Goal: Task Accomplishment & Management: Complete application form

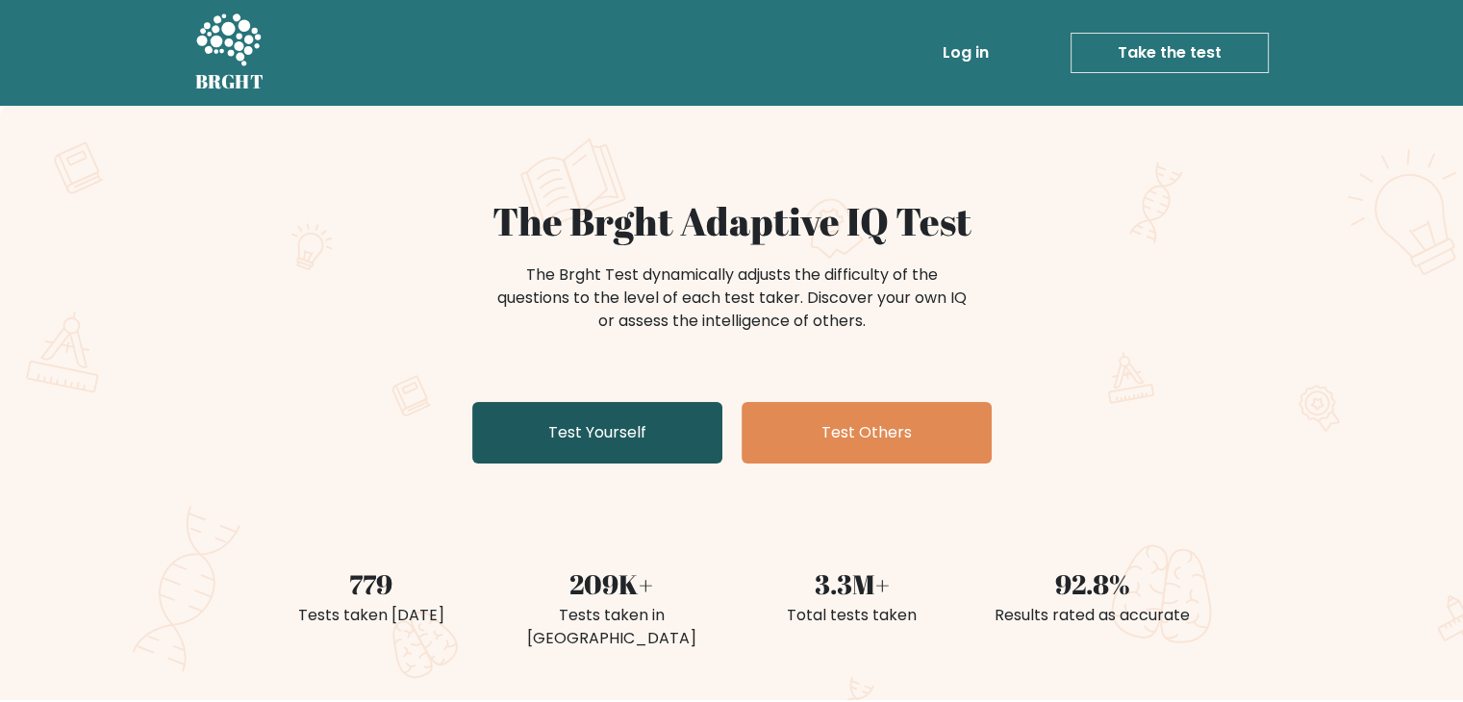
click at [618, 429] on link "Test Yourself" at bounding box center [597, 433] width 250 height 62
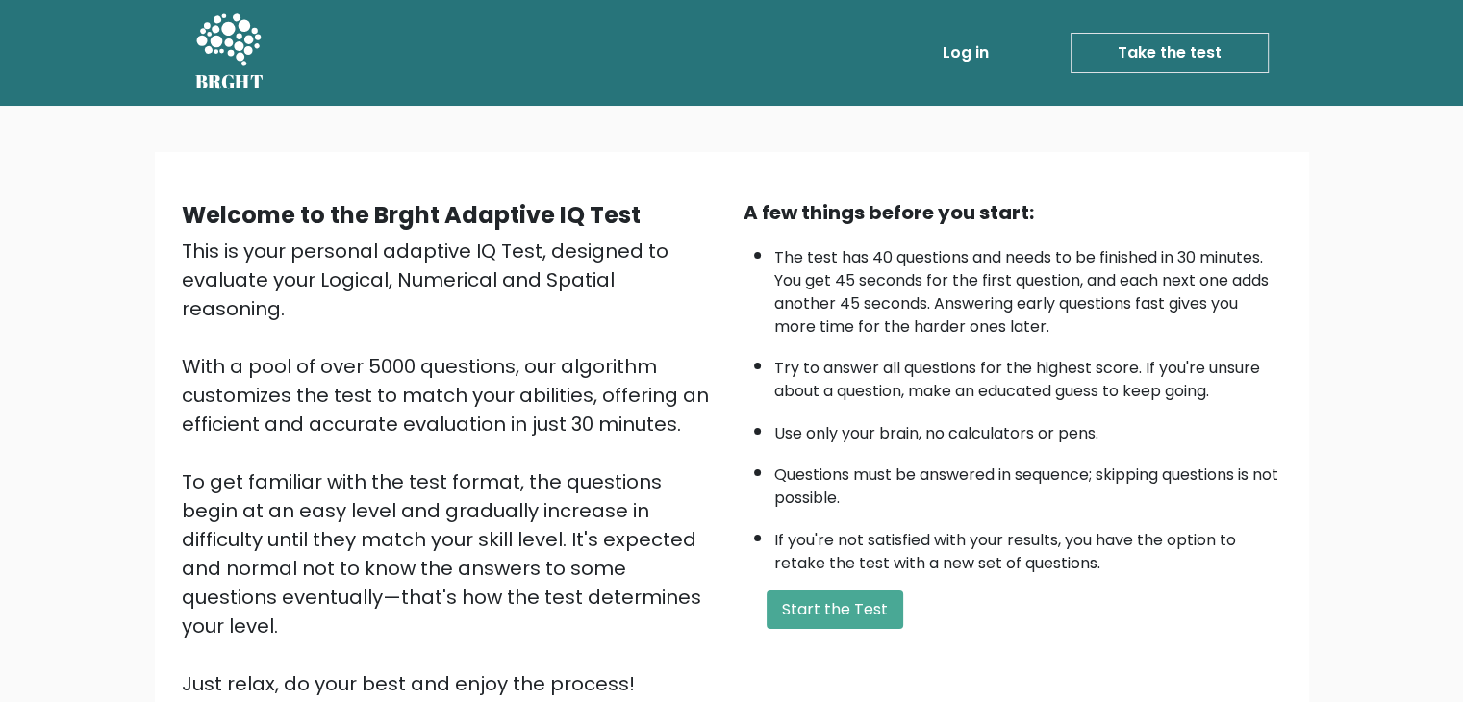
click at [1013, 47] on li "Take the test Take the test" at bounding box center [1133, 53] width 272 height 40
click at [953, 49] on link "Log in" at bounding box center [966, 53] width 62 height 38
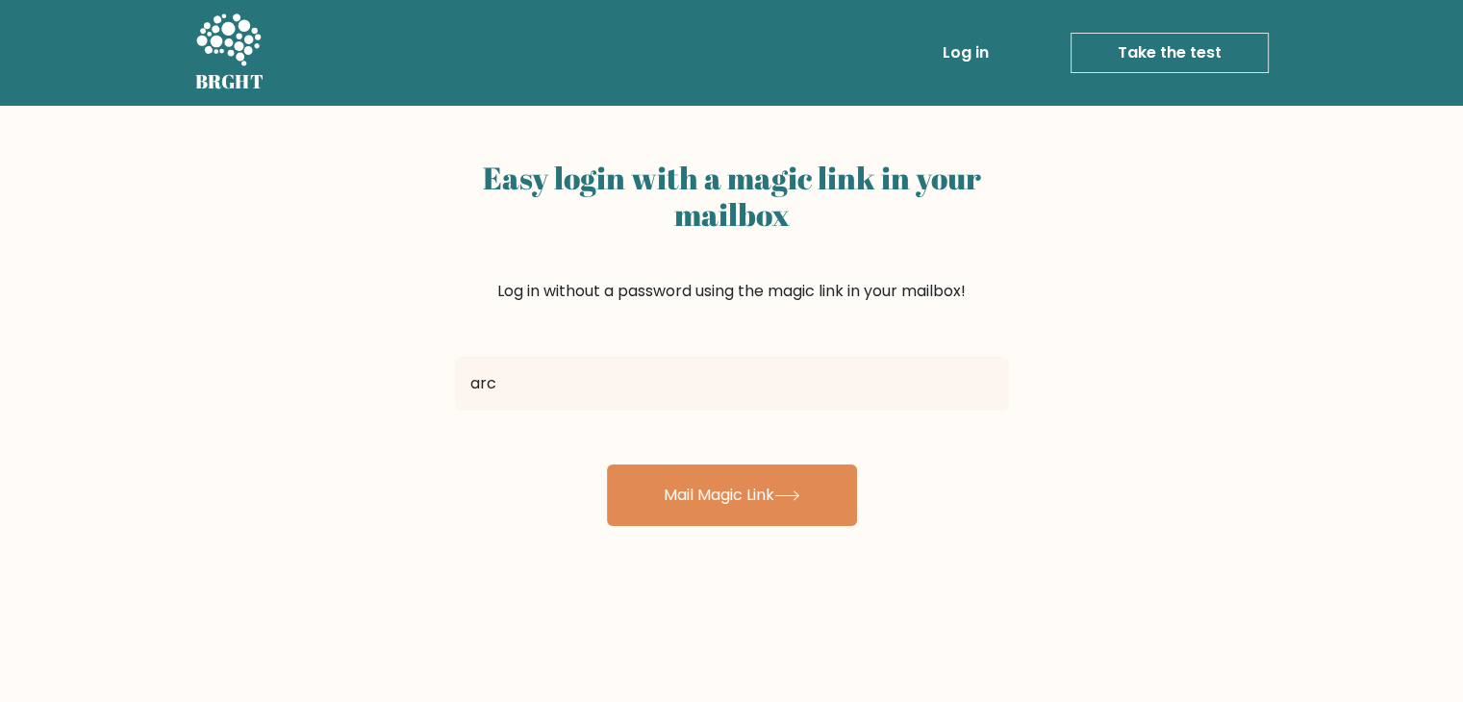
type input "arch.luizgabrielsanjuan@gmail.com"
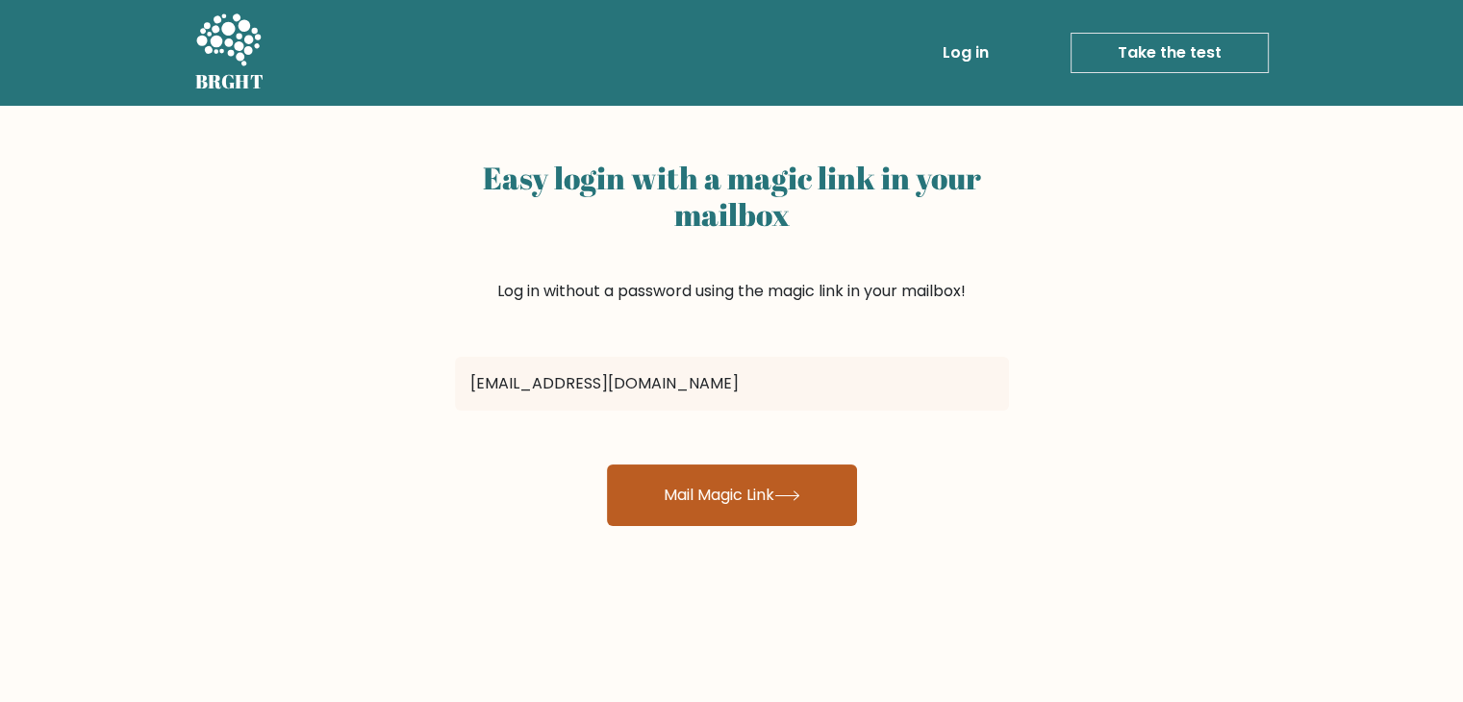
click at [766, 513] on button "Mail Magic Link" at bounding box center [732, 496] width 250 height 62
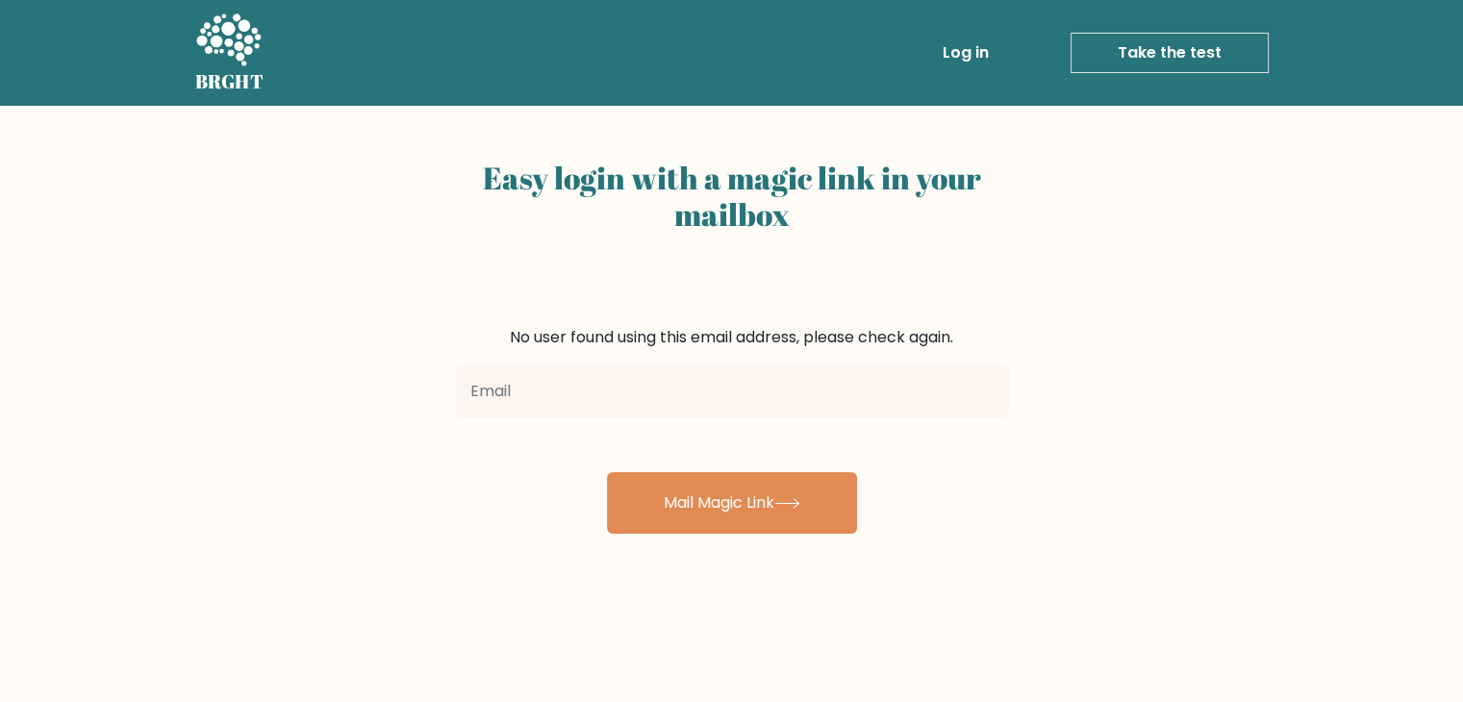
click at [1172, 48] on link "Take the test" at bounding box center [1170, 53] width 198 height 40
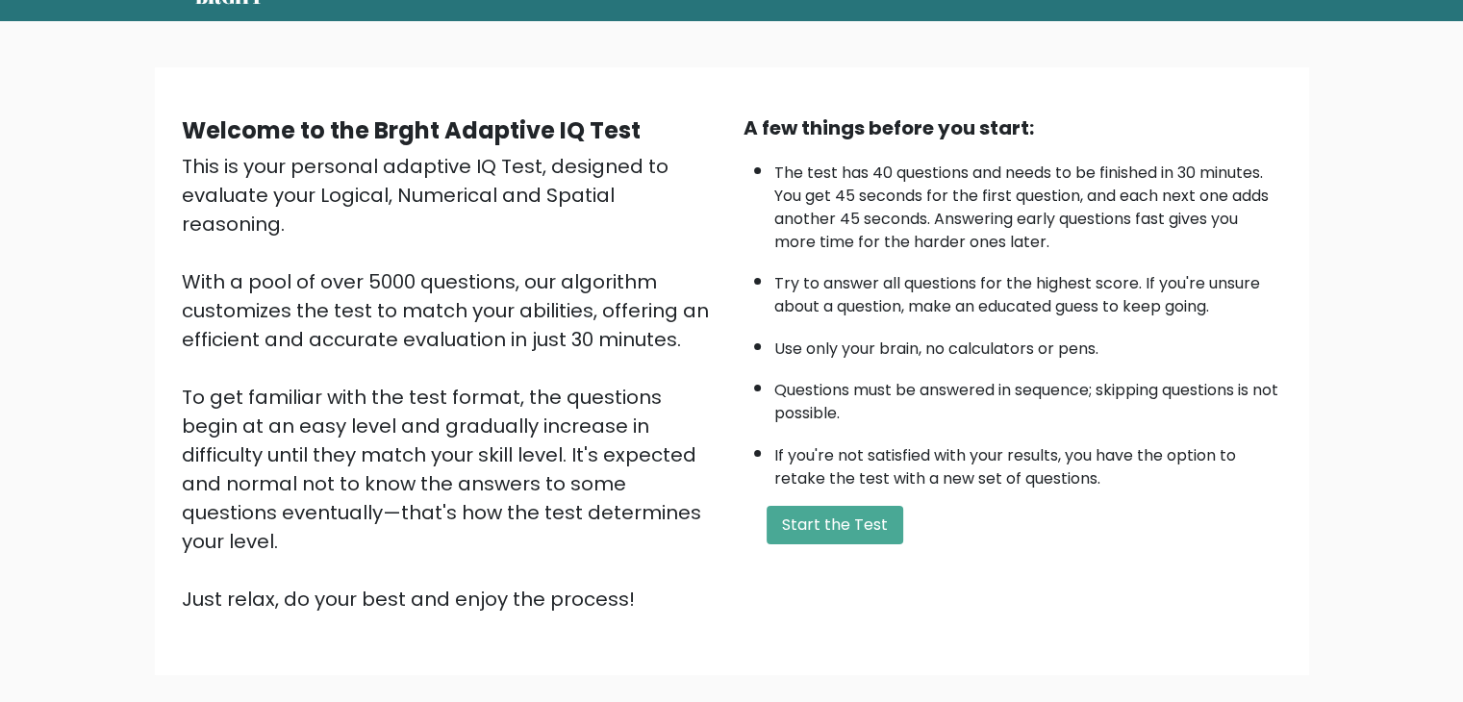
scroll to position [179, 0]
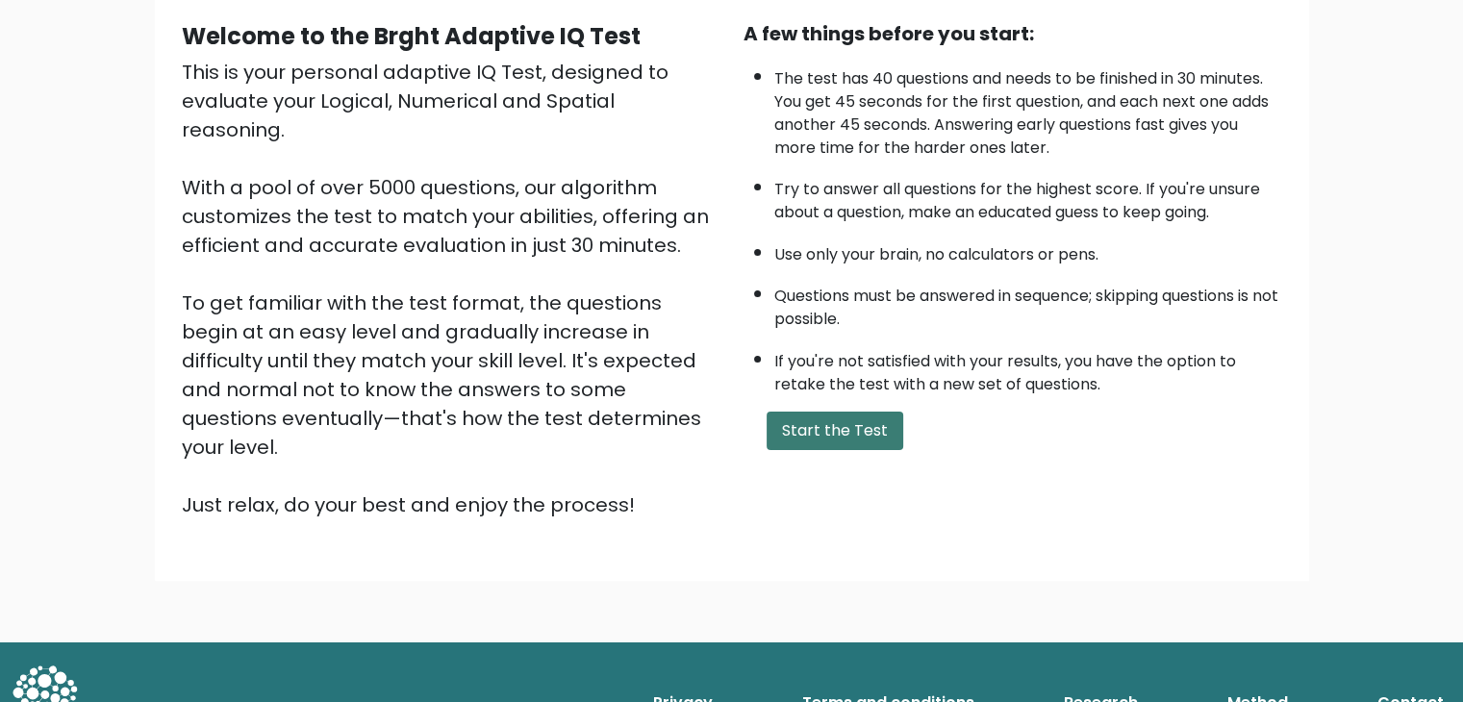
click at [848, 424] on button "Start the Test" at bounding box center [835, 431] width 137 height 38
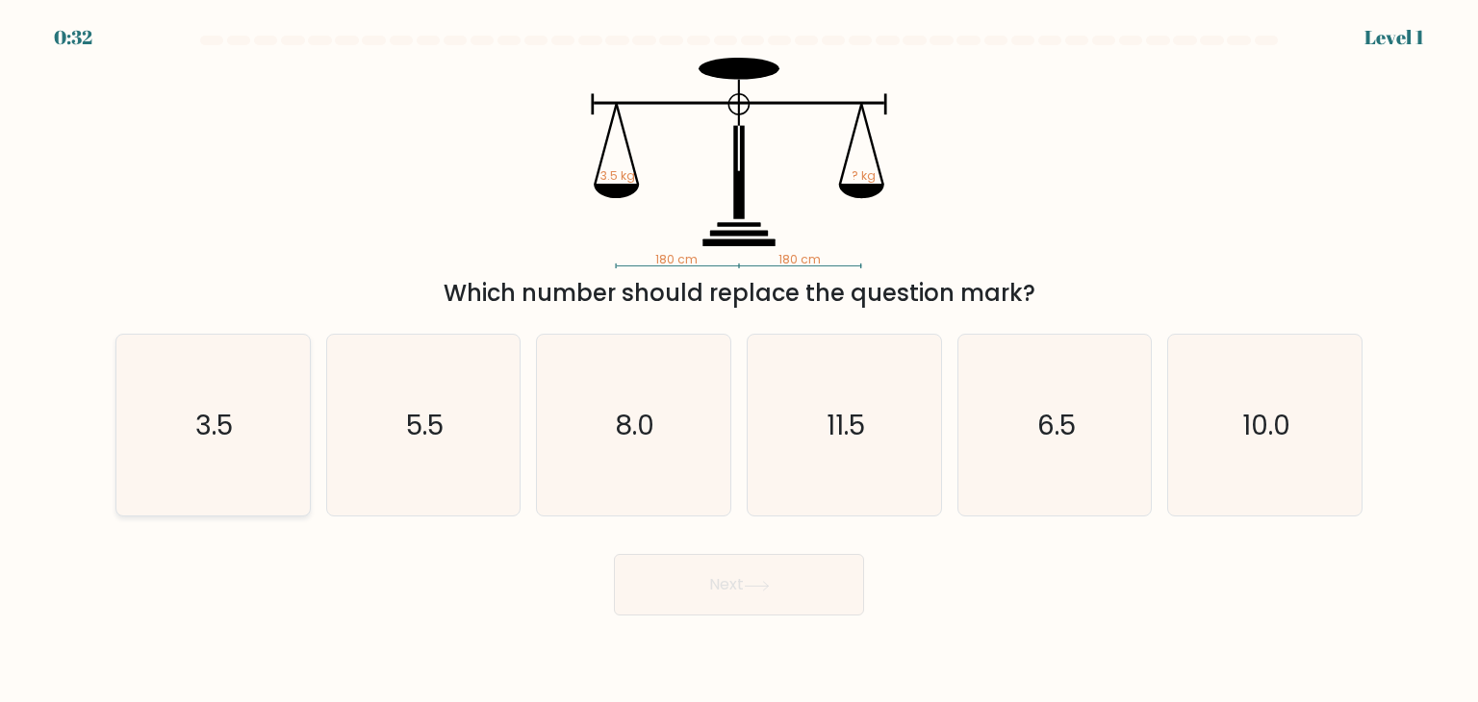
click at [234, 452] on icon "3.5" at bounding box center [212, 425] width 181 height 181
click at [739, 361] on input "a. 3.5" at bounding box center [739, 356] width 1 height 10
radio input "true"
click at [793, 597] on button "Next" at bounding box center [739, 585] width 250 height 62
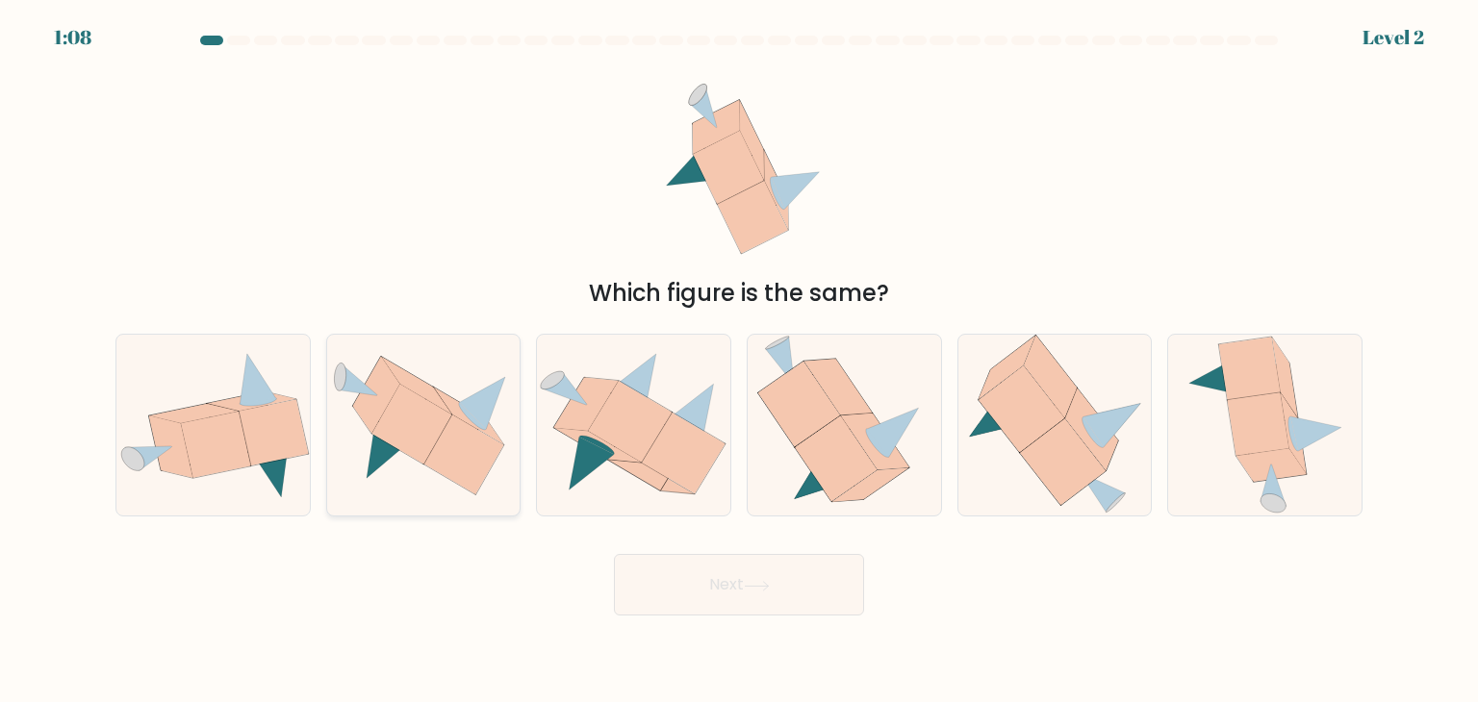
click at [449, 459] on icon at bounding box center [464, 455] width 80 height 80
click at [739, 361] on input "b." at bounding box center [739, 356] width 1 height 10
radio input "true"
click at [673, 605] on button "Next" at bounding box center [739, 585] width 250 height 62
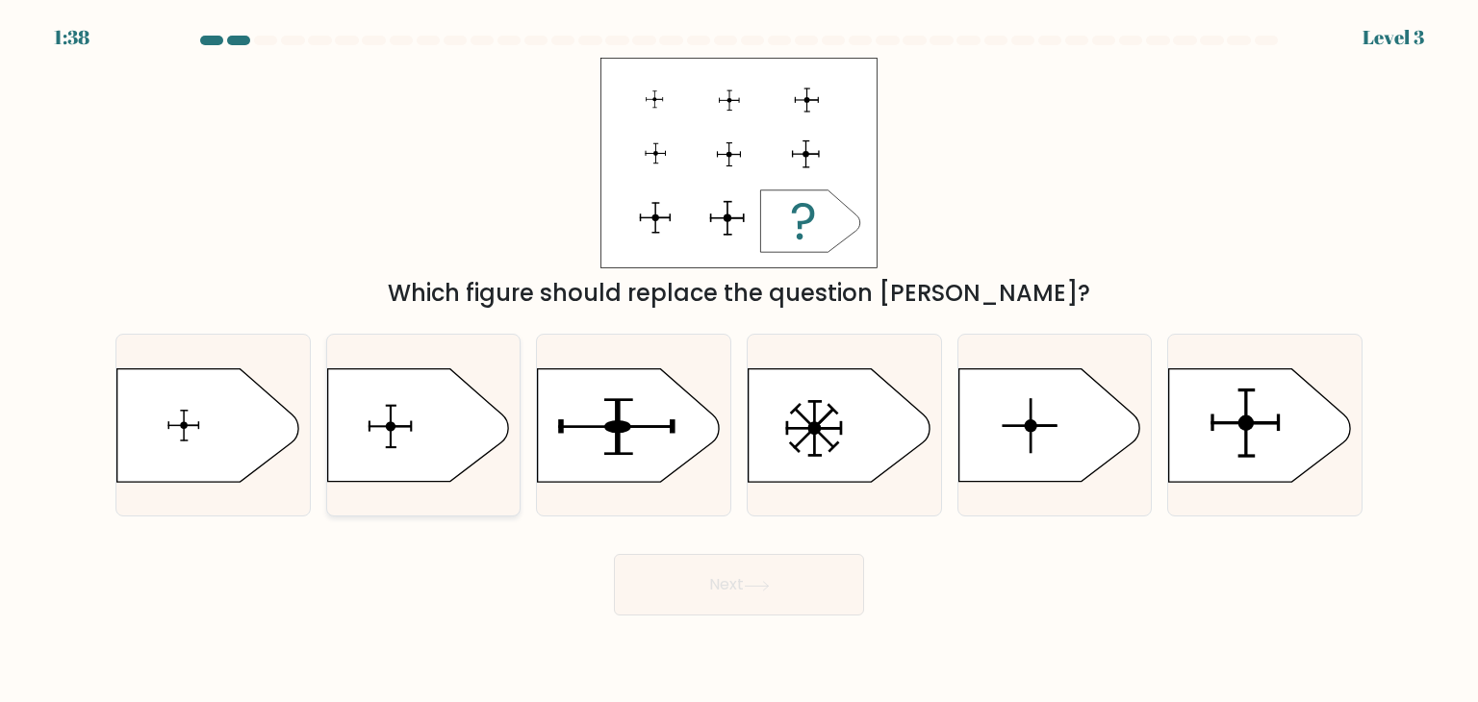
click at [445, 460] on icon at bounding box center [417, 425] width 181 height 113
click at [739, 361] on input "b." at bounding box center [739, 356] width 1 height 10
radio input "true"
click at [165, 436] on icon at bounding box center [207, 425] width 181 height 113
click at [739, 361] on input "a." at bounding box center [739, 356] width 1 height 10
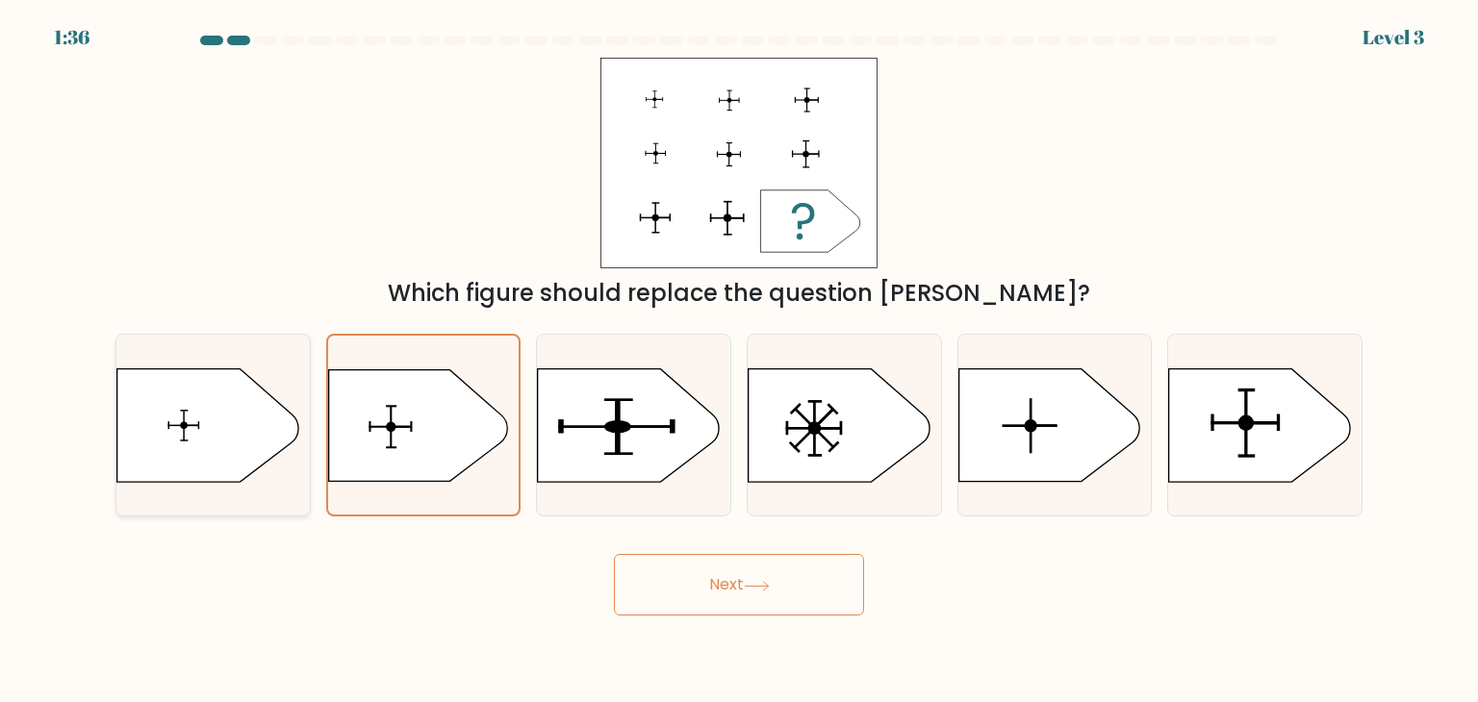
radio input "true"
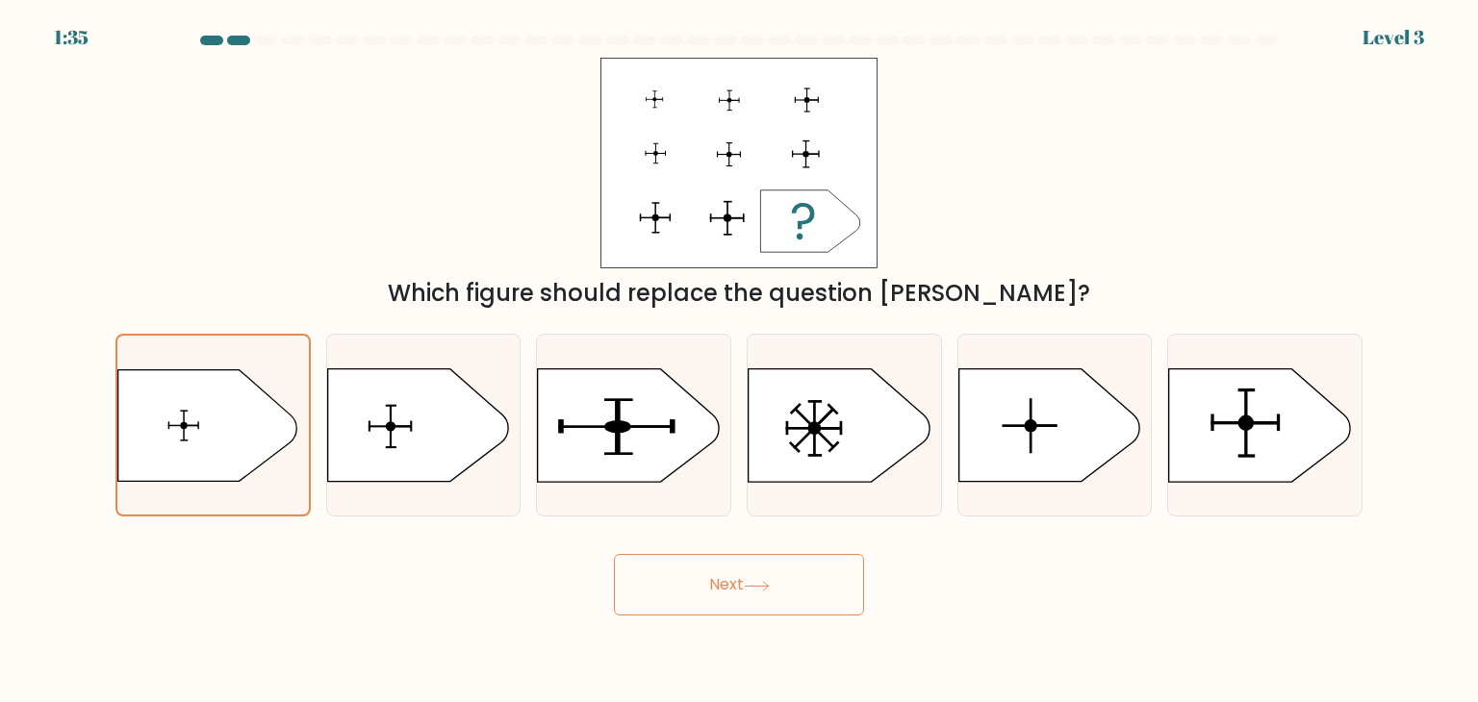
click at [735, 600] on button "Next" at bounding box center [739, 585] width 250 height 62
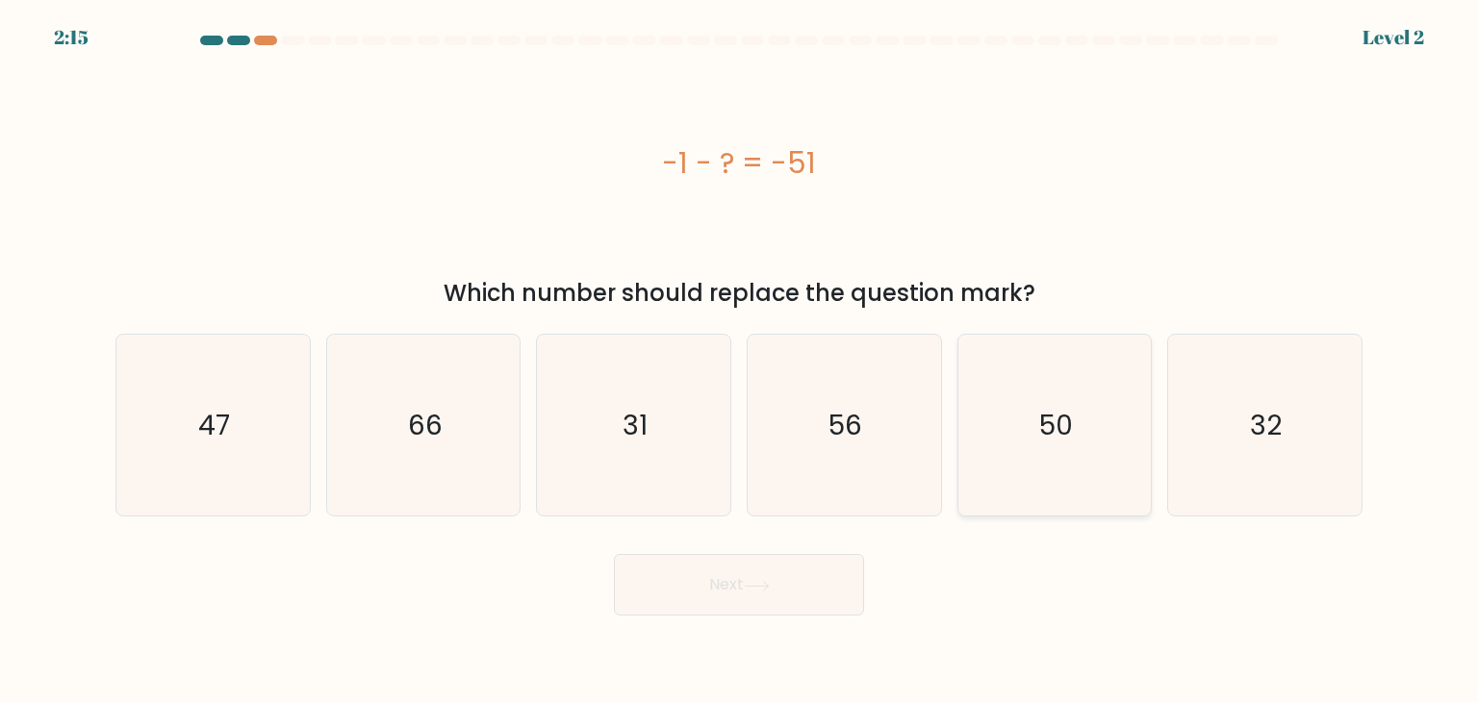
click at [1025, 435] on icon "50" at bounding box center [1054, 425] width 181 height 181
click at [740, 361] on input "e. 50" at bounding box center [739, 356] width 1 height 10
radio input "true"
click at [786, 595] on button "Next" at bounding box center [739, 585] width 250 height 62
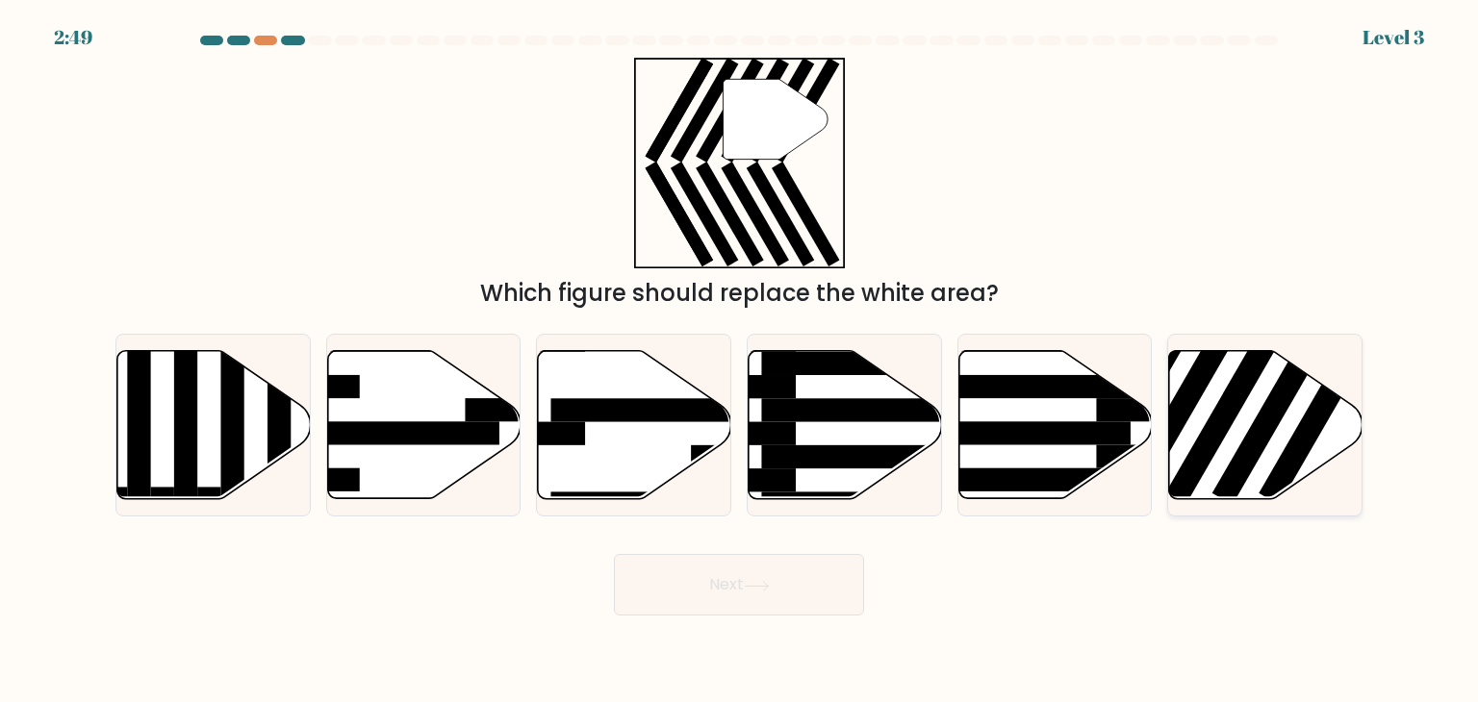
click at [1245, 458] on rect at bounding box center [1274, 407] width 125 height 193
click at [740, 361] on input "f." at bounding box center [739, 356] width 1 height 10
radio input "true"
click at [779, 590] on button "Next" at bounding box center [739, 585] width 250 height 62
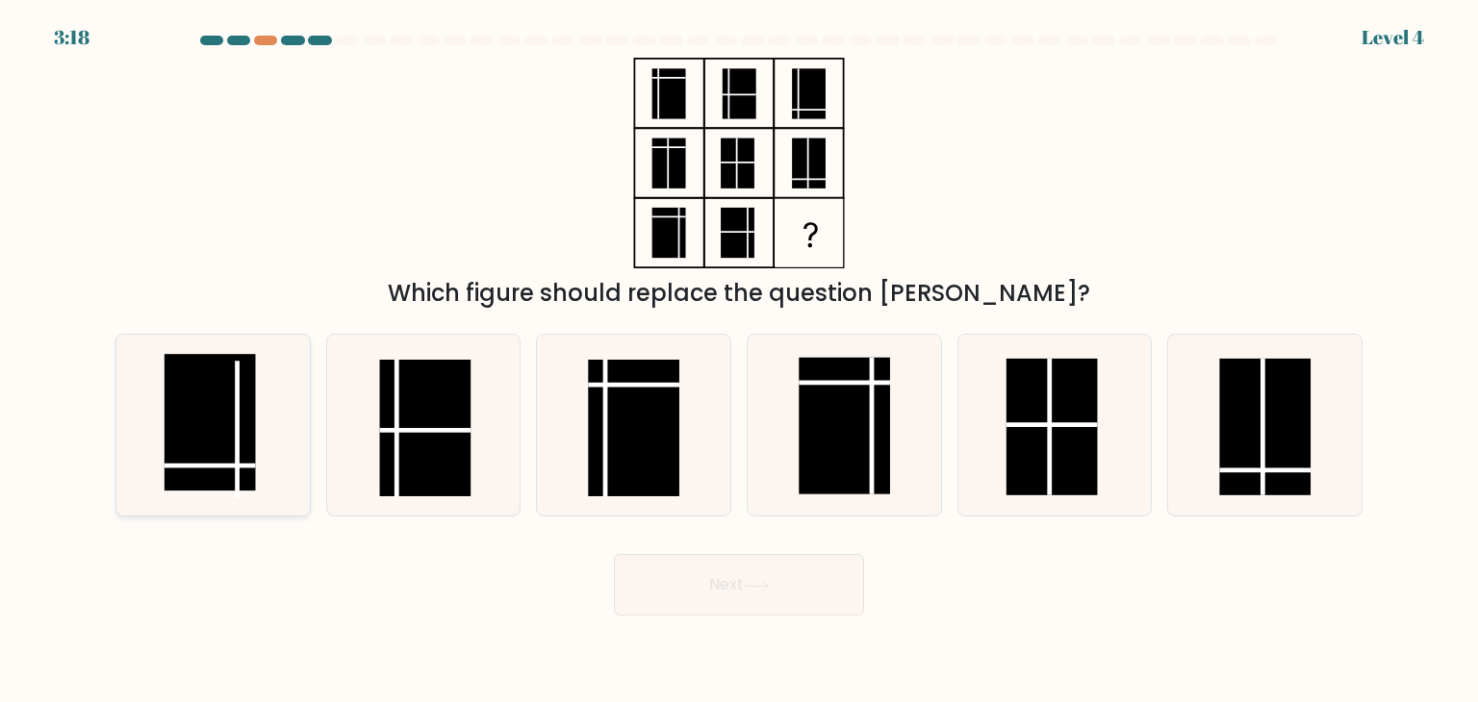
click at [181, 457] on rect at bounding box center [210, 422] width 91 height 137
click at [739, 361] on input "a." at bounding box center [739, 356] width 1 height 10
radio input "true"
click at [743, 598] on button "Next" at bounding box center [739, 585] width 250 height 62
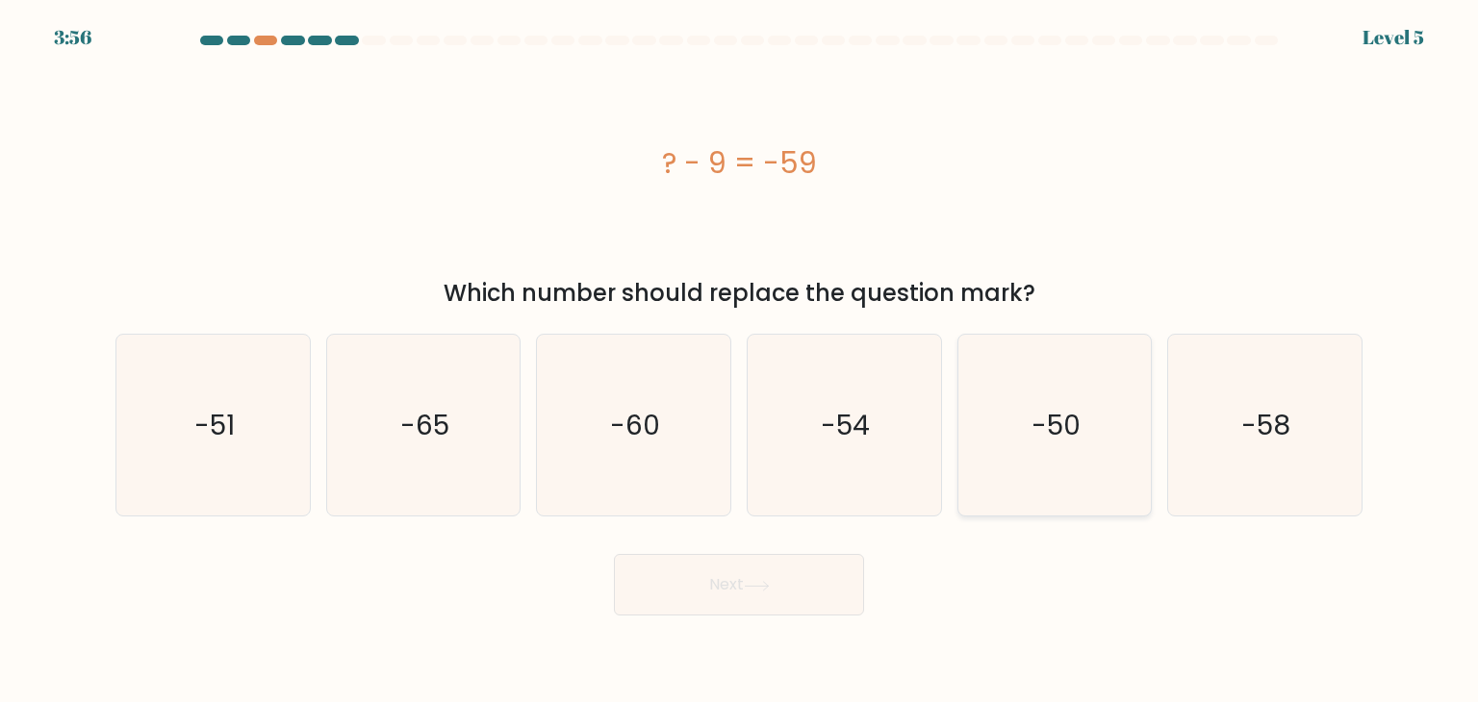
click at [1046, 457] on icon "-50" at bounding box center [1054, 425] width 181 height 181
click at [740, 361] on input "e. -50" at bounding box center [739, 356] width 1 height 10
radio input "true"
click at [739, 586] on button "Next" at bounding box center [739, 585] width 250 height 62
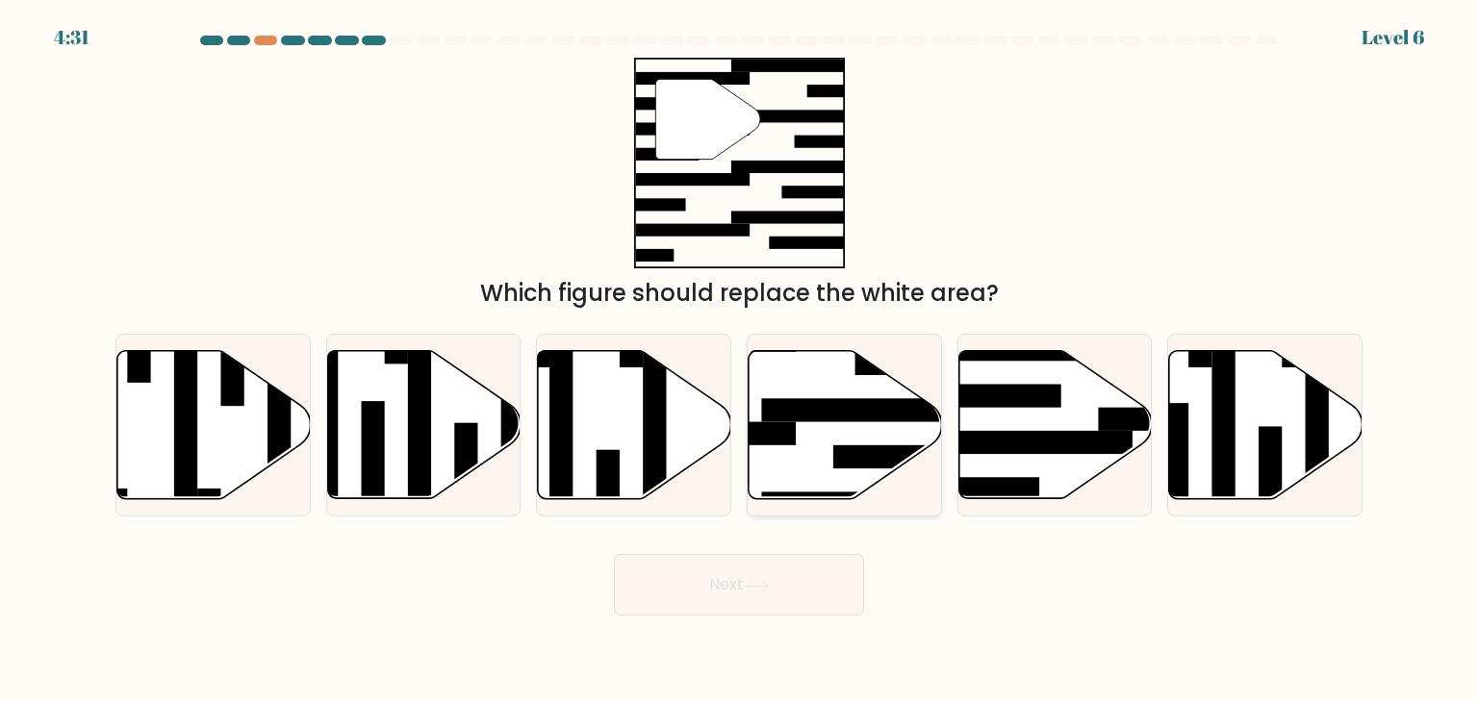
click at [873, 425] on icon at bounding box center [844, 425] width 193 height 148
click at [740, 361] on input "d." at bounding box center [739, 356] width 1 height 10
radio input "true"
click at [1068, 419] on icon at bounding box center [1054, 425] width 193 height 148
click at [740, 361] on input "e." at bounding box center [739, 356] width 1 height 10
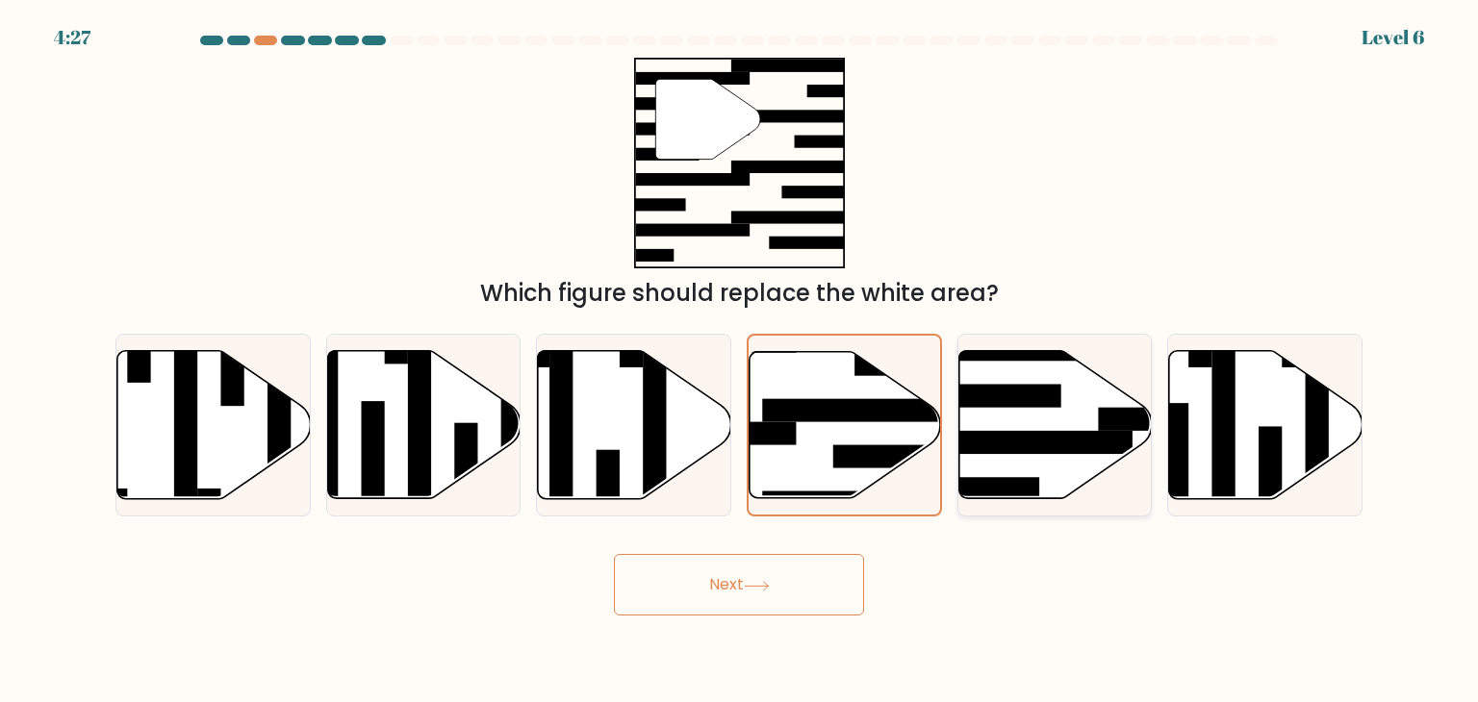
radio input "true"
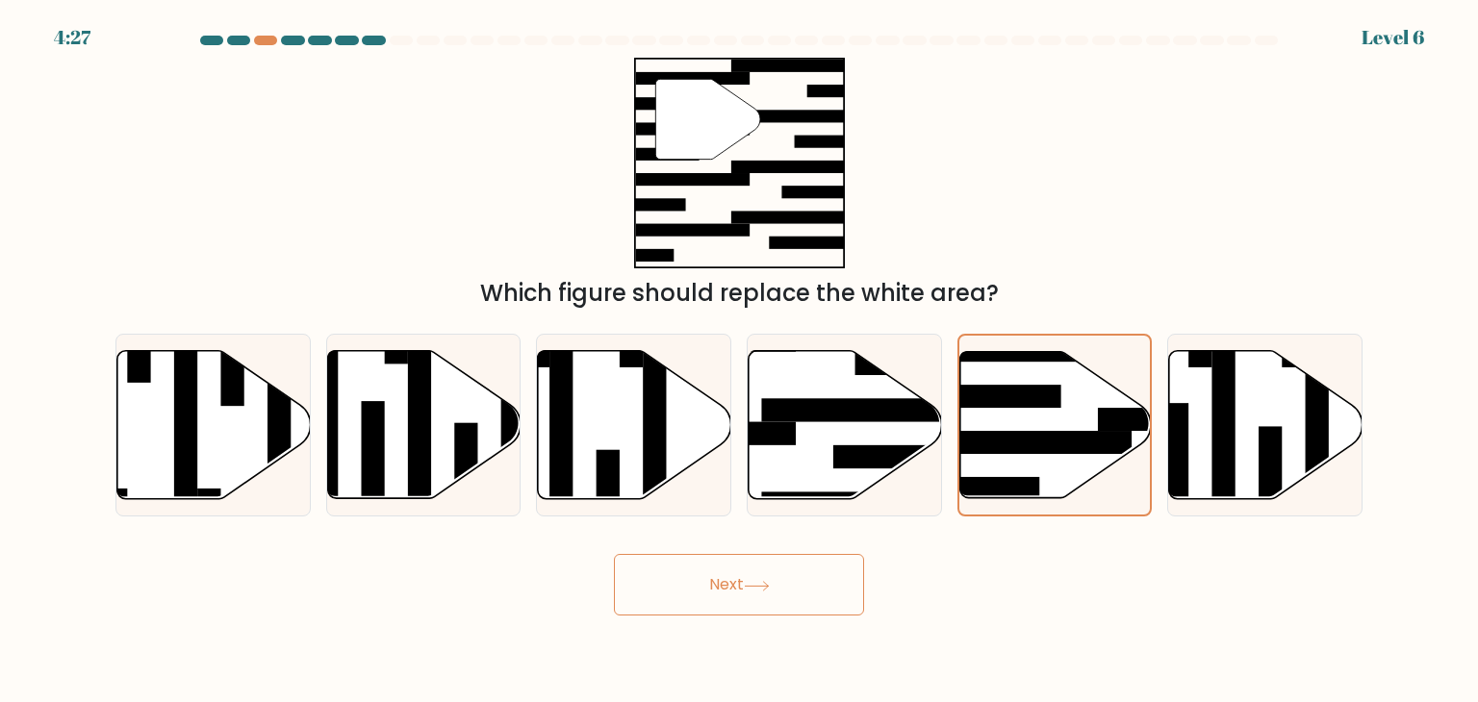
click at [745, 582] on button "Next" at bounding box center [739, 585] width 250 height 62
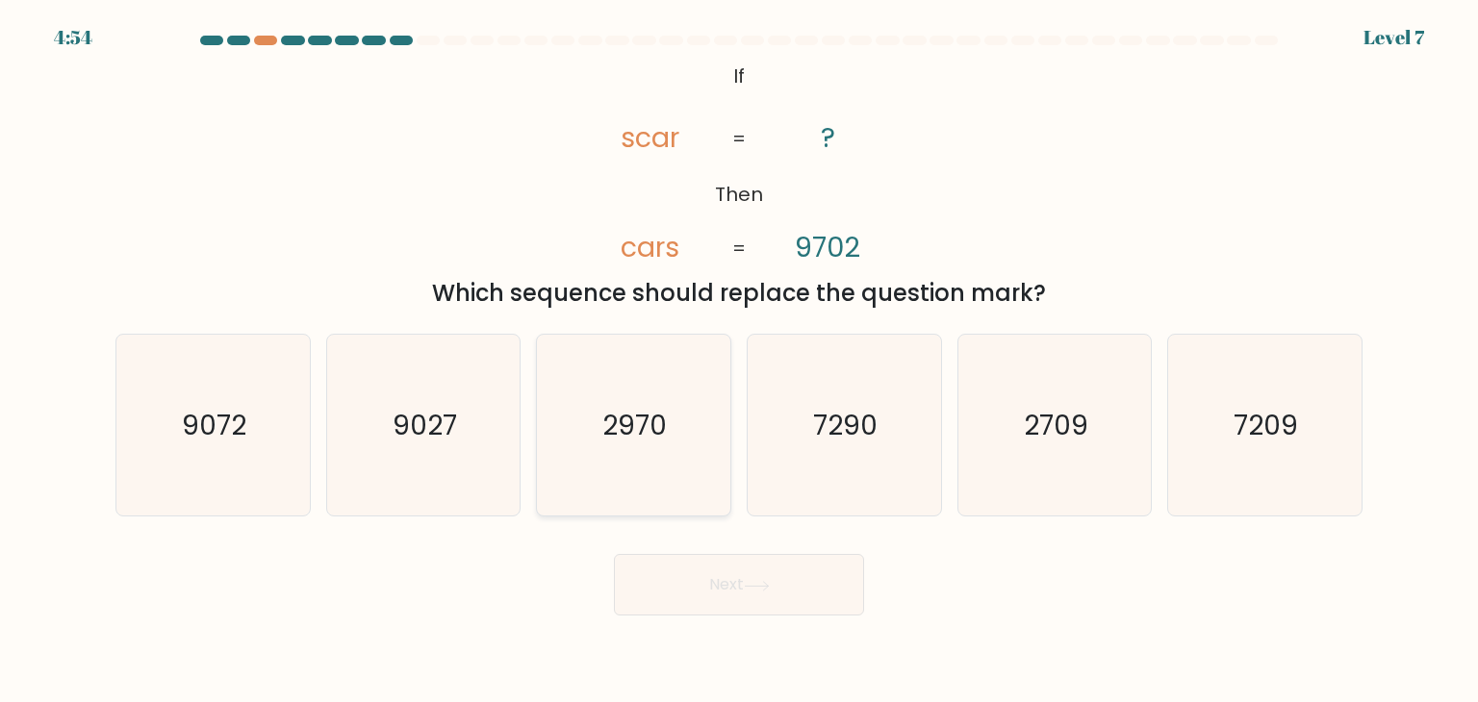
click at [662, 486] on icon "2970" at bounding box center [633, 425] width 181 height 181
click at [739, 361] on input "c. 2970" at bounding box center [739, 356] width 1 height 10
radio input "true"
click at [759, 592] on button "Next" at bounding box center [739, 585] width 250 height 62
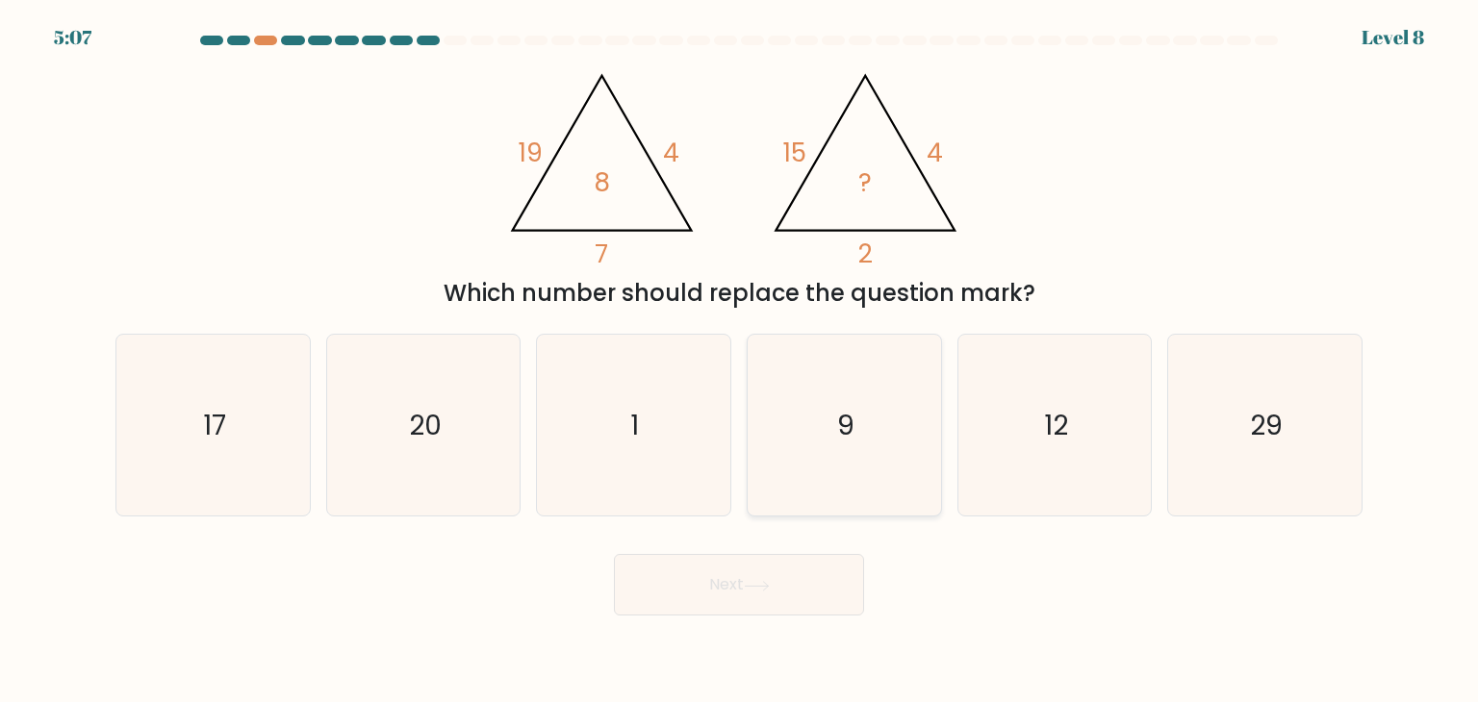
click at [854, 426] on text "9" at bounding box center [845, 425] width 17 height 38
click at [740, 361] on input "d. 9" at bounding box center [739, 356] width 1 height 10
radio input "true"
click at [731, 600] on button "Next" at bounding box center [739, 585] width 250 height 62
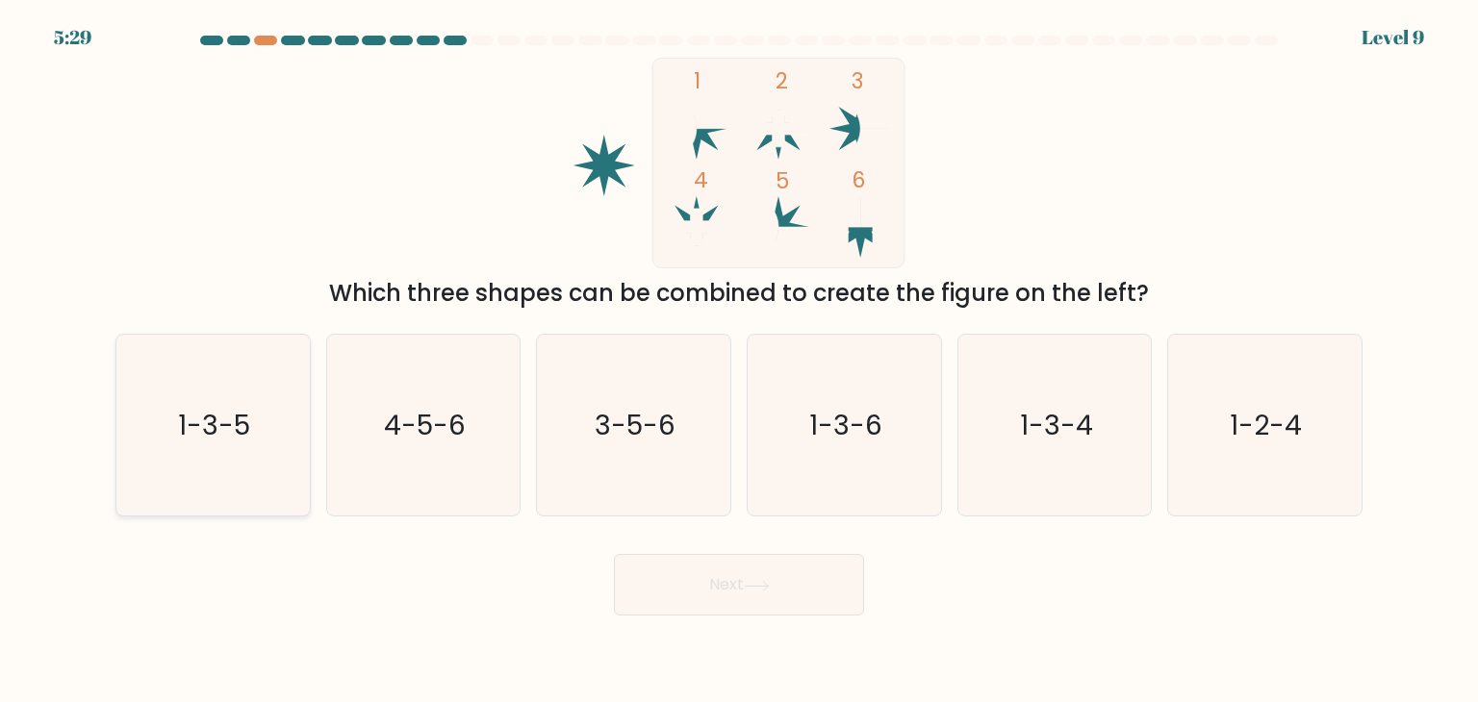
click at [183, 424] on text "1-3-5" at bounding box center [215, 425] width 72 height 38
click at [739, 361] on input "a. 1-3-5" at bounding box center [739, 356] width 1 height 10
radio input "true"
click at [765, 671] on body "5:28 Level 9" at bounding box center [739, 351] width 1478 height 702
click at [766, 597] on button "Next" at bounding box center [739, 585] width 250 height 62
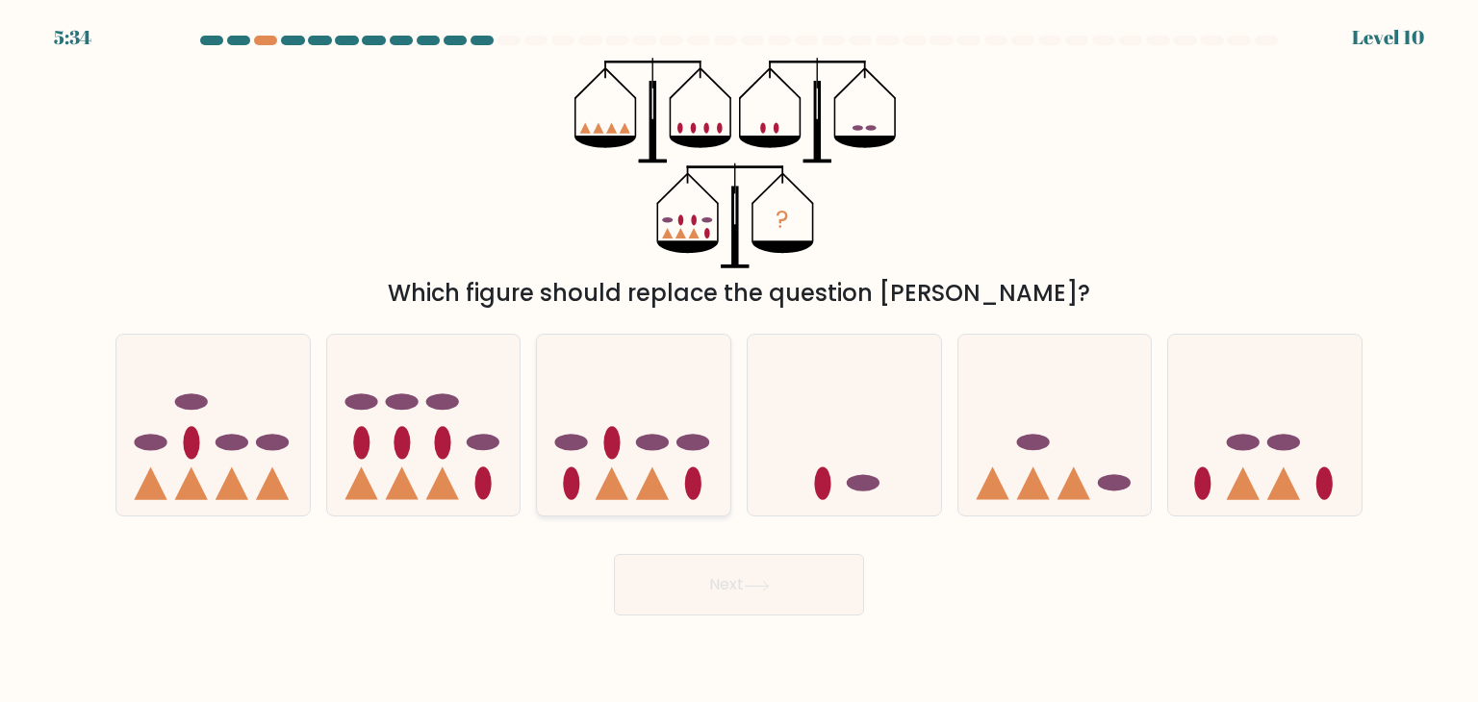
click at [633, 478] on icon at bounding box center [633, 425] width 193 height 160
click at [739, 361] on input "c." at bounding box center [739, 356] width 1 height 10
radio input "true"
click at [763, 590] on icon at bounding box center [757, 586] width 26 height 11
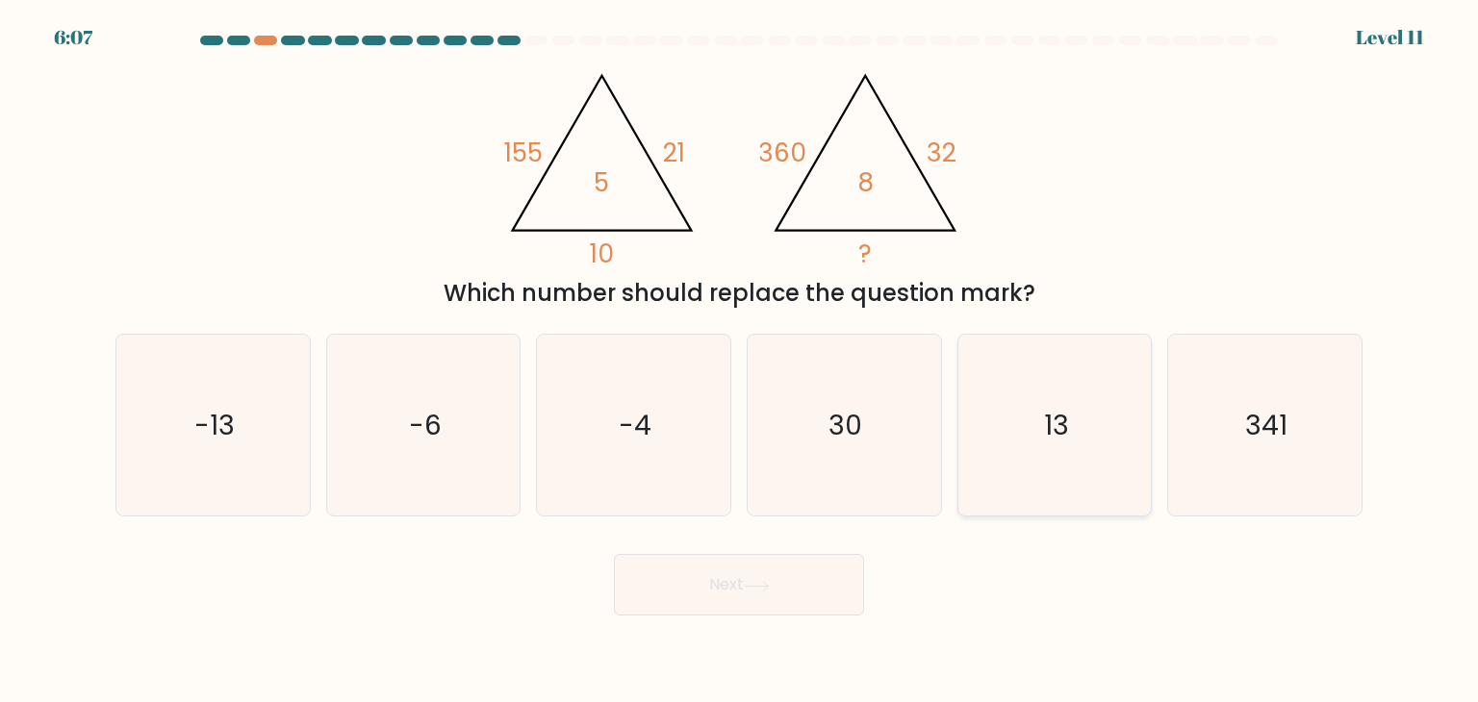
click at [1038, 471] on icon "13" at bounding box center [1054, 425] width 181 height 181
click at [740, 361] on input "e. 13" at bounding box center [739, 356] width 1 height 10
radio input "true"
click at [824, 567] on button "Next" at bounding box center [739, 585] width 250 height 62
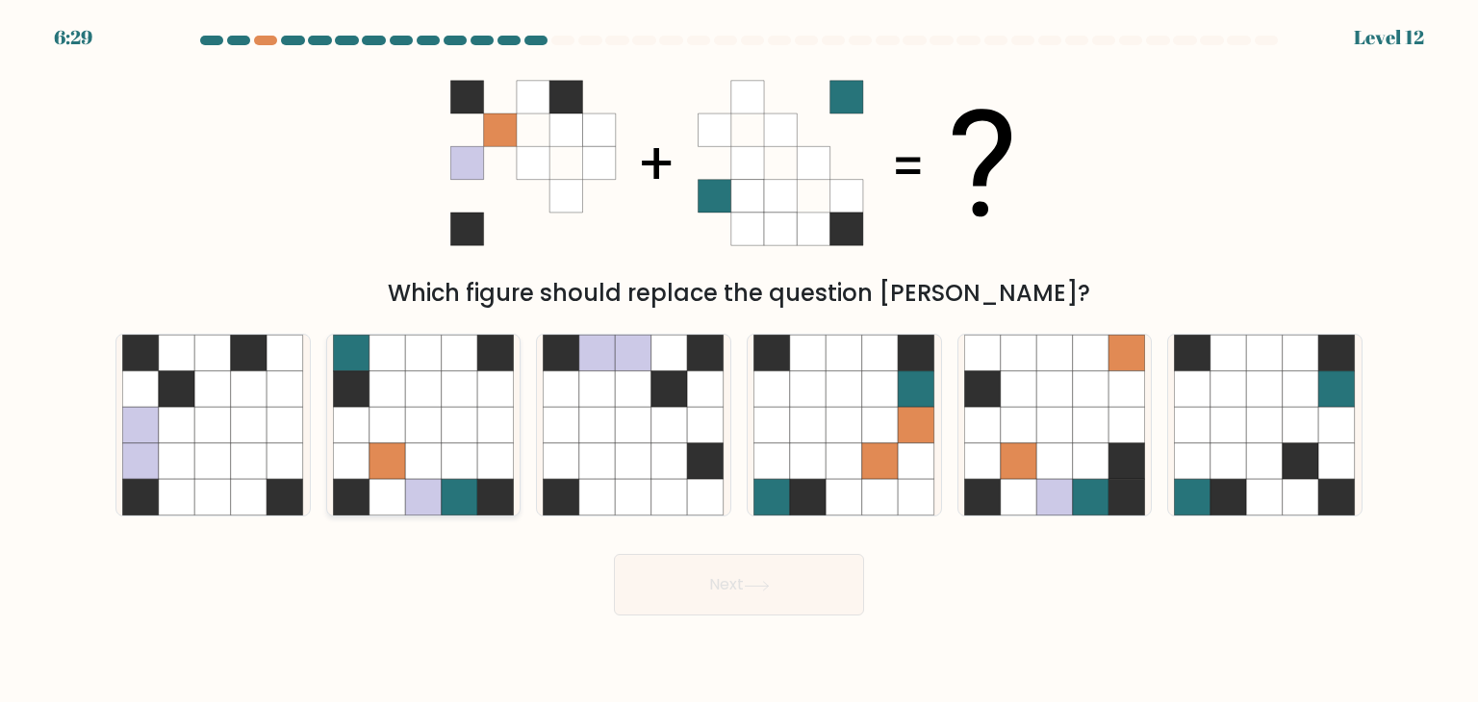
click at [457, 465] on icon at bounding box center [460, 461] width 37 height 37
click at [739, 361] on input "b." at bounding box center [739, 356] width 1 height 10
radio input "true"
click at [769, 597] on button "Next" at bounding box center [739, 585] width 250 height 62
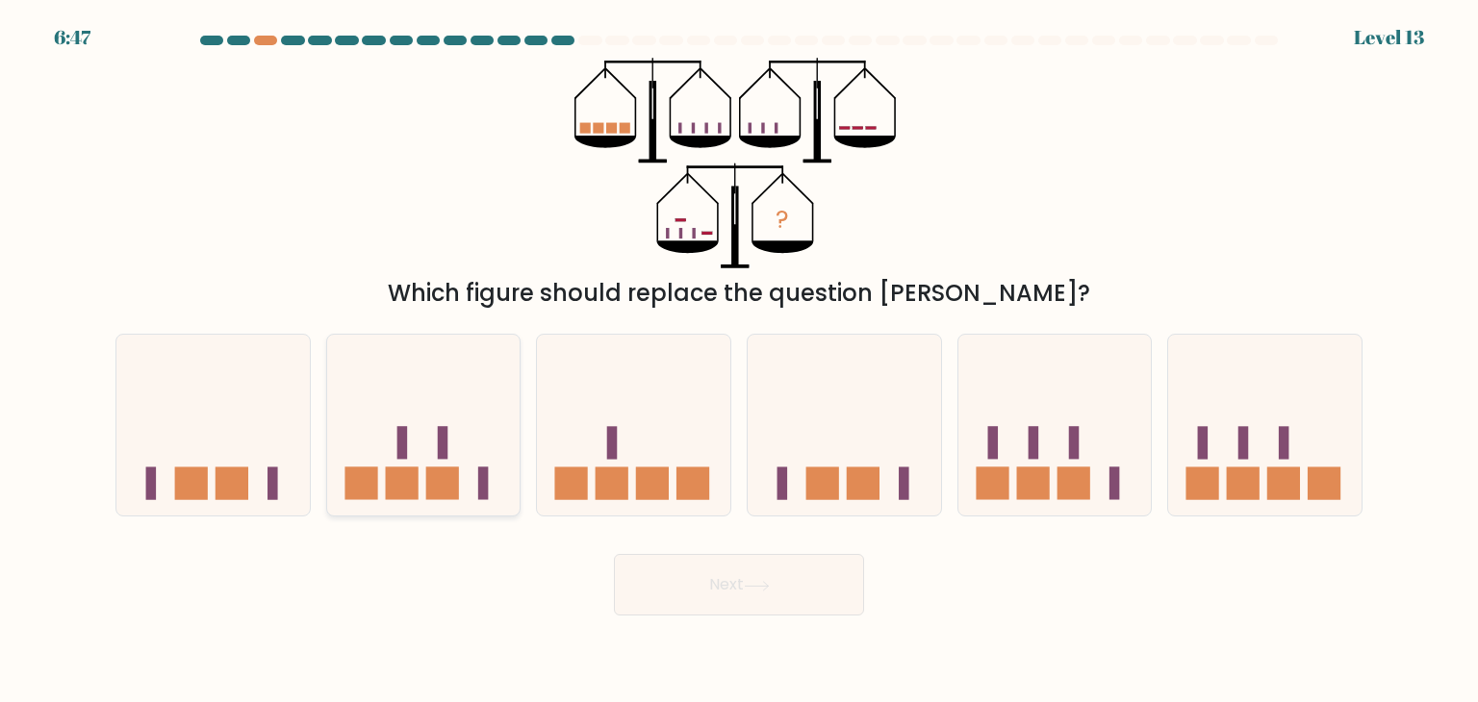
click at [431, 432] on icon at bounding box center [423, 425] width 193 height 160
click at [739, 361] on input "b." at bounding box center [739, 356] width 1 height 10
radio input "true"
click at [797, 571] on button "Next" at bounding box center [739, 585] width 250 height 62
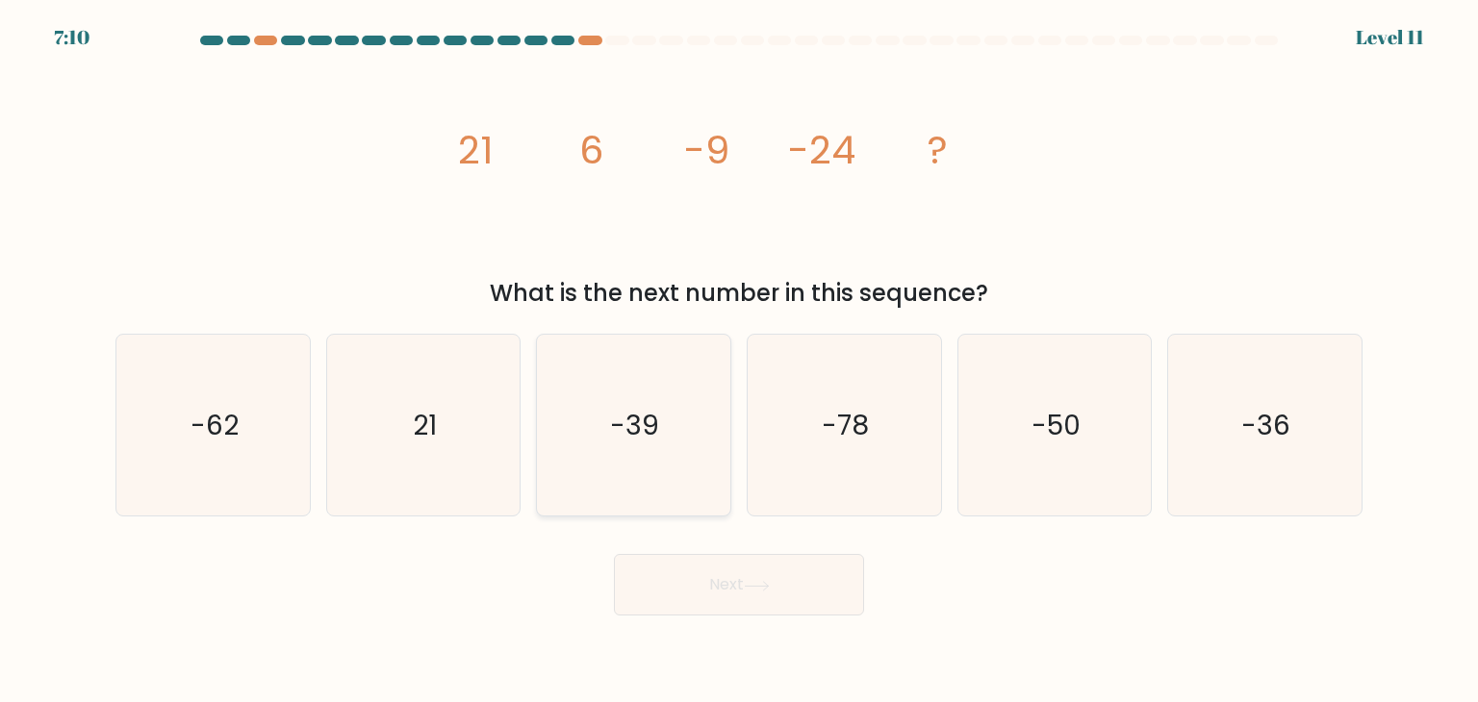
click at [685, 413] on icon "-39" at bounding box center [633, 425] width 181 height 181
click at [739, 361] on input "c. -39" at bounding box center [739, 356] width 1 height 10
radio input "true"
click at [736, 596] on button "Next" at bounding box center [739, 585] width 250 height 62
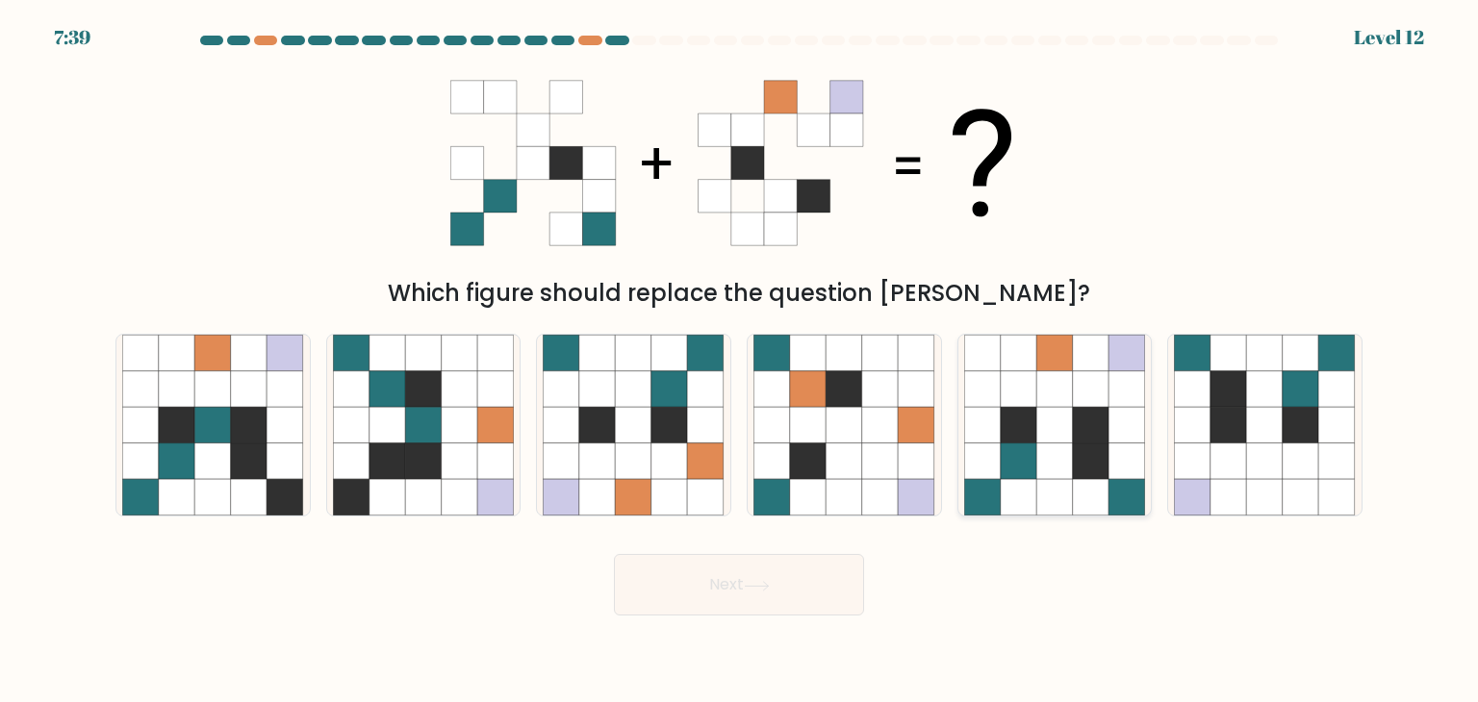
click at [1064, 453] on icon at bounding box center [1054, 461] width 37 height 37
click at [740, 361] on input "e." at bounding box center [739, 356] width 1 height 10
radio input "true"
click at [817, 599] on button "Next" at bounding box center [739, 585] width 250 height 62
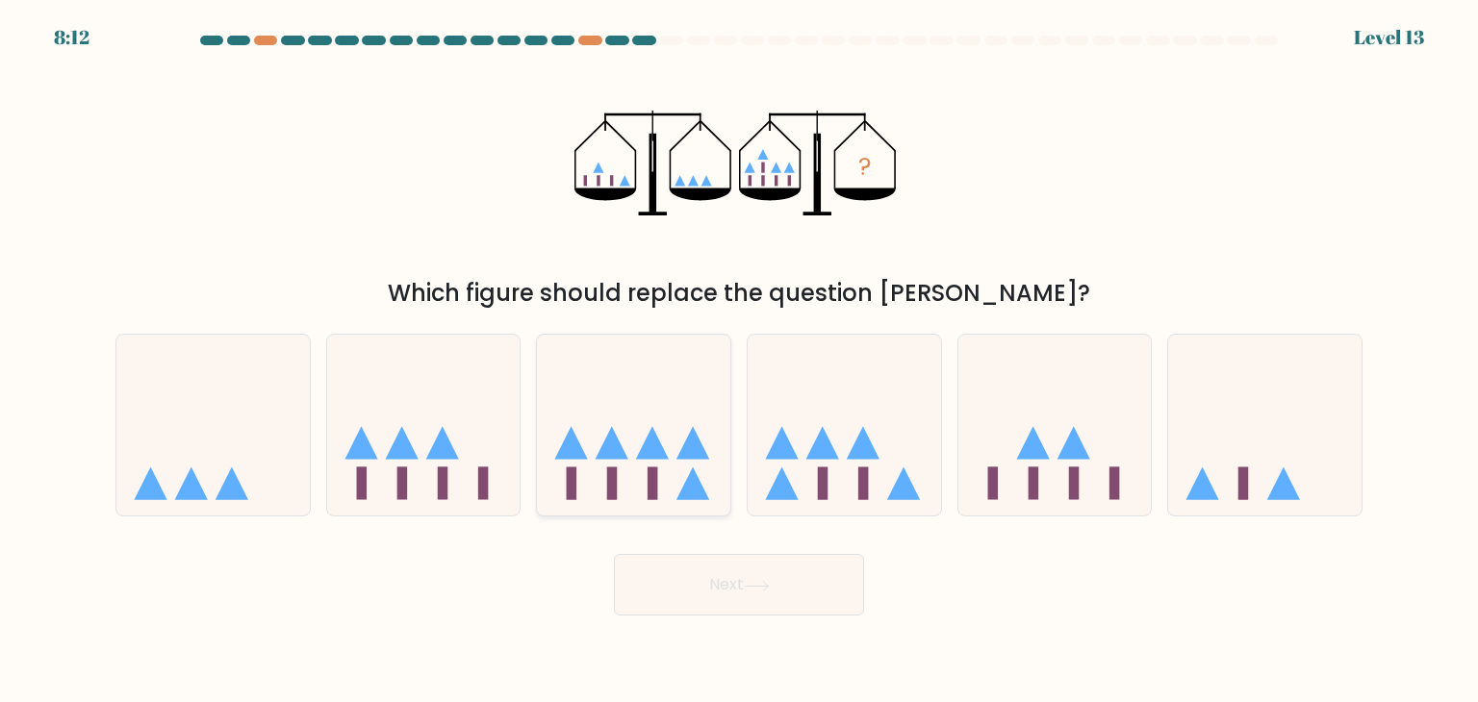
click at [627, 434] on icon at bounding box center [633, 425] width 193 height 160
click at [739, 361] on input "c." at bounding box center [739, 356] width 1 height 10
radio input "true"
click at [743, 601] on button "Next" at bounding box center [739, 585] width 250 height 62
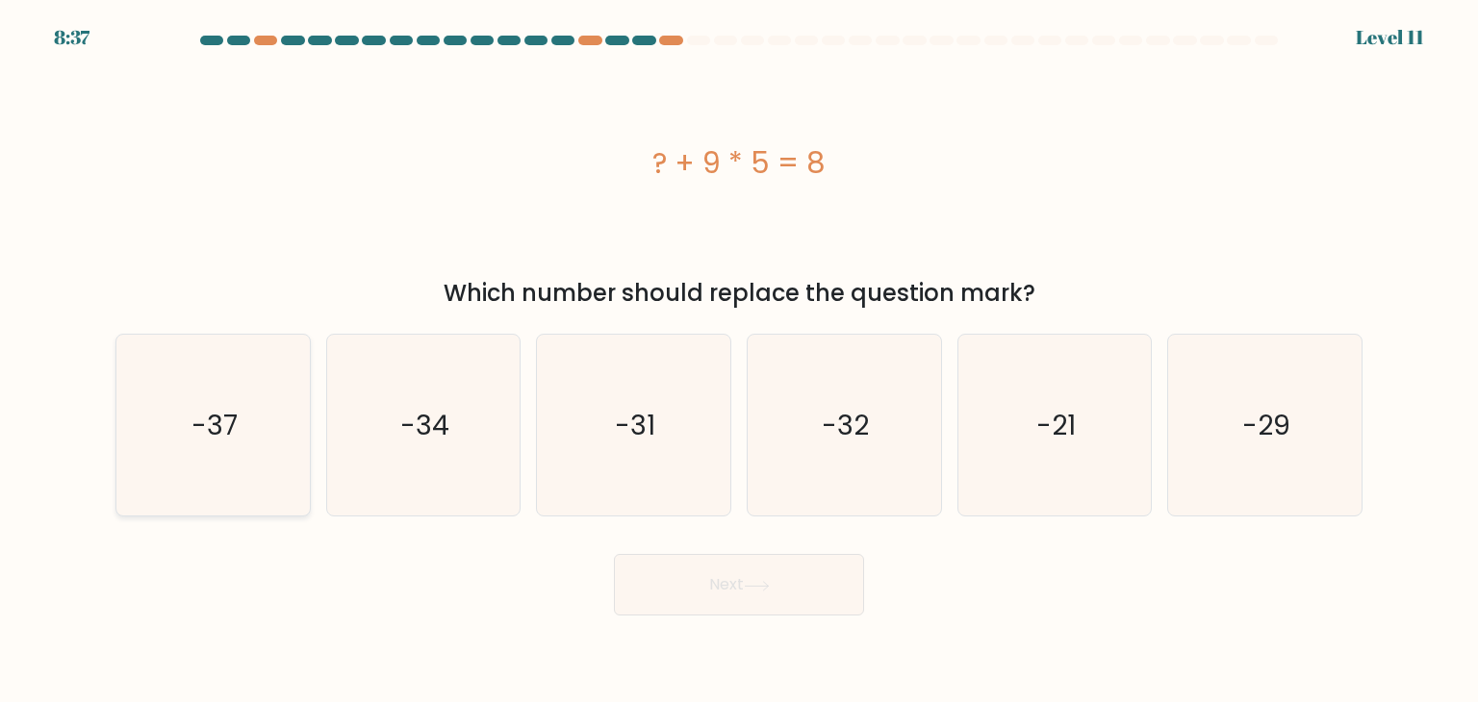
click at [283, 465] on icon "-37" at bounding box center [212, 425] width 181 height 181
click at [739, 361] on input "a. -37" at bounding box center [739, 356] width 1 height 10
radio input "true"
click at [784, 583] on button "Next" at bounding box center [739, 585] width 250 height 62
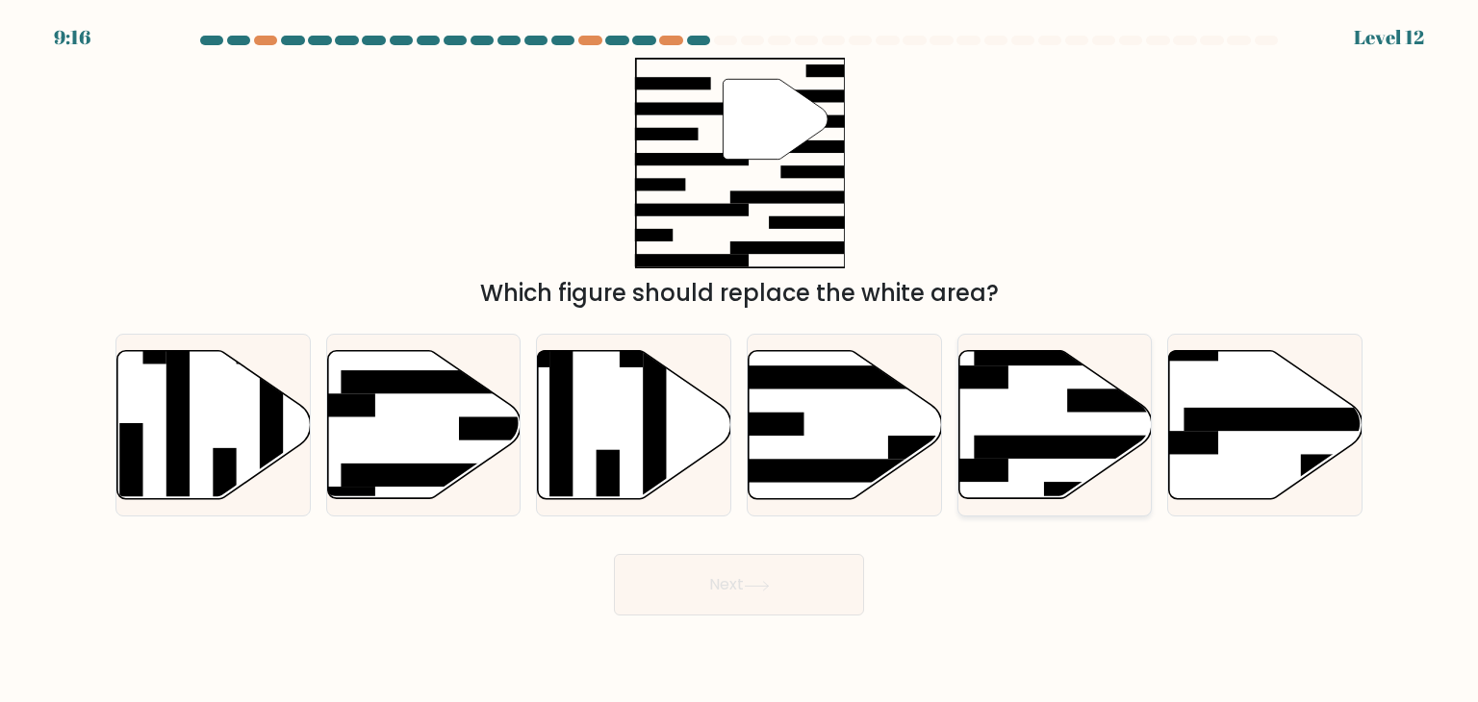
click at [1016, 424] on icon at bounding box center [1054, 425] width 193 height 148
click at [740, 361] on input "e." at bounding box center [739, 356] width 1 height 10
radio input "true"
click at [800, 600] on button "Next" at bounding box center [739, 585] width 250 height 62
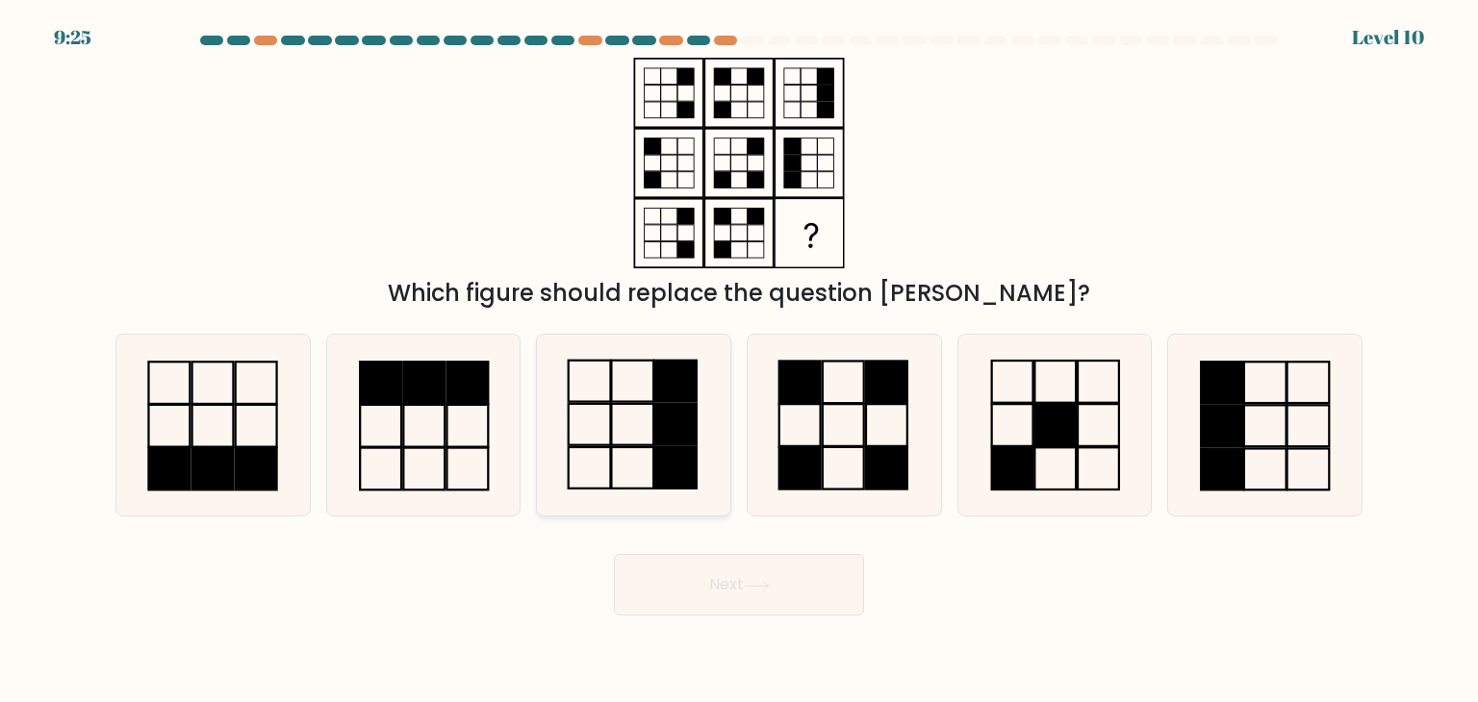
click at [671, 424] on rect at bounding box center [676, 424] width 42 height 41
click at [739, 361] on input "c." at bounding box center [739, 356] width 1 height 10
radio input "true"
click at [765, 608] on button "Next" at bounding box center [739, 585] width 250 height 62
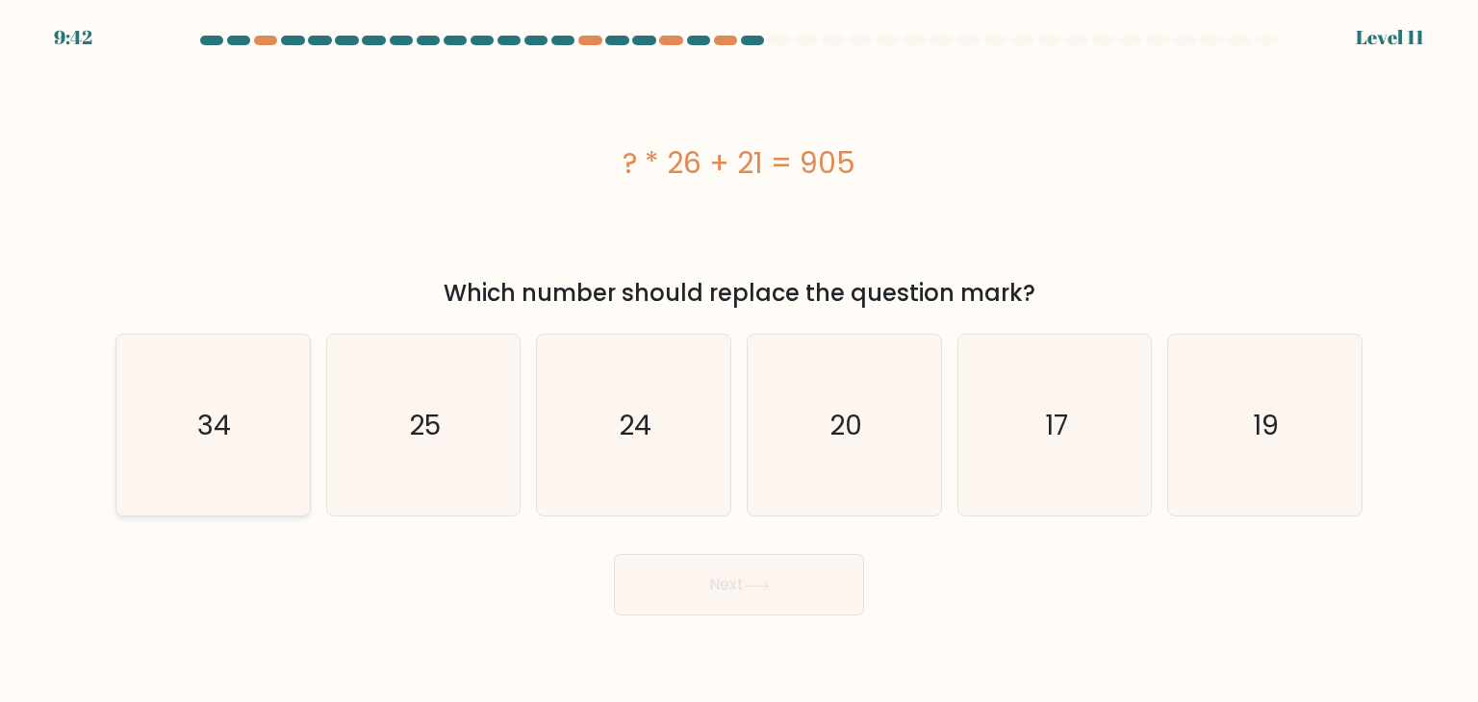
click at [200, 382] on icon "34" at bounding box center [212, 425] width 181 height 181
click at [739, 361] on input "a. 34" at bounding box center [739, 356] width 1 height 10
radio input "true"
click at [759, 595] on button "Next" at bounding box center [739, 585] width 250 height 62
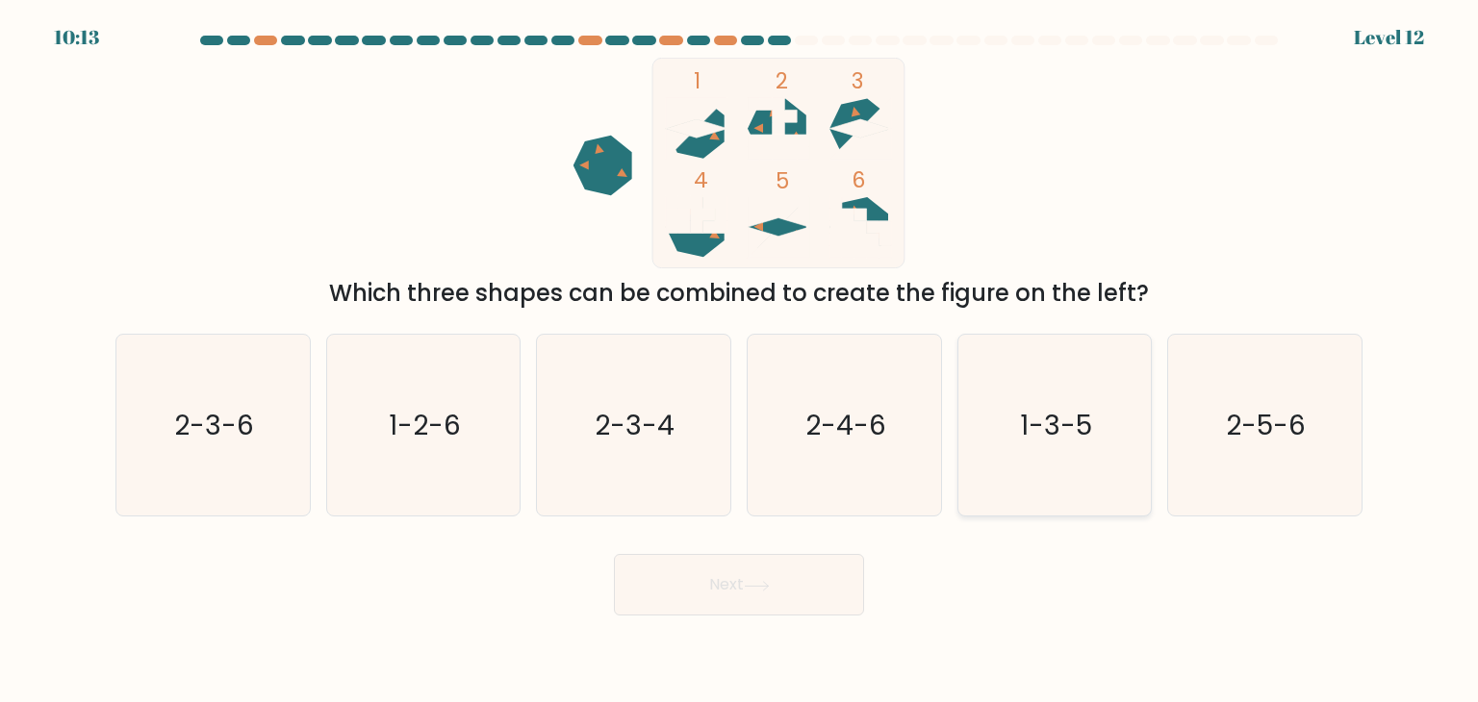
click at [1074, 451] on icon "1-3-5" at bounding box center [1054, 425] width 181 height 181
click at [740, 361] on input "e. 1-3-5" at bounding box center [739, 356] width 1 height 10
radio input "true"
click at [769, 606] on button "Next" at bounding box center [739, 585] width 250 height 62
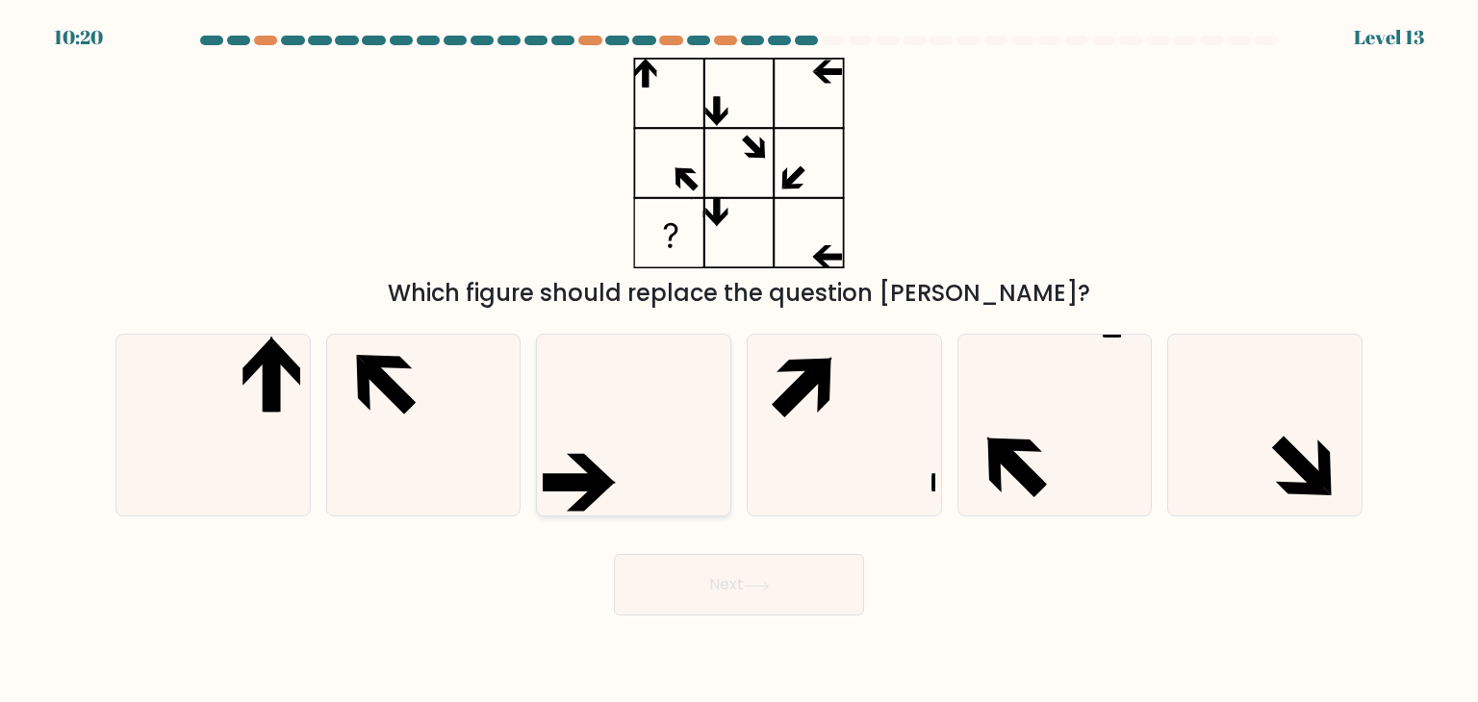
click at [612, 449] on icon at bounding box center [633, 425] width 181 height 181
click at [739, 361] on input "c." at bounding box center [739, 356] width 1 height 10
radio input "true"
click at [774, 594] on button "Next" at bounding box center [739, 585] width 250 height 62
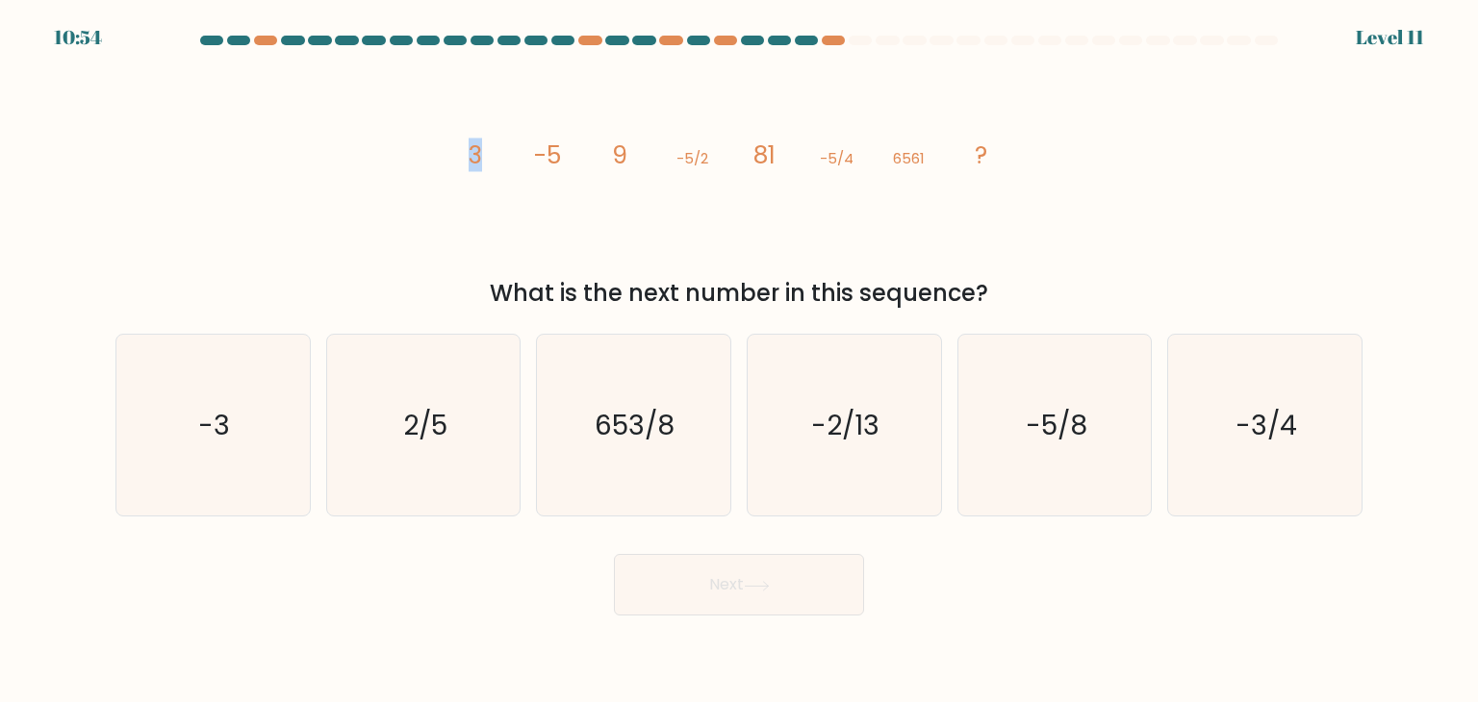
drag, startPoint x: 440, startPoint y: 138, endPoint x: 503, endPoint y: 147, distance: 64.2
click at [503, 147] on div "image/svg+xml 3 -5 9 -5/2 81 -5/4 6561 ? What is the next number in this sequen…" at bounding box center [739, 184] width 1270 height 253
click at [533, 215] on icon "image/svg+xml 3 -5 9 -5/2 81 -5/4 6561 ?" at bounding box center [738, 163] width 577 height 211
click at [682, 436] on icon "653/8" at bounding box center [633, 425] width 181 height 181
click at [739, 361] on input "c. 653/8" at bounding box center [739, 356] width 1 height 10
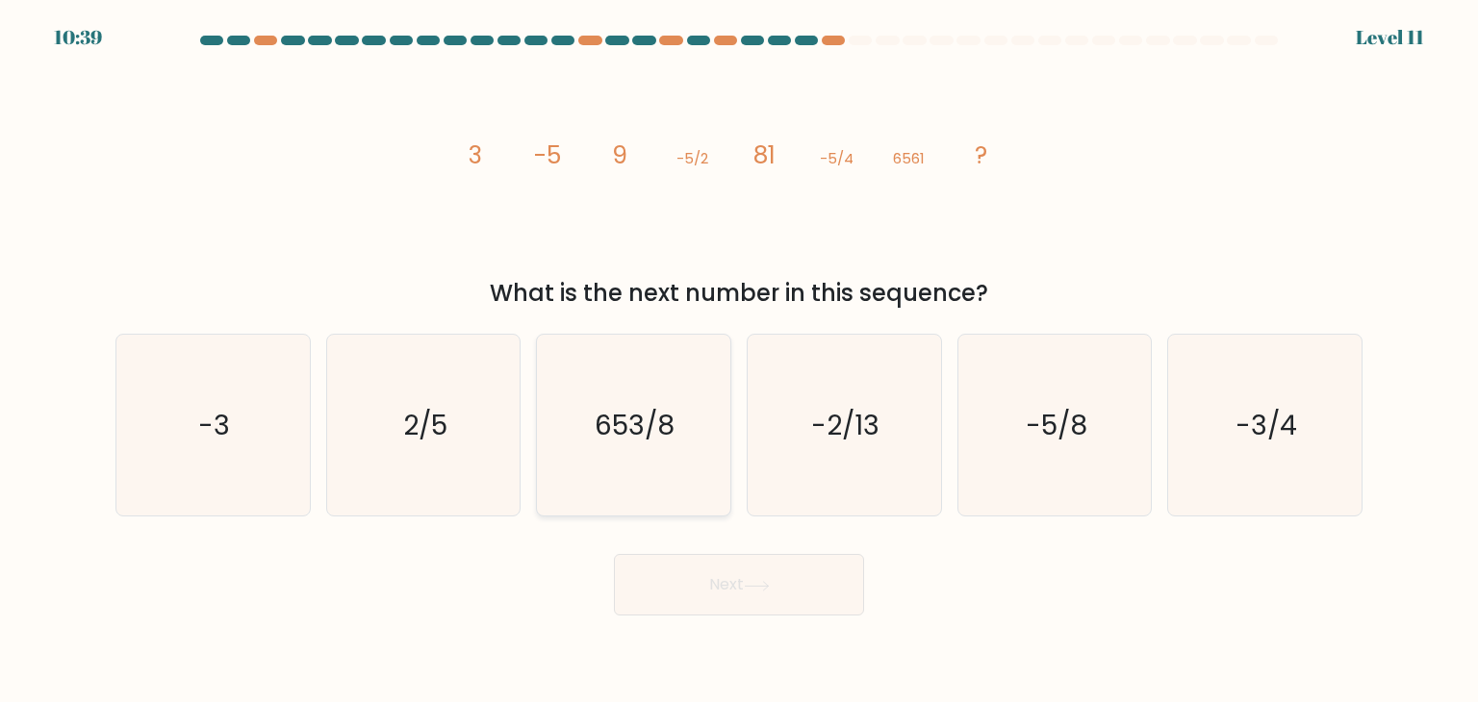
radio input "true"
click at [723, 581] on button "Next" at bounding box center [739, 585] width 250 height 62
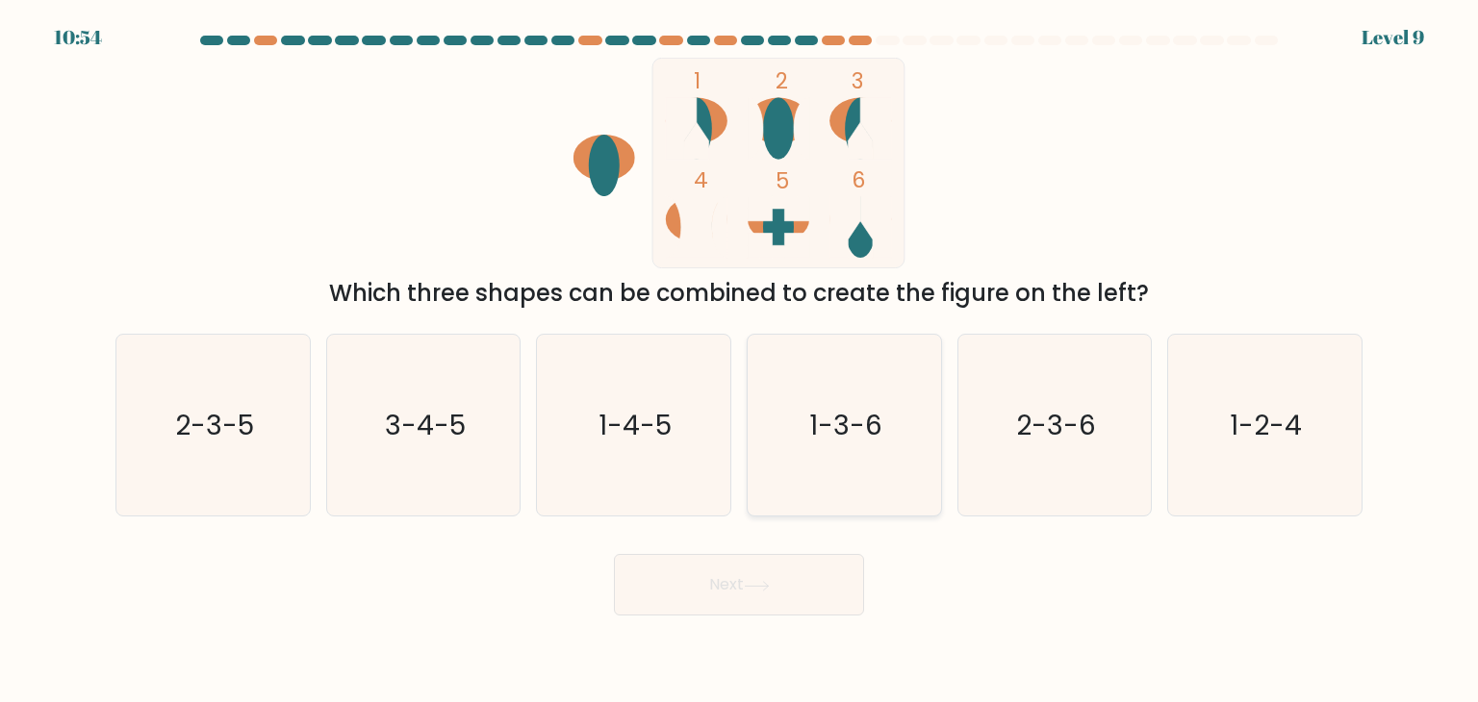
click at [790, 366] on icon "1-3-6" at bounding box center [843, 425] width 181 height 181
click at [740, 361] on input "d. 1-3-6" at bounding box center [739, 356] width 1 height 10
radio input "true"
click at [775, 593] on button "Next" at bounding box center [739, 585] width 250 height 62
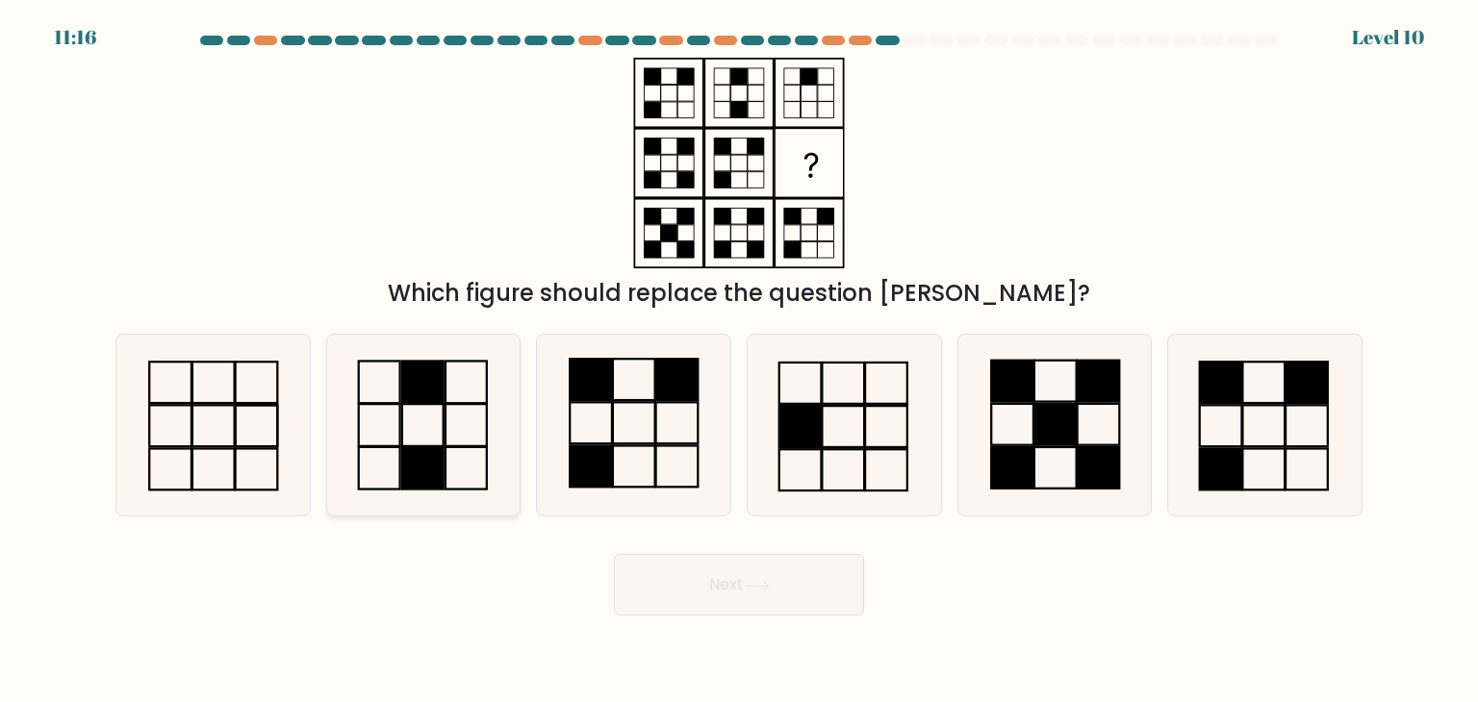
click at [380, 450] on icon at bounding box center [423, 425] width 181 height 181
click at [739, 361] on input "b." at bounding box center [739, 356] width 1 height 10
radio input "true"
click at [699, 586] on button "Next" at bounding box center [739, 585] width 250 height 62
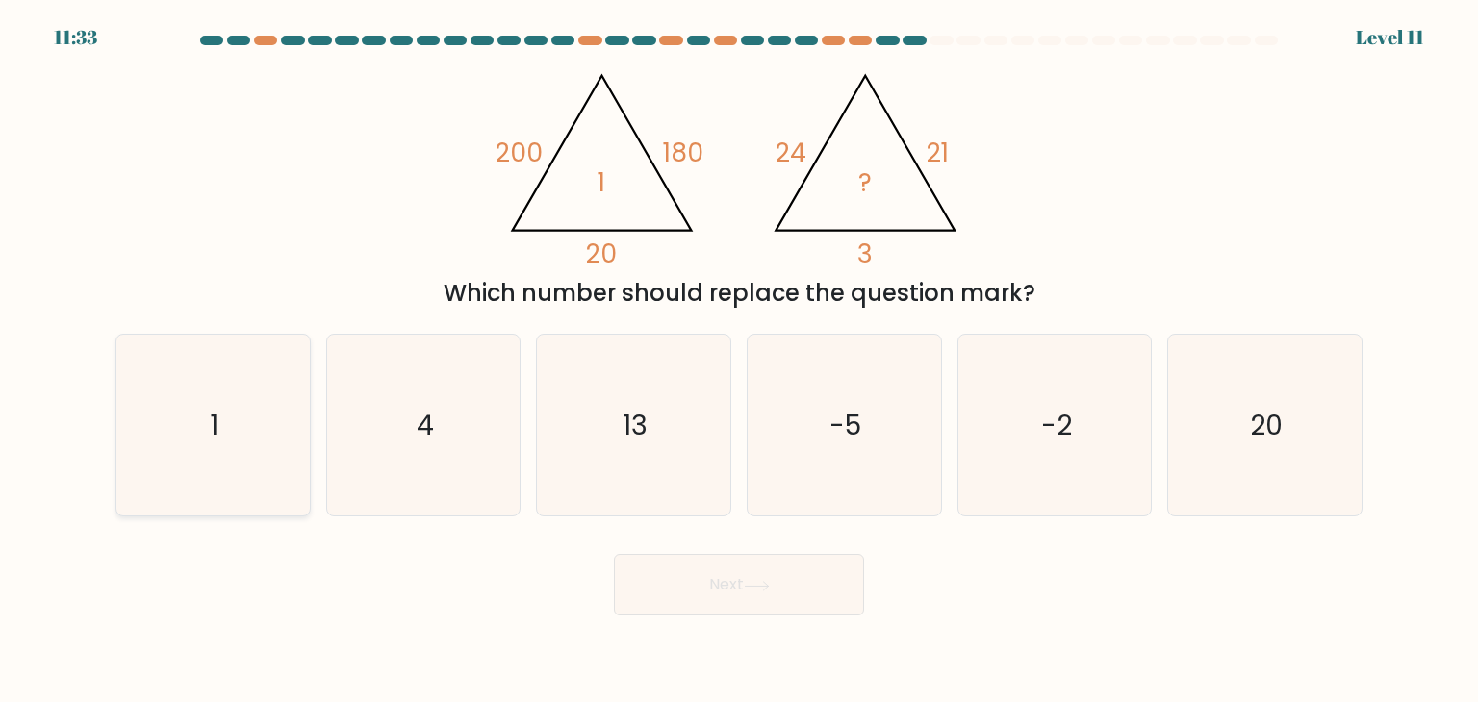
click at [185, 448] on icon "1" at bounding box center [212, 425] width 181 height 181
click at [739, 361] on input "a. 1" at bounding box center [739, 356] width 1 height 10
radio input "true"
click at [754, 595] on button "Next" at bounding box center [739, 585] width 250 height 62
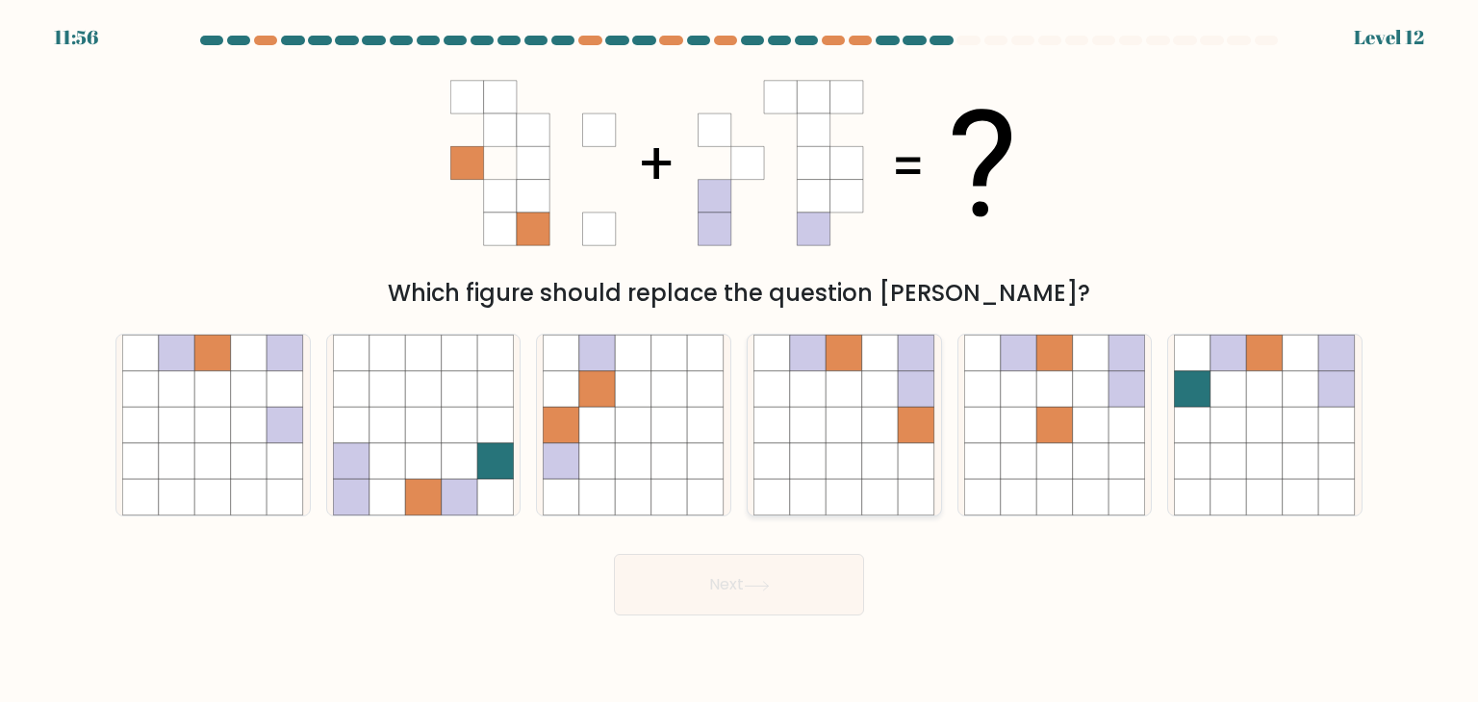
click at [803, 463] on icon at bounding box center [808, 461] width 37 height 37
click at [740, 361] on input "d." at bounding box center [739, 356] width 1 height 10
radio input "true"
click at [729, 596] on button "Next" at bounding box center [739, 585] width 250 height 62
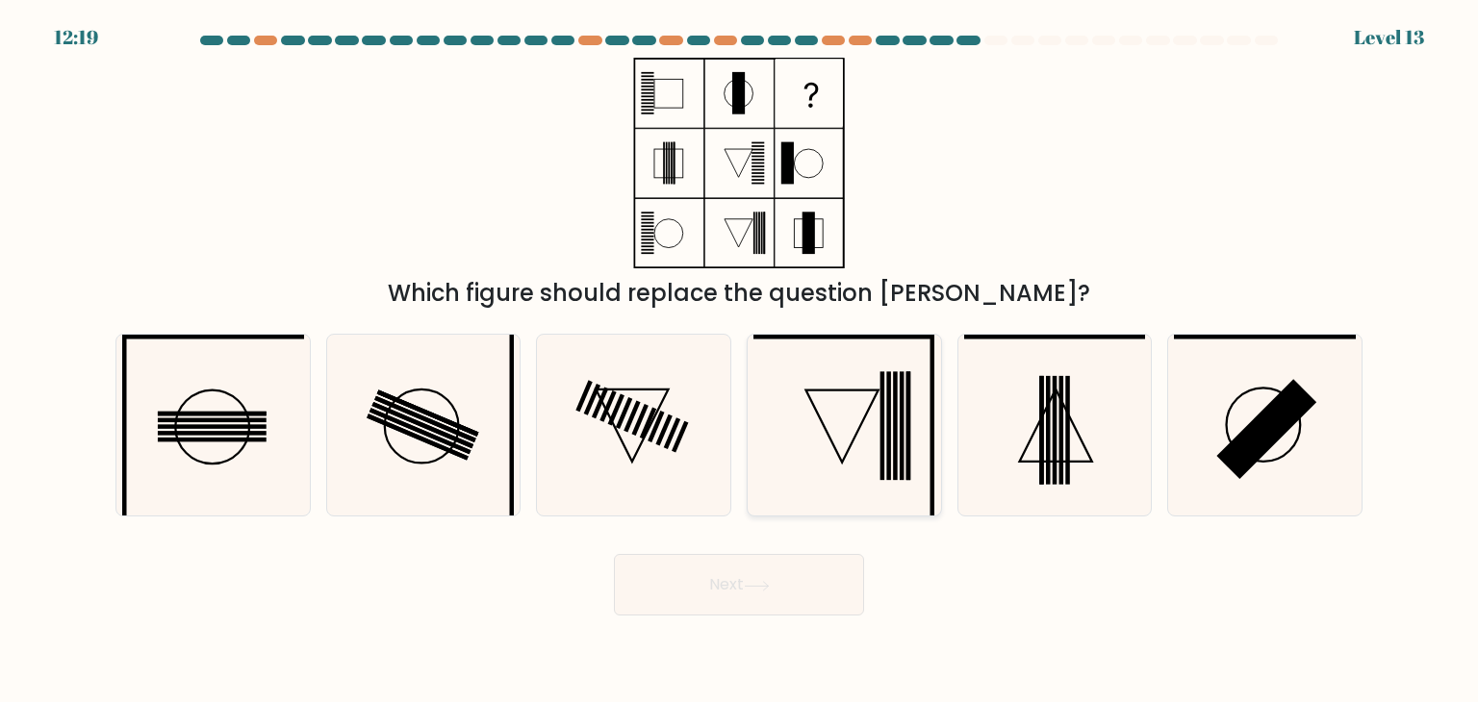
click at [832, 502] on icon at bounding box center [843, 425] width 181 height 181
click at [740, 361] on input "d." at bounding box center [739, 356] width 1 height 10
radio input "true"
click at [747, 601] on button "Next" at bounding box center [739, 585] width 250 height 62
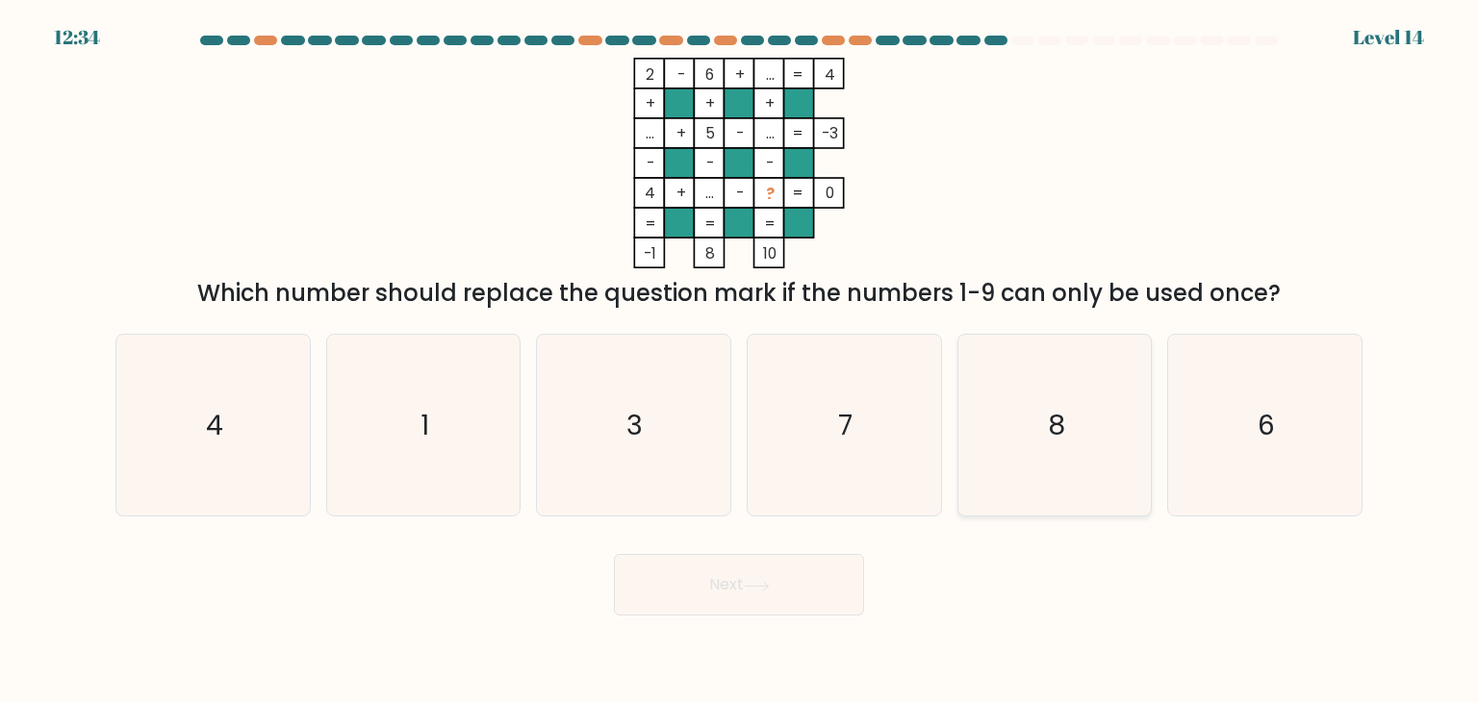
click at [999, 422] on icon "8" at bounding box center [1054, 425] width 181 height 181
click at [740, 361] on input "e. 8" at bounding box center [739, 356] width 1 height 10
radio input "true"
click at [256, 402] on icon "4" at bounding box center [212, 425] width 181 height 181
click at [739, 361] on input "a. 4" at bounding box center [739, 356] width 1 height 10
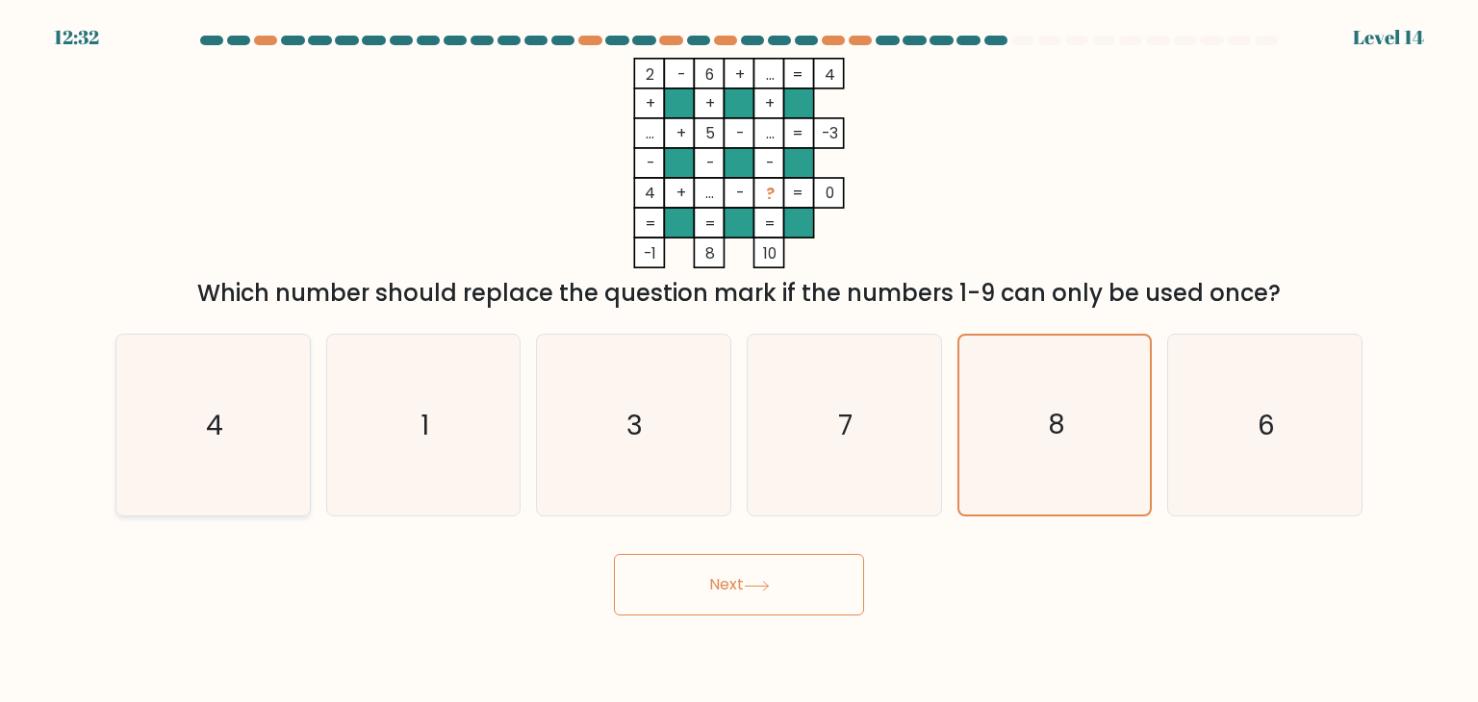
radio input "true"
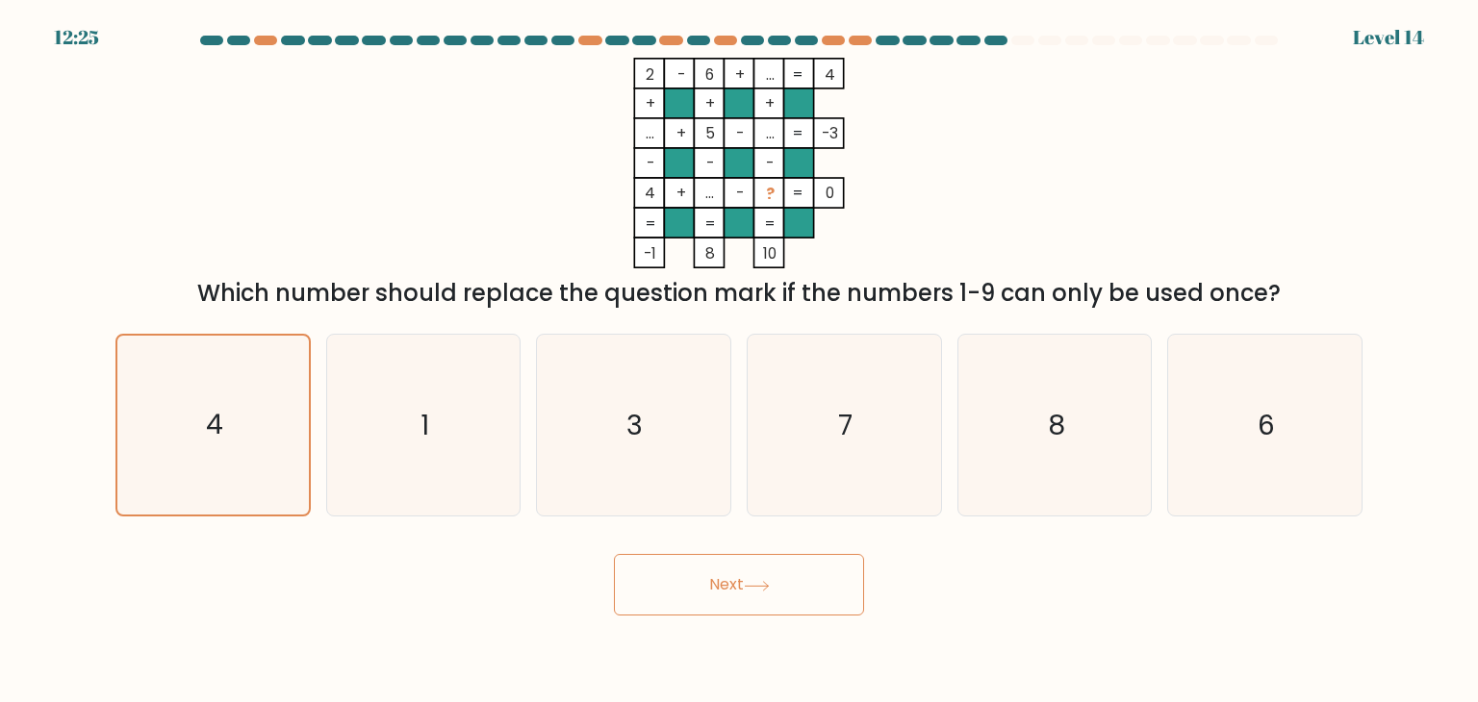
click at [753, 581] on icon at bounding box center [757, 586] width 26 height 11
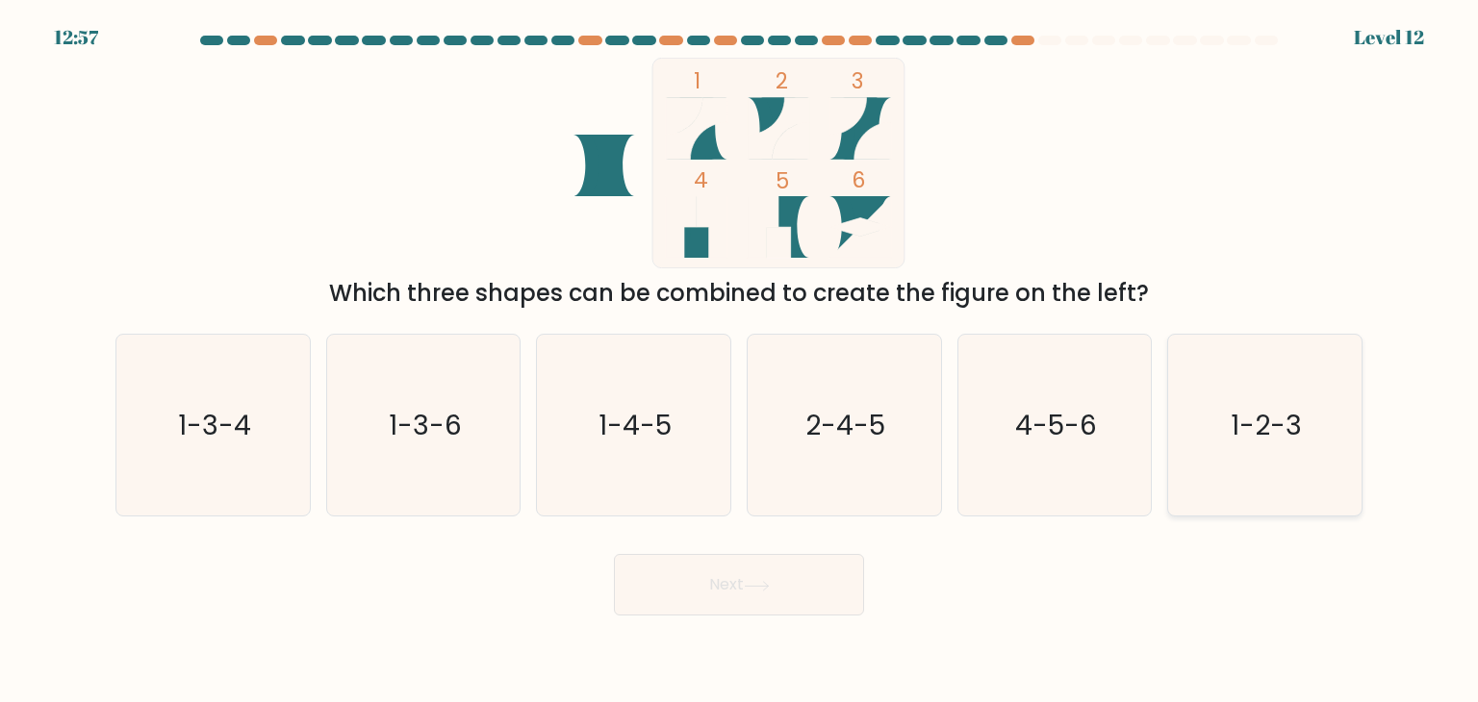
click at [1197, 393] on icon "1-2-3" at bounding box center [1264, 425] width 181 height 181
click at [740, 361] on input "f. 1-2-3" at bounding box center [739, 356] width 1 height 10
radio input "true"
click at [708, 587] on button "Next" at bounding box center [739, 585] width 250 height 62
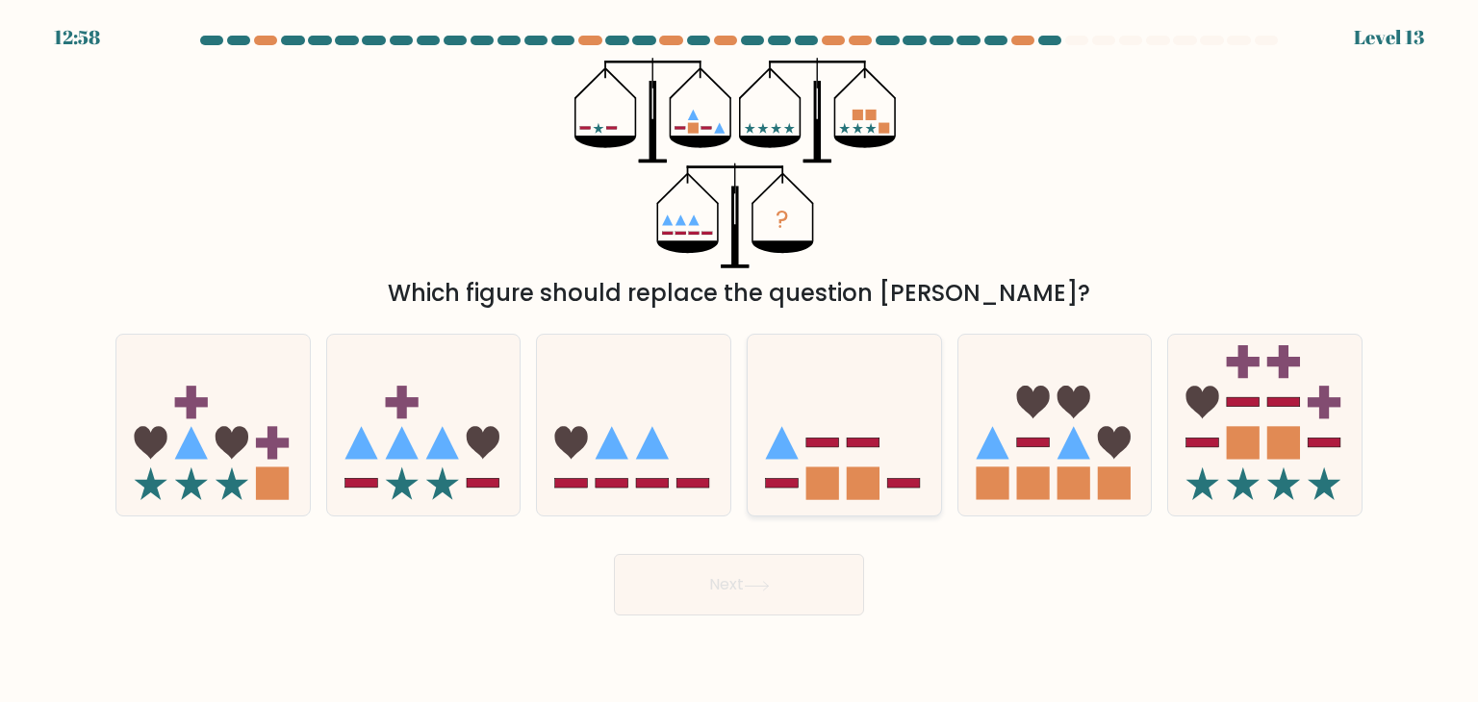
click at [890, 440] on icon at bounding box center [843, 425] width 193 height 160
click at [740, 361] on input "d." at bounding box center [739, 356] width 1 height 10
radio input "true"
click at [800, 582] on button "Next" at bounding box center [739, 585] width 250 height 62
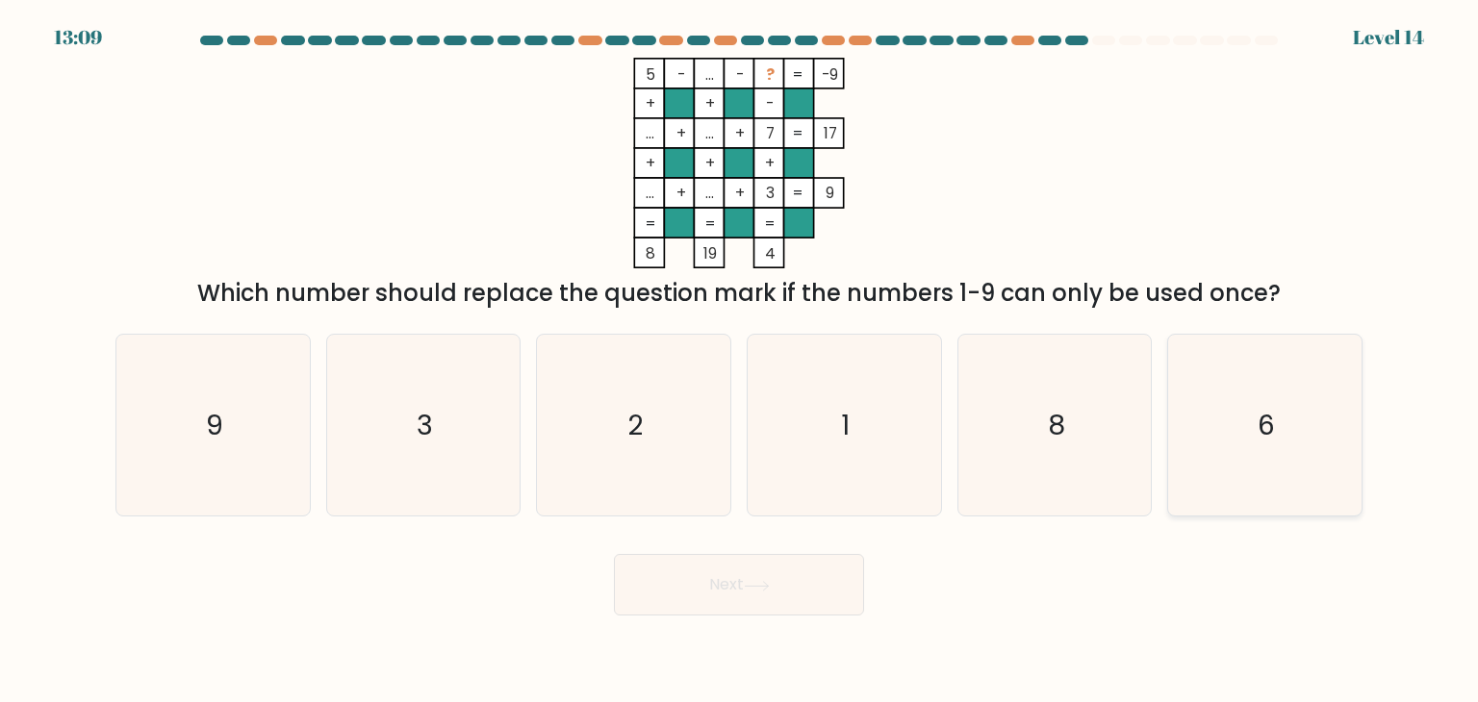
click at [1304, 410] on icon "6" at bounding box center [1264, 425] width 181 height 181
click at [740, 361] on input "f. 6" at bounding box center [739, 356] width 1 height 10
radio input "true"
click at [769, 597] on button "Next" at bounding box center [739, 585] width 250 height 62
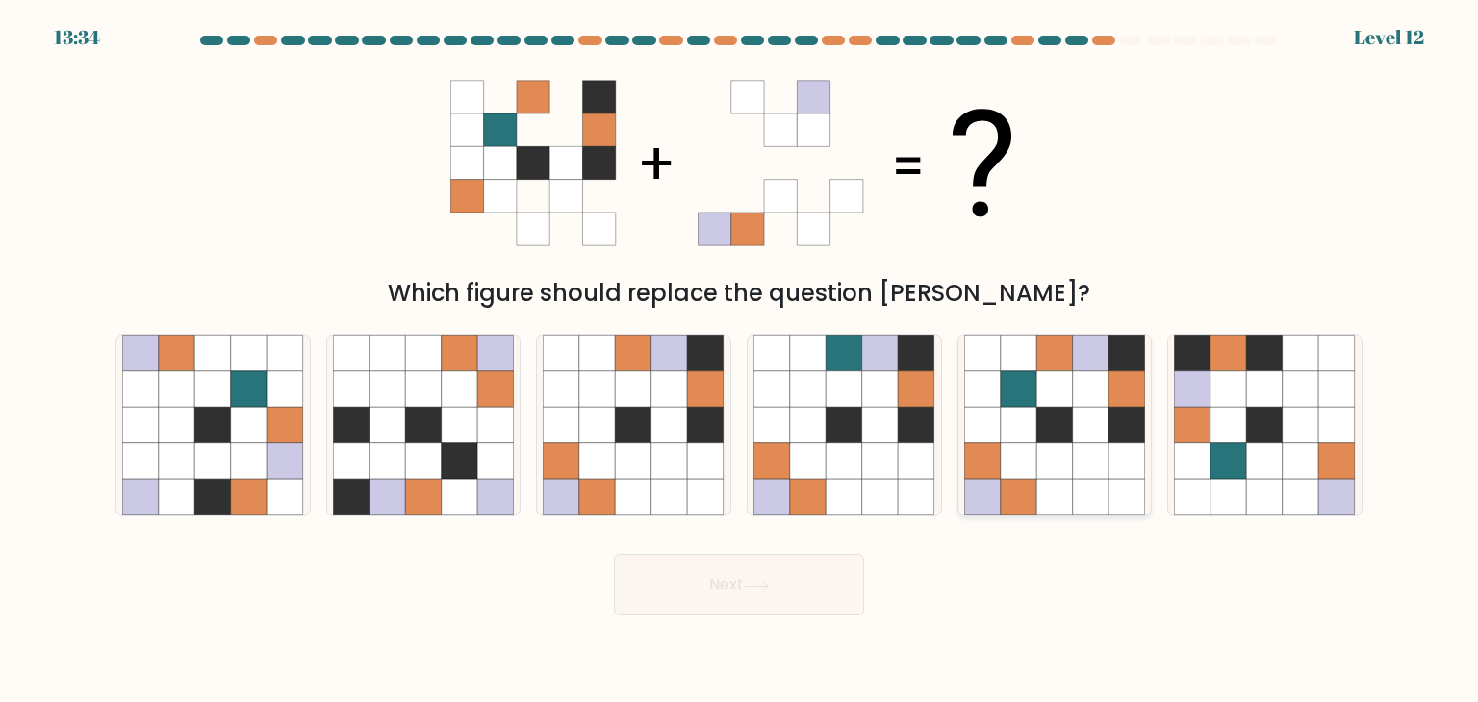
click at [1024, 442] on icon at bounding box center [1018, 425] width 37 height 37
click at [740, 361] on input "e." at bounding box center [739, 356] width 1 height 10
radio input "true"
click at [808, 565] on button "Next" at bounding box center [739, 585] width 250 height 62
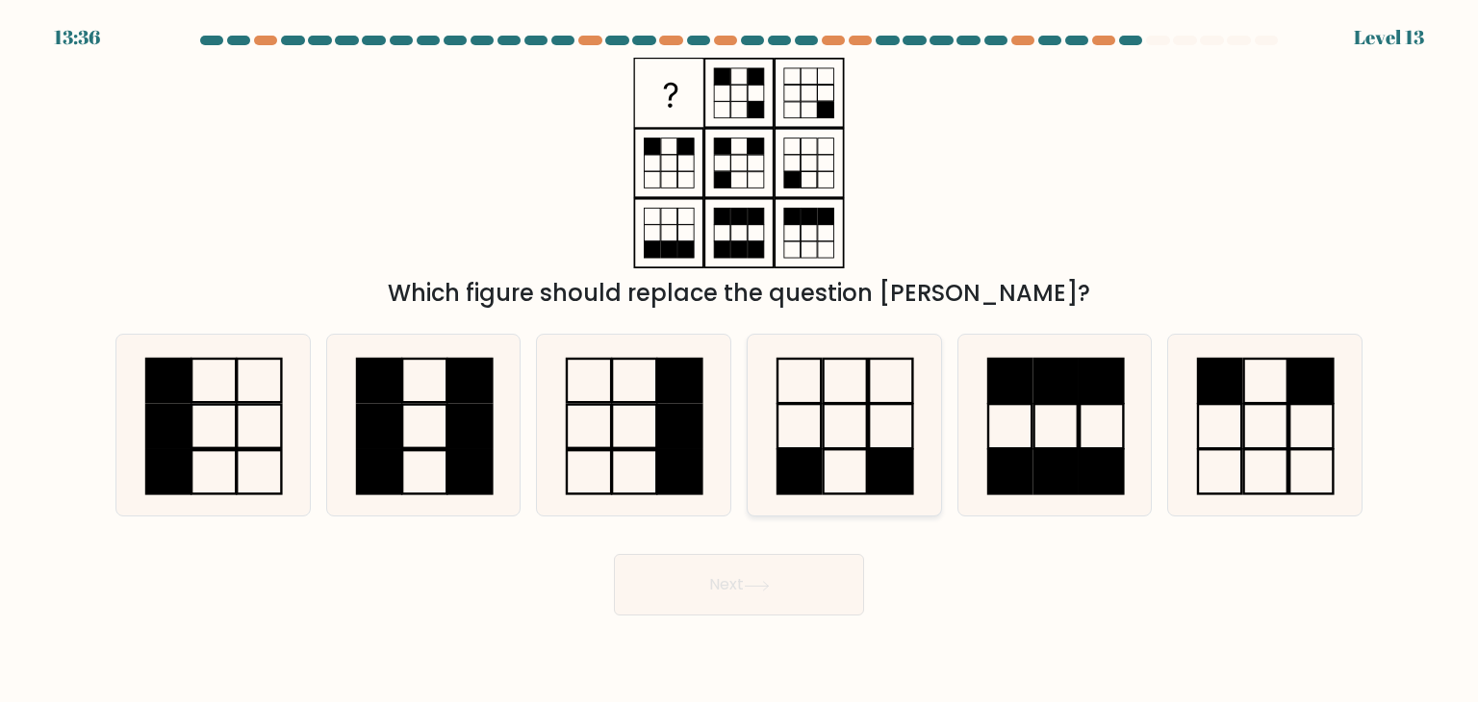
click at [882, 501] on icon at bounding box center [843, 425] width 181 height 181
click at [740, 361] on input "d." at bounding box center [739, 356] width 1 height 10
radio input "true"
click at [793, 618] on body "13:35 Level 13" at bounding box center [739, 351] width 1478 height 702
click at [1247, 433] on icon at bounding box center [1264, 425] width 181 height 181
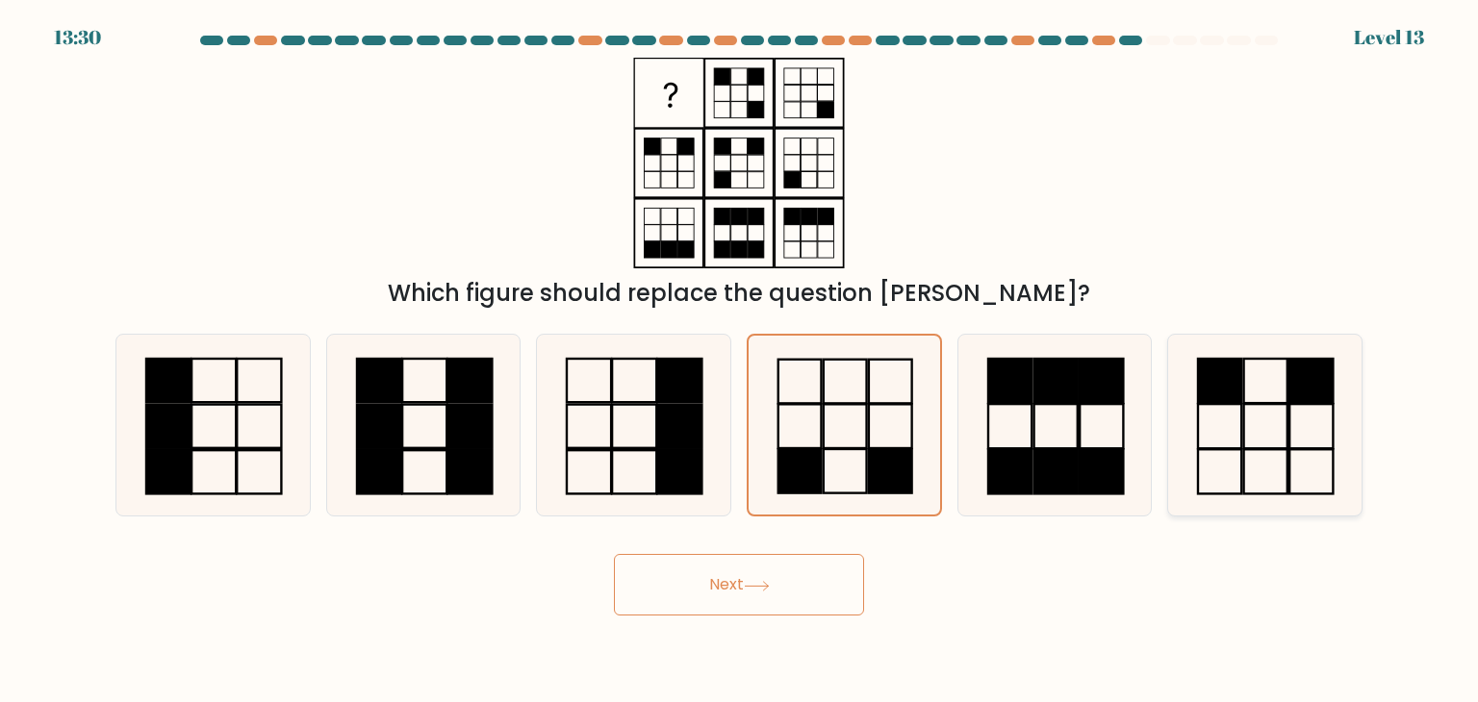
click at [740, 361] on input "f." at bounding box center [739, 356] width 1 height 10
radio input "true"
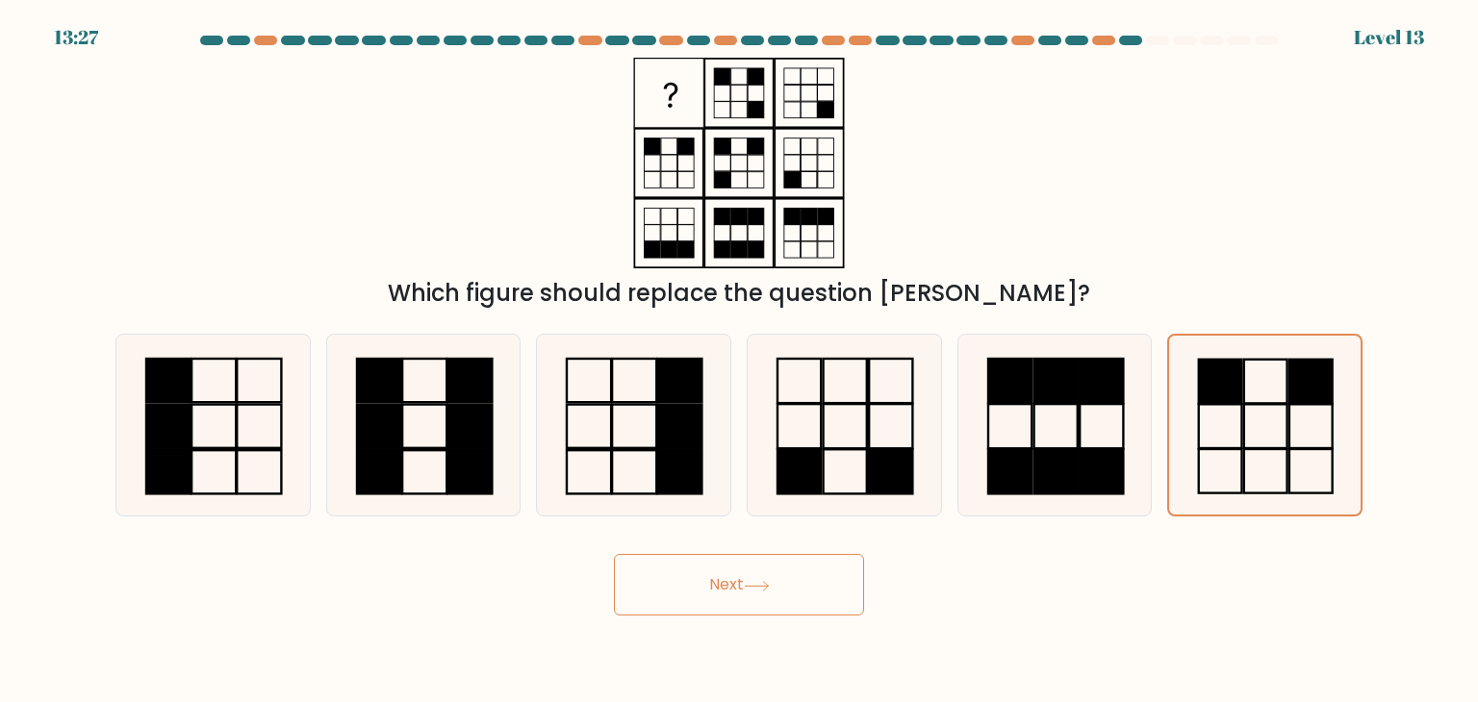
click at [780, 590] on button "Next" at bounding box center [739, 585] width 250 height 62
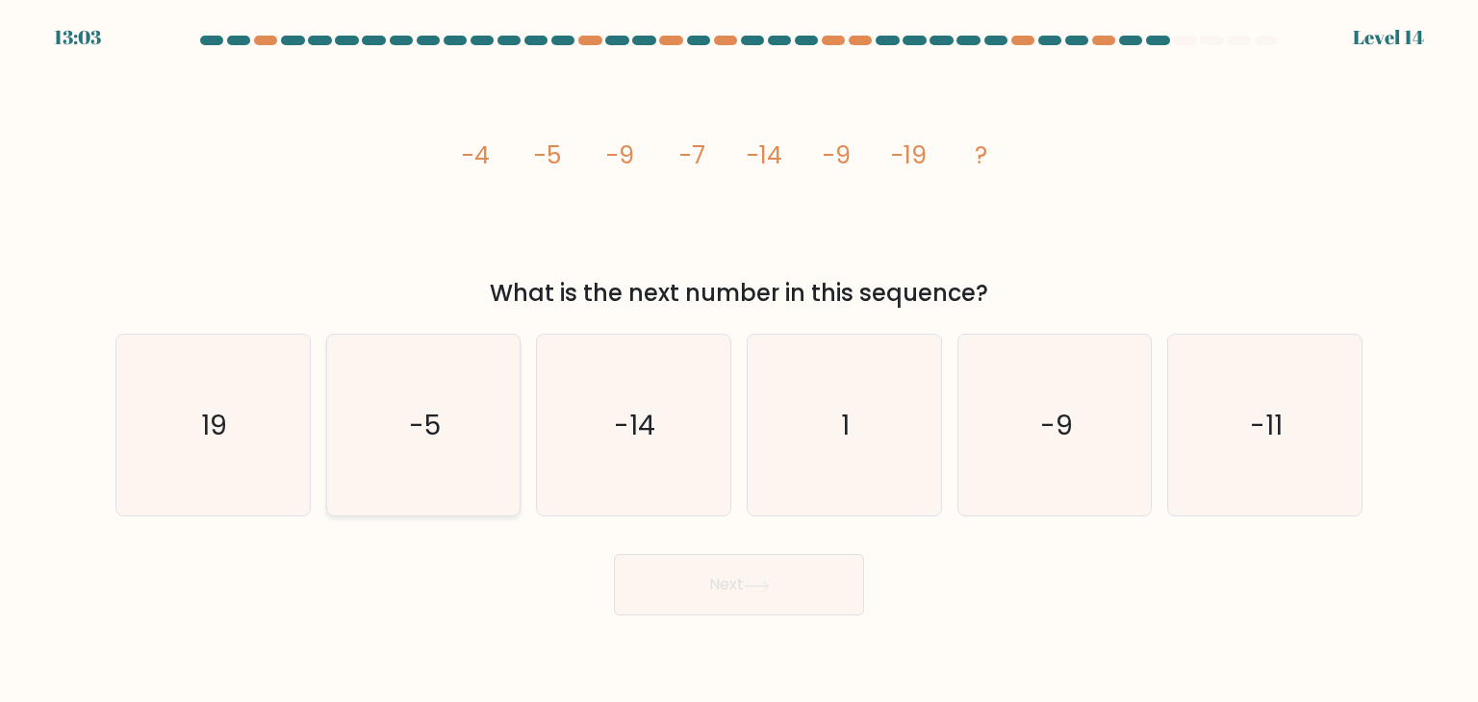
click at [449, 441] on icon "-5" at bounding box center [423, 425] width 181 height 181
click at [739, 361] on input "b. -5" at bounding box center [739, 356] width 1 height 10
radio input "true"
click at [639, 434] on text "-14" at bounding box center [635, 425] width 41 height 38
click at [739, 361] on input "c. -14" at bounding box center [739, 356] width 1 height 10
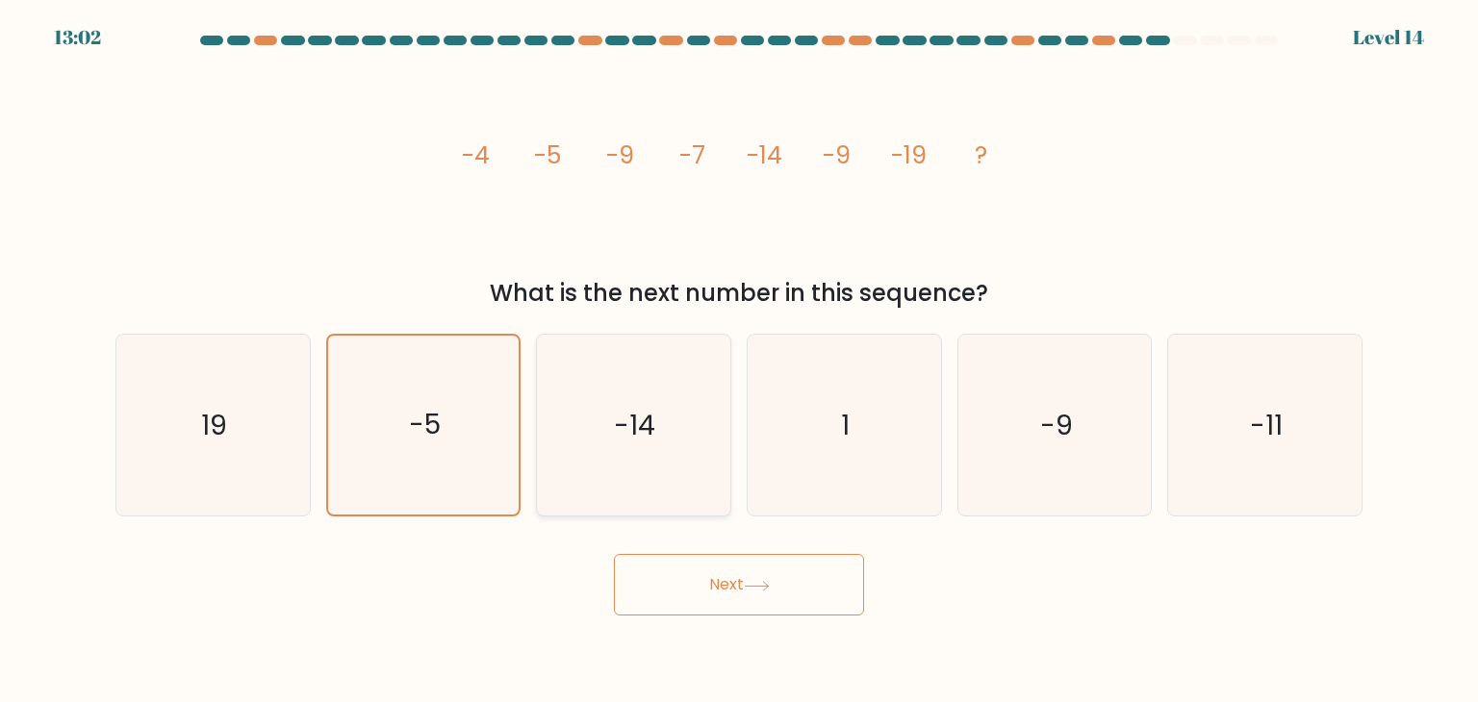
radio input "true"
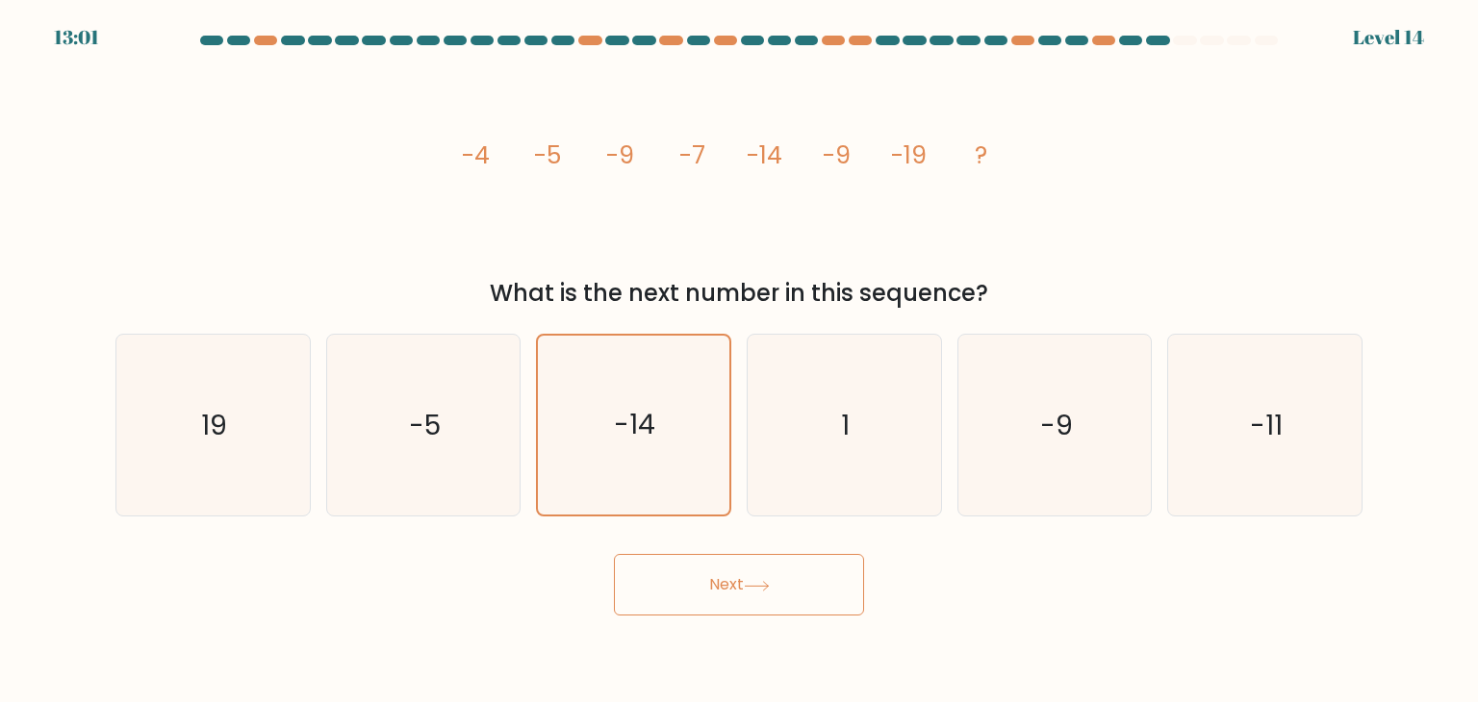
click at [762, 582] on icon at bounding box center [757, 586] width 26 height 11
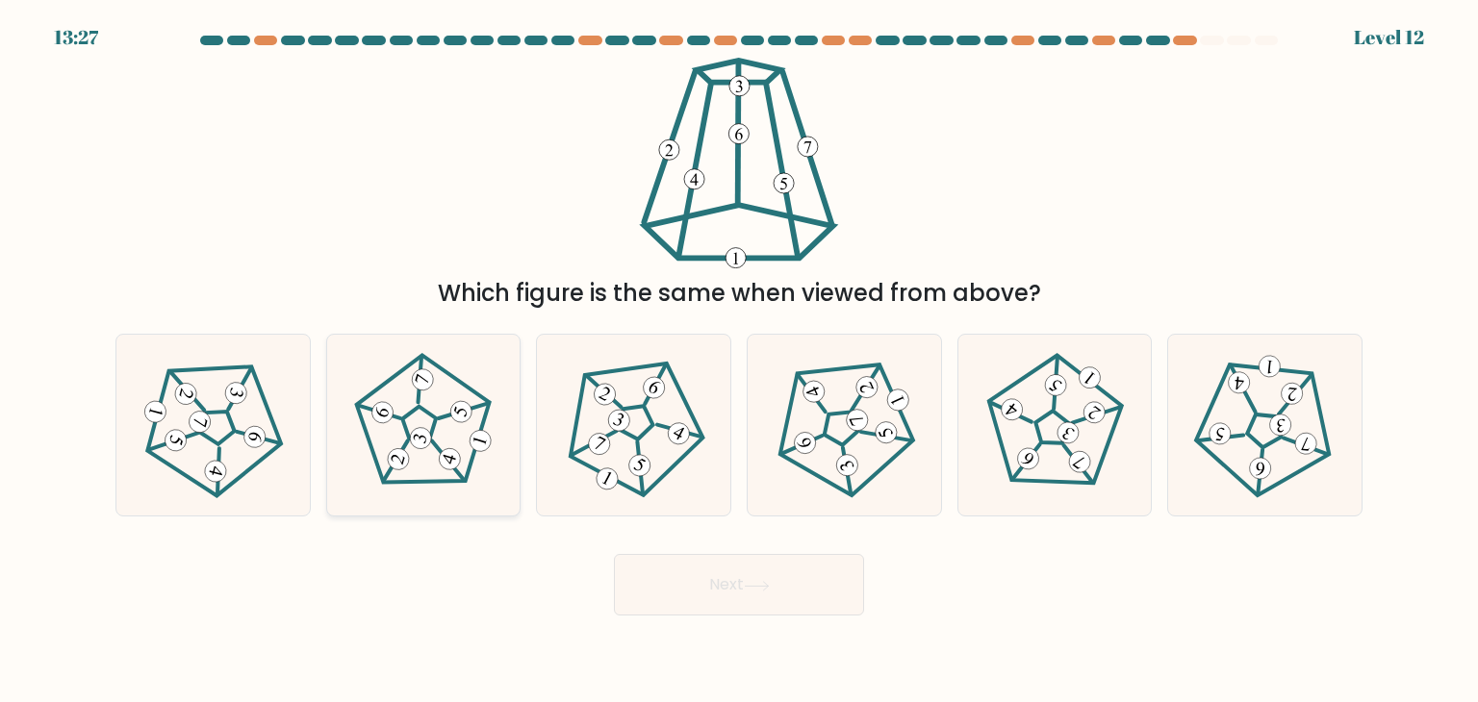
click at [453, 394] on icon at bounding box center [423, 425] width 145 height 145
click at [739, 361] on input "b." at bounding box center [739, 356] width 1 height 10
radio input "true"
click at [791, 598] on button "Next" at bounding box center [739, 585] width 250 height 62
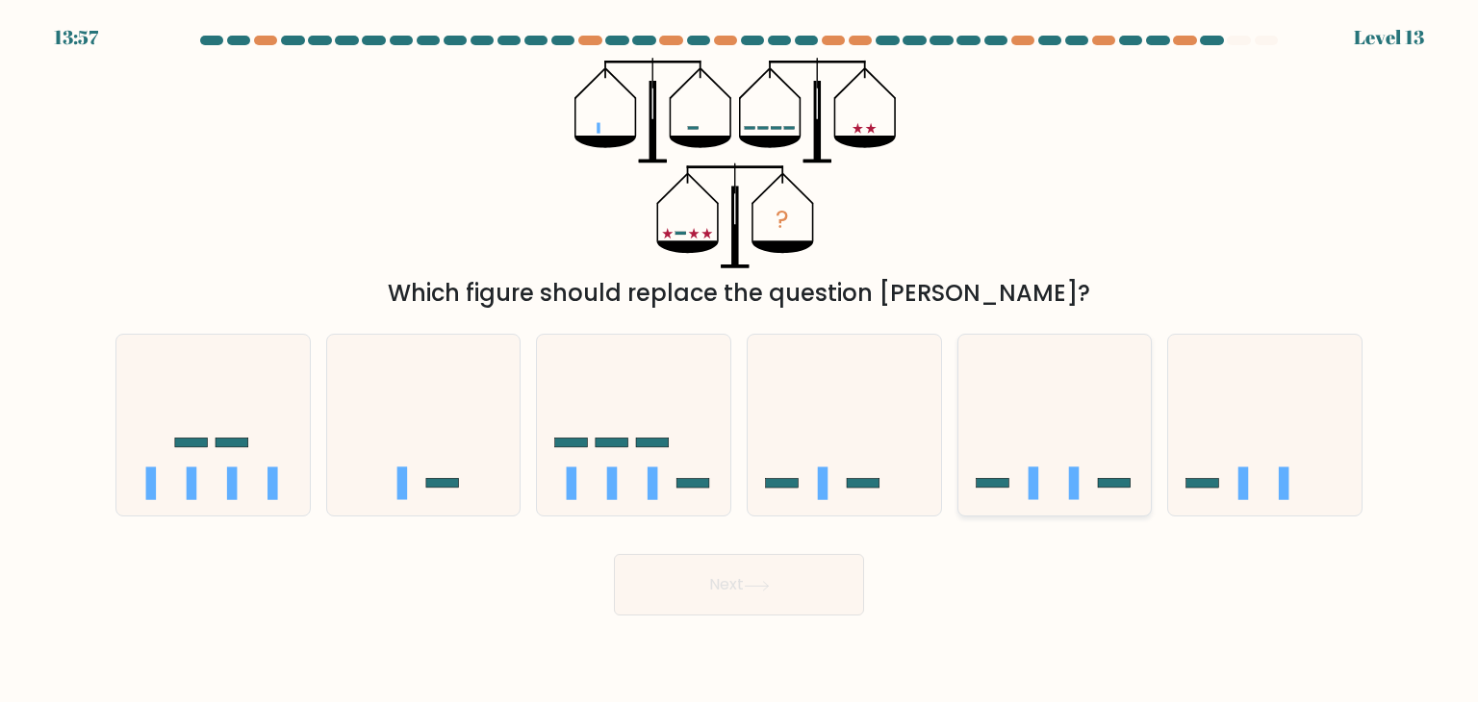
click at [1033, 405] on icon at bounding box center [1054, 425] width 193 height 160
click at [740, 361] on input "e." at bounding box center [739, 356] width 1 height 10
radio input "true"
click at [809, 604] on button "Next" at bounding box center [739, 585] width 250 height 62
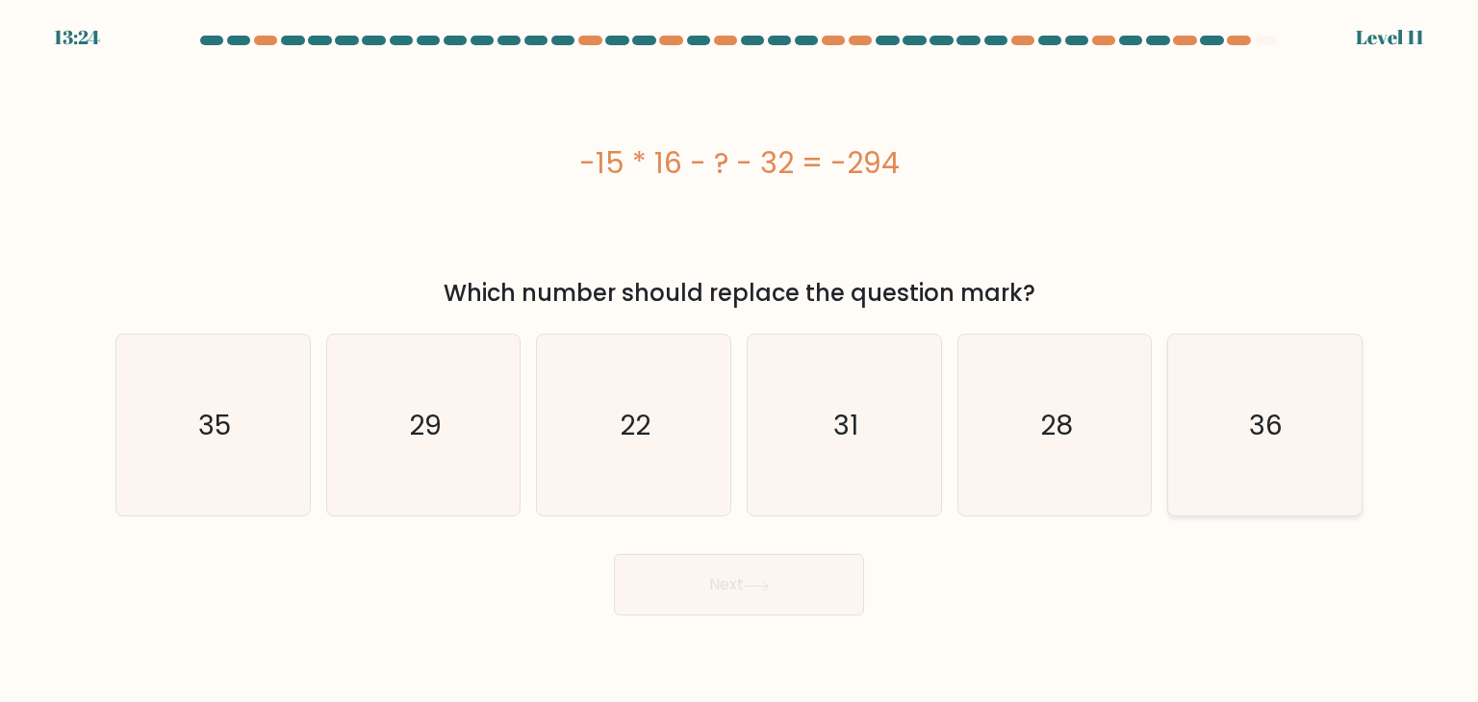
click at [1234, 443] on icon "36" at bounding box center [1264, 425] width 181 height 181
click at [740, 361] on input "f. 36" at bounding box center [739, 356] width 1 height 10
radio input "true"
click at [671, 594] on button "Next" at bounding box center [739, 585] width 250 height 62
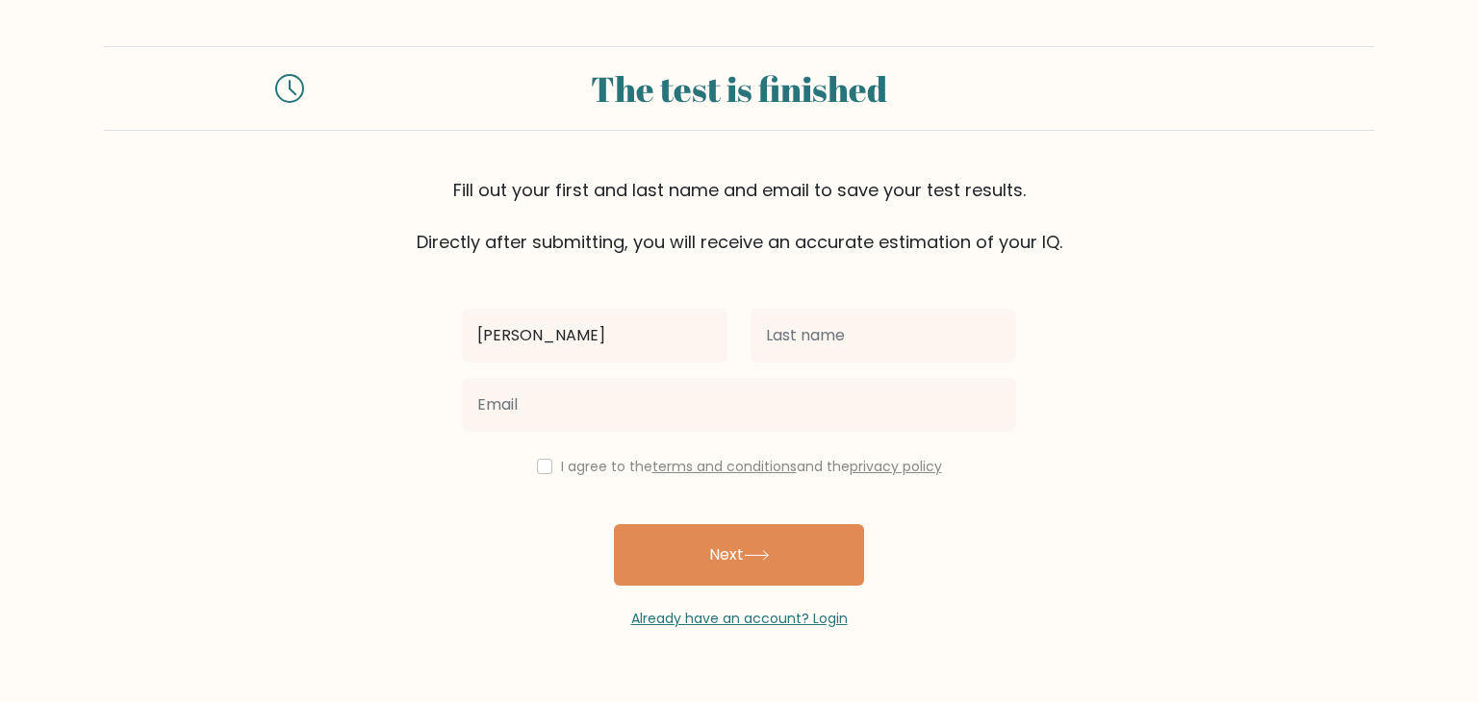
type input "[PERSON_NAME]"
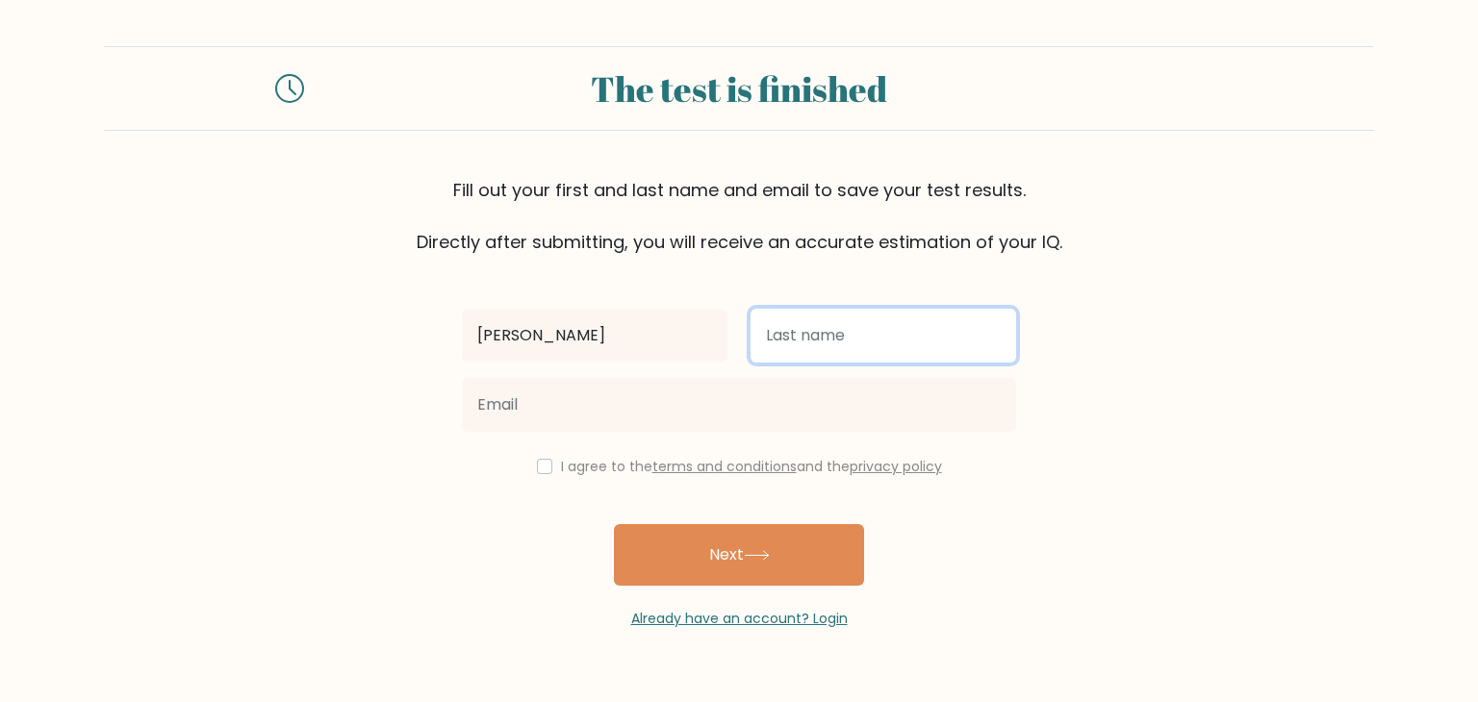
click at [759, 348] on input "text" at bounding box center [883, 336] width 266 height 54
type input "San [PERSON_NAME]"
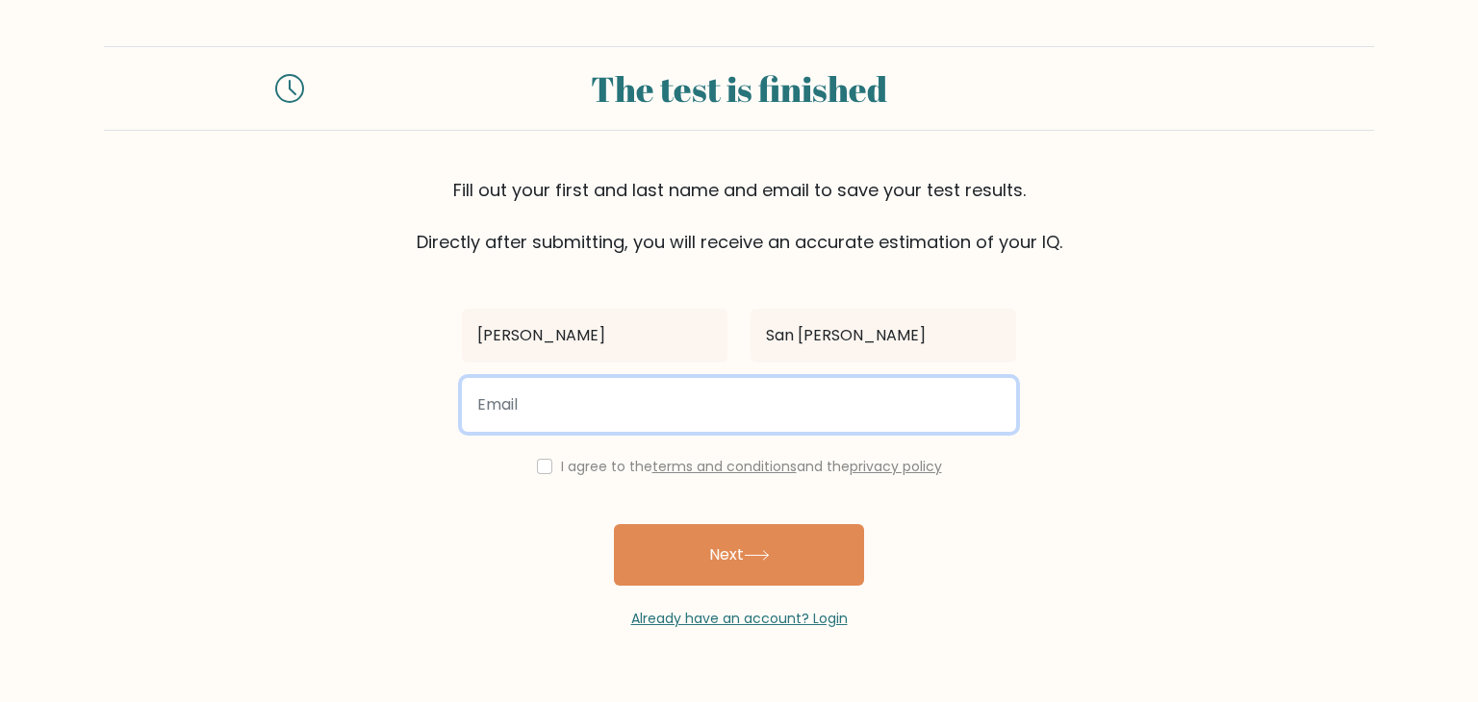
click at [630, 417] on input "email" at bounding box center [739, 405] width 554 height 54
type input "[EMAIL_ADDRESS][DOMAIN_NAME]"
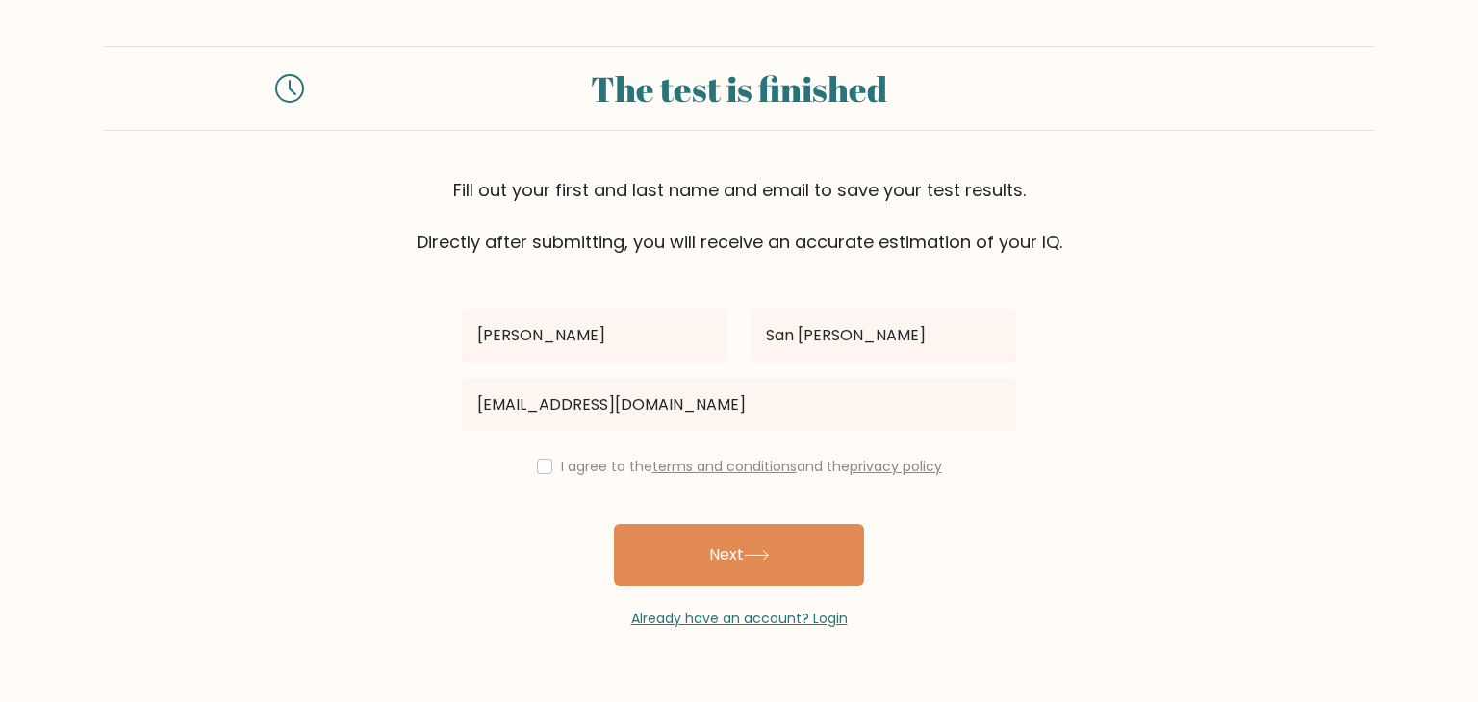
click at [550, 473] on div "I agree to the terms and conditions and the privacy policy" at bounding box center [738, 466] width 577 height 23
click at [537, 461] on input "checkbox" at bounding box center [544, 466] width 15 height 15
checkbox input "true"
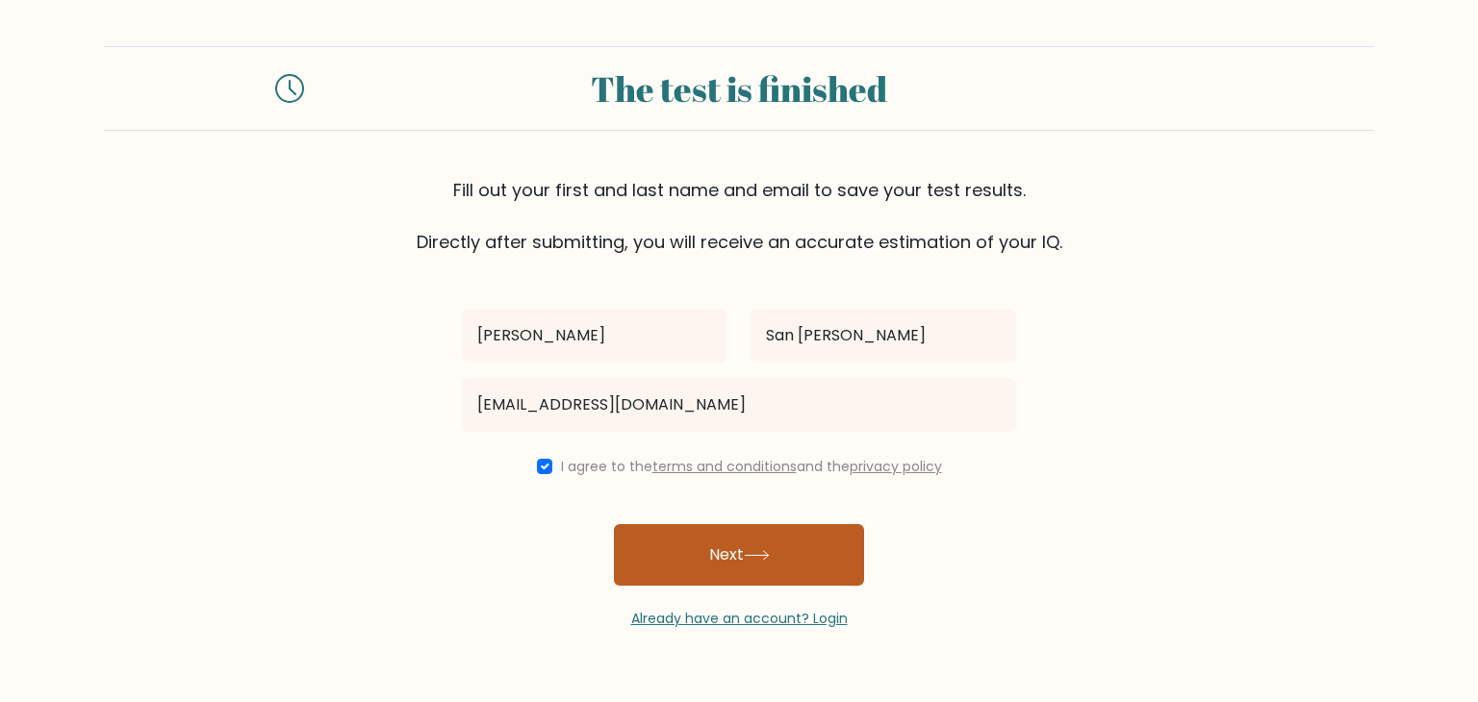
click at [785, 552] on button "Next" at bounding box center [739, 555] width 250 height 62
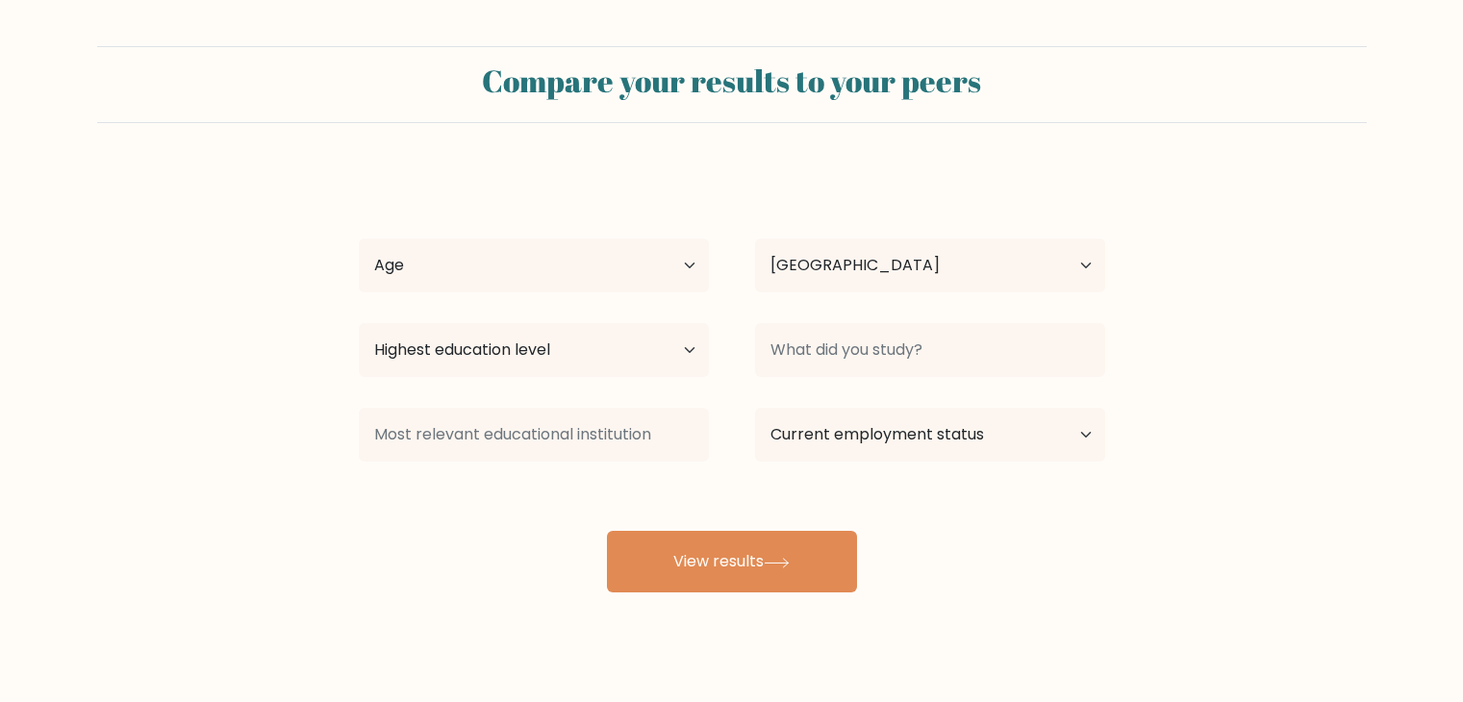
select select "PH"
click at [615, 251] on select "Age Under 18 years old 18-24 years old 25-34 years old 35-44 years old 45-54 ye…" at bounding box center [534, 266] width 350 height 54
select select "25_34"
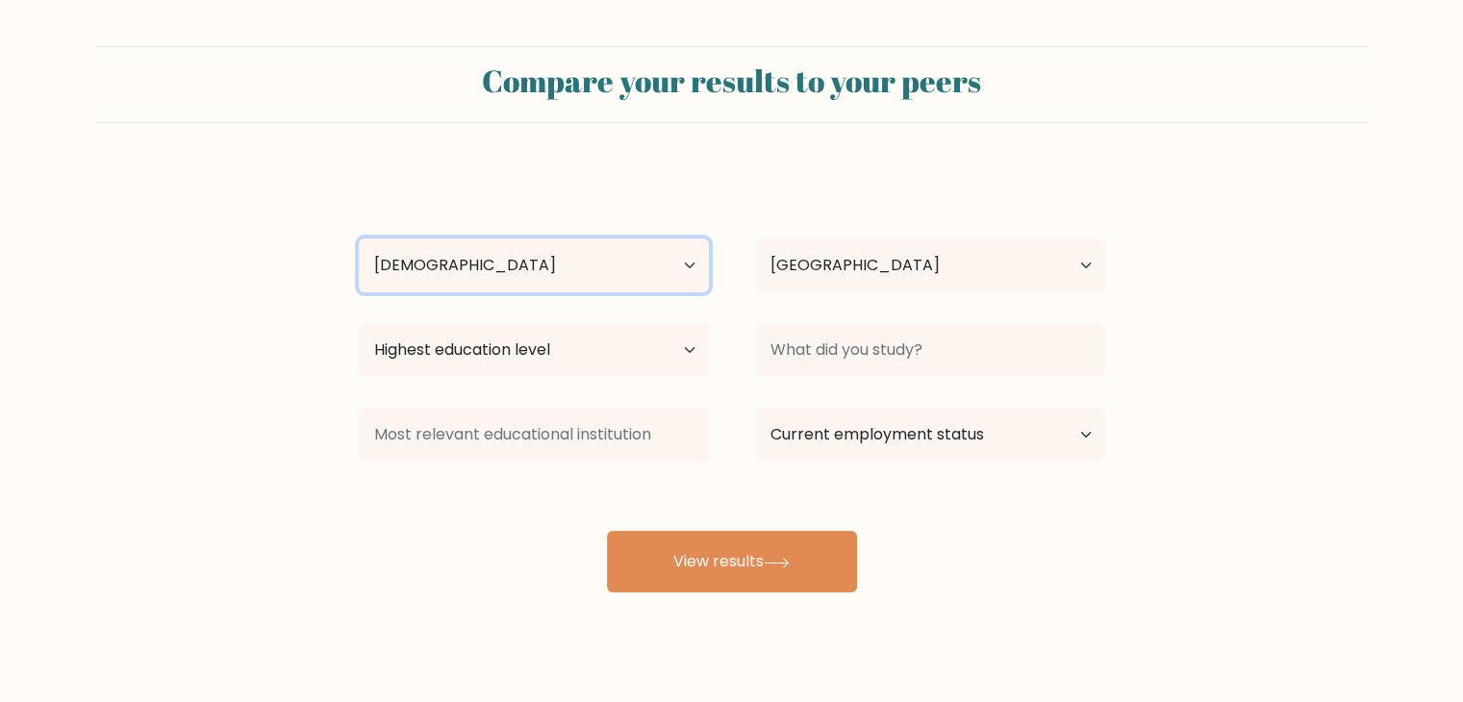
click at [359, 239] on select "Age Under 18 years old 18-24 years old 25-34 years old 35-44 years old 45-54 ye…" at bounding box center [534, 266] width 350 height 54
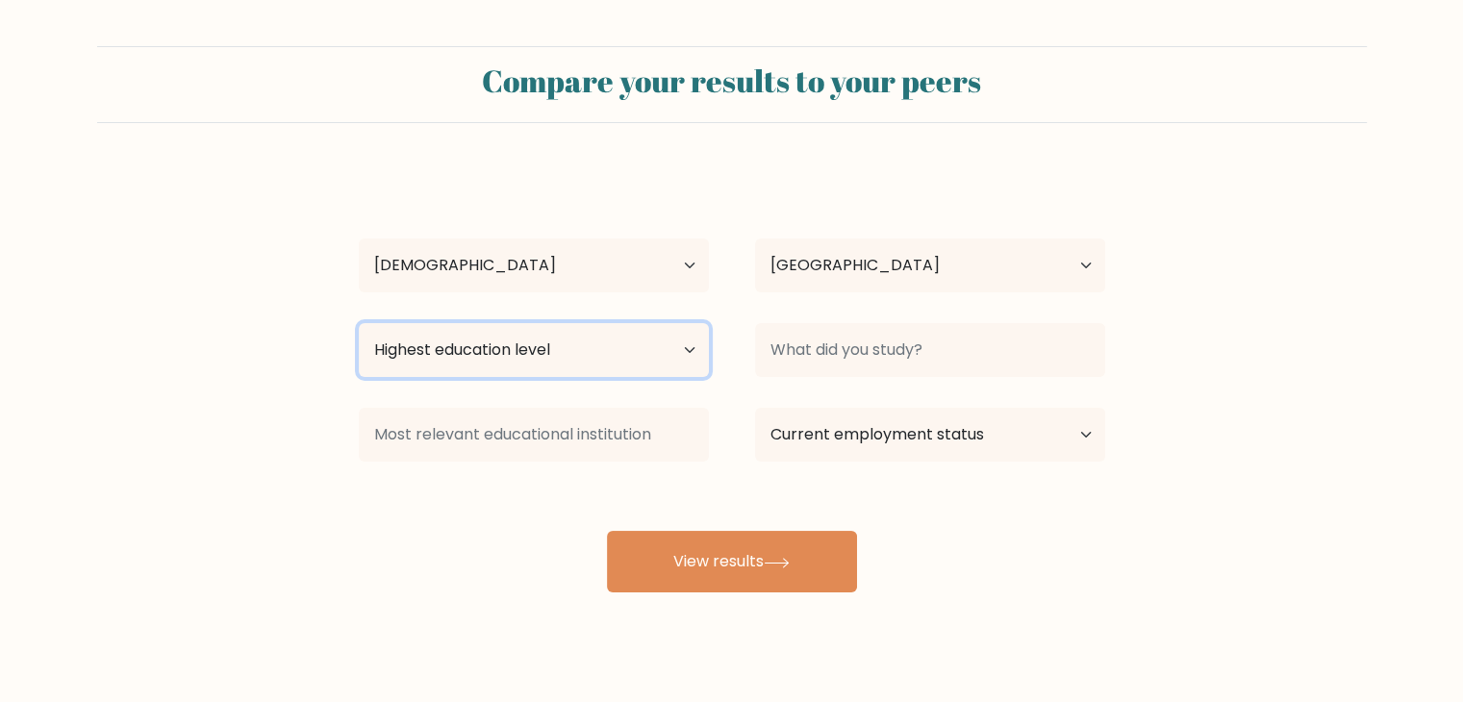
click at [574, 355] on select "Highest education level No schooling Primary Lower Secondary Upper Secondary Oc…" at bounding box center [534, 350] width 350 height 54
select select "bachelors_degree"
click at [359, 323] on select "Highest education level No schooling Primary Lower Secondary Upper Secondary Oc…" at bounding box center [534, 350] width 350 height 54
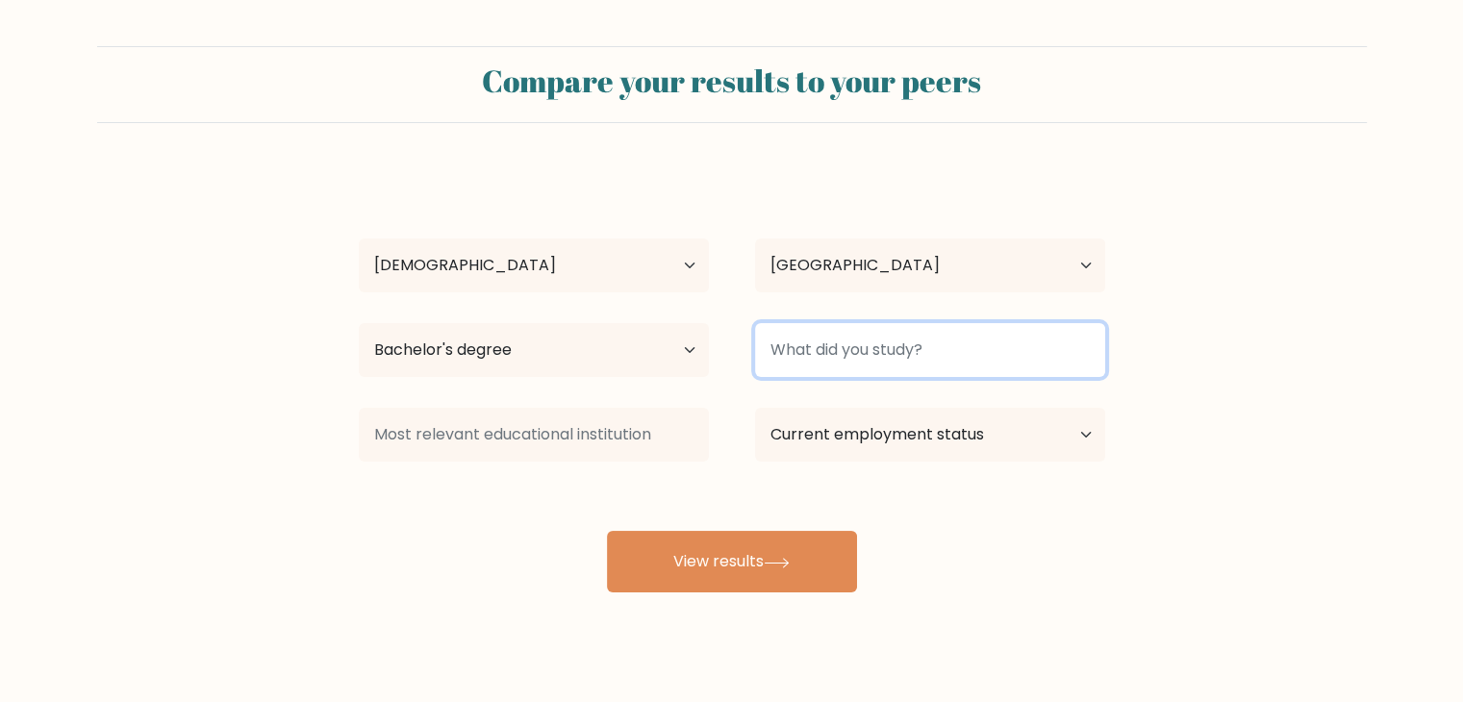
click at [998, 363] on input at bounding box center [930, 350] width 350 height 54
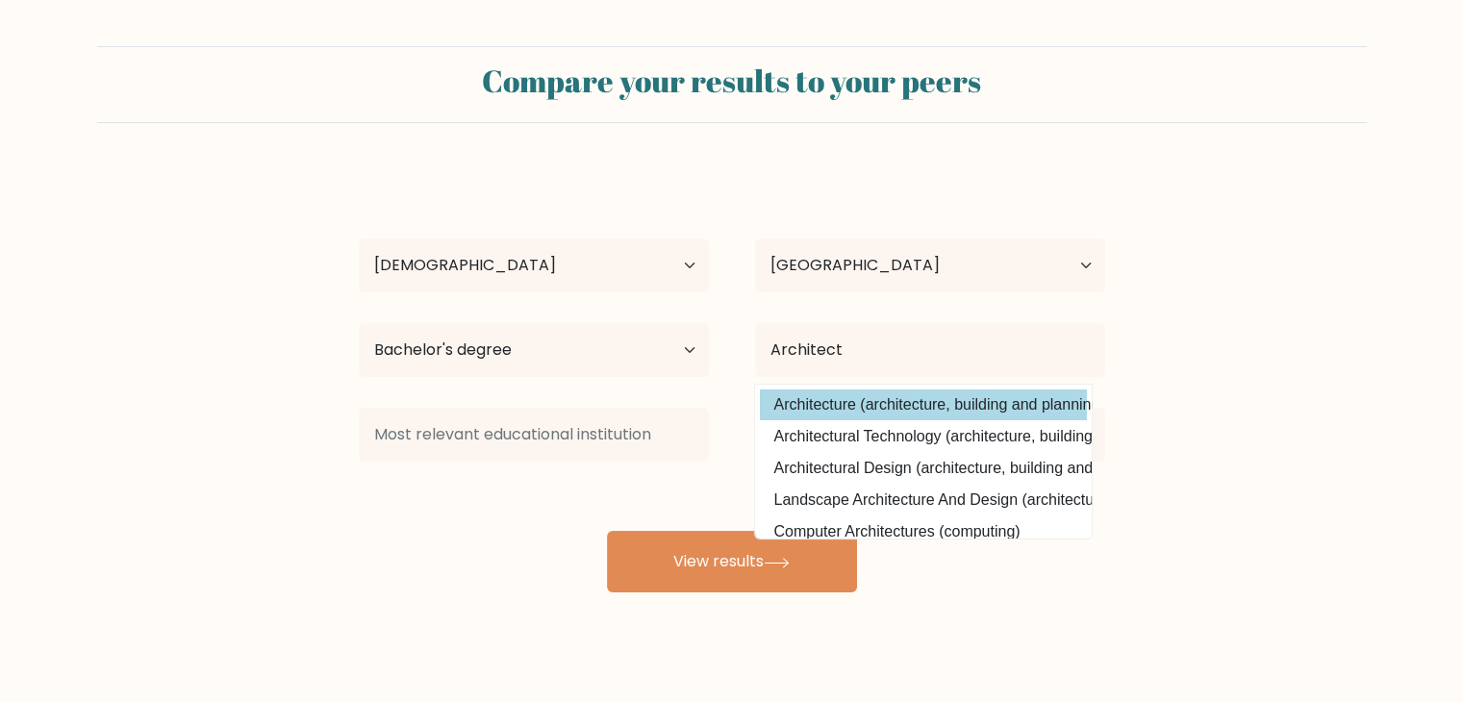
click at [892, 402] on option "Architecture (architecture, building and planning)" at bounding box center [923, 405] width 327 height 31
type input "Architecture"
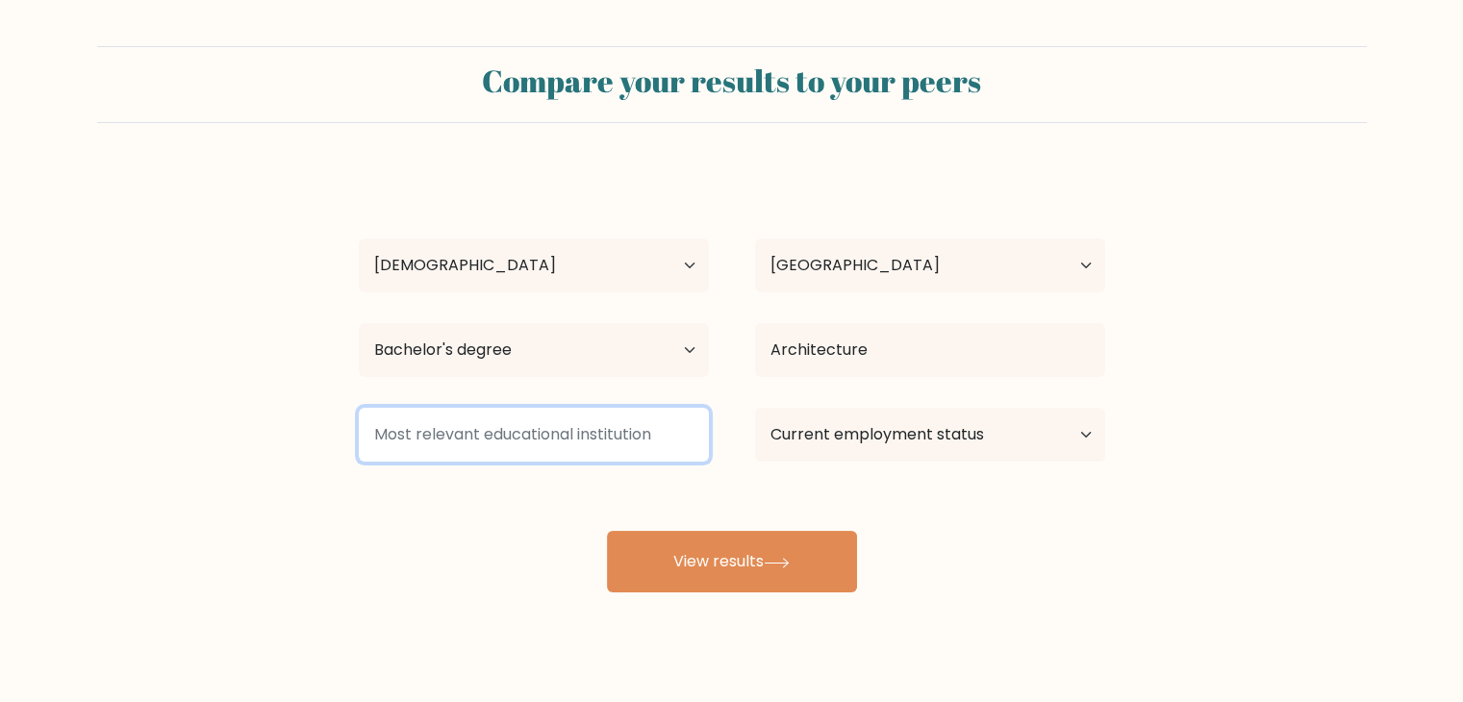
click at [616, 416] on input at bounding box center [534, 435] width 350 height 54
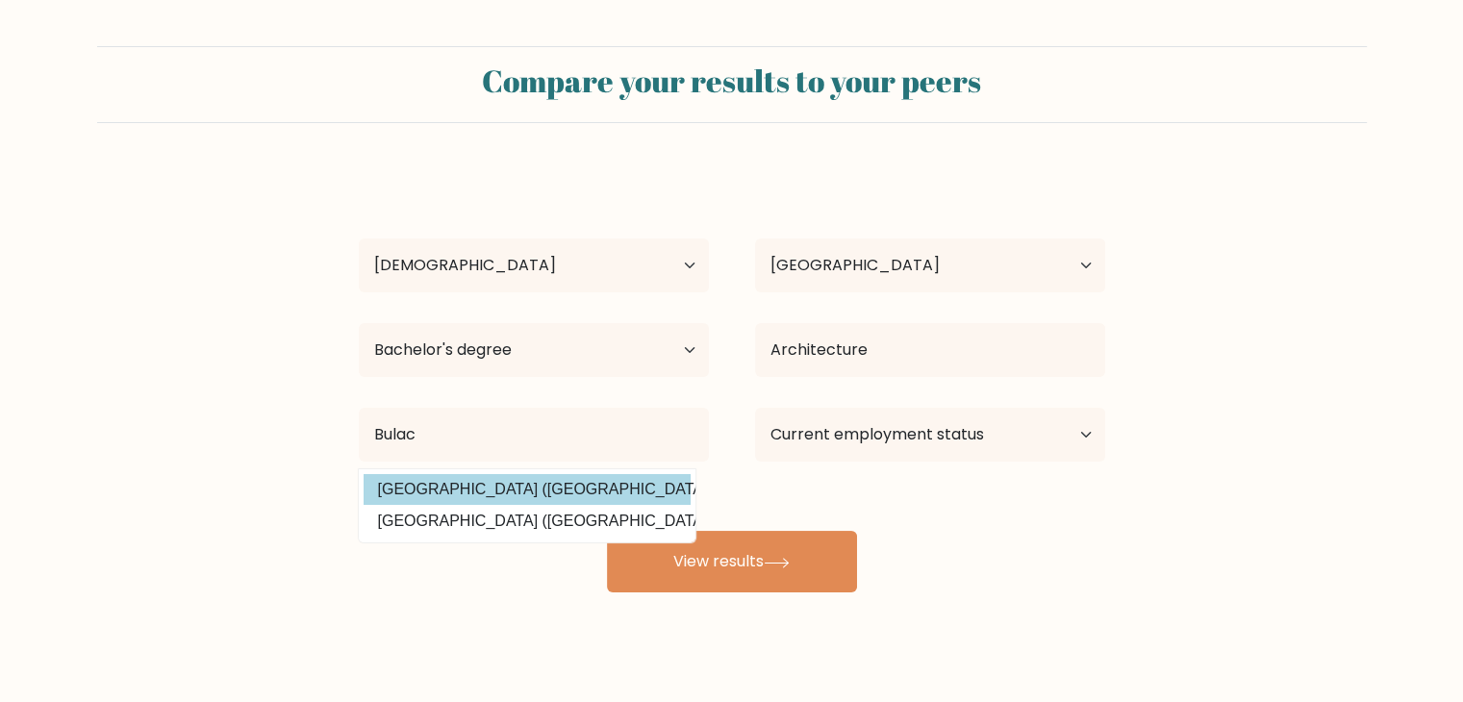
click at [571, 475] on option "Bulacan State University (Philippines)" at bounding box center [527, 489] width 327 height 31
type input "[GEOGRAPHIC_DATA]"
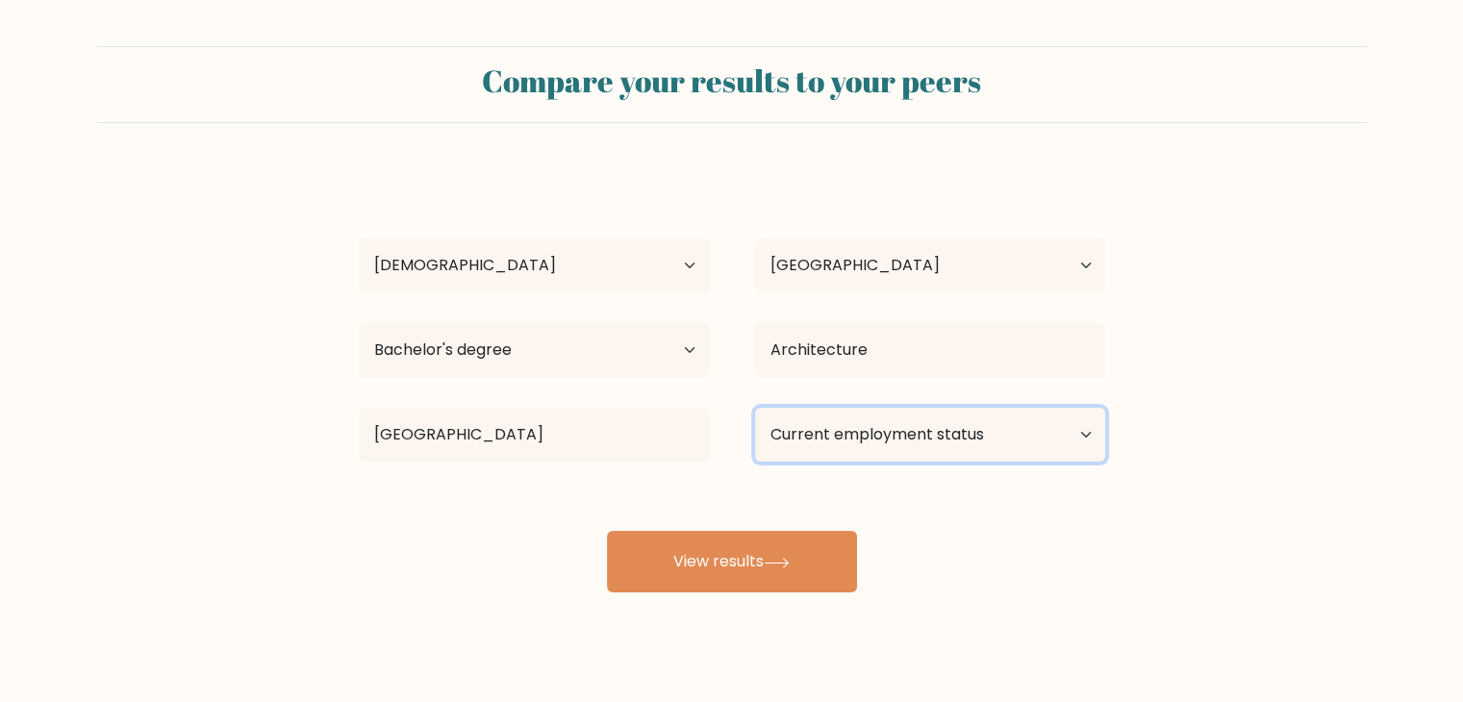
click at [885, 461] on select "Current employment status Employed Student Retired Other / prefer not to answer" at bounding box center [930, 435] width 350 height 54
select select "employed"
click at [755, 408] on select "Current employment status Employed Student Retired Other / prefer not to answer" at bounding box center [930, 435] width 350 height 54
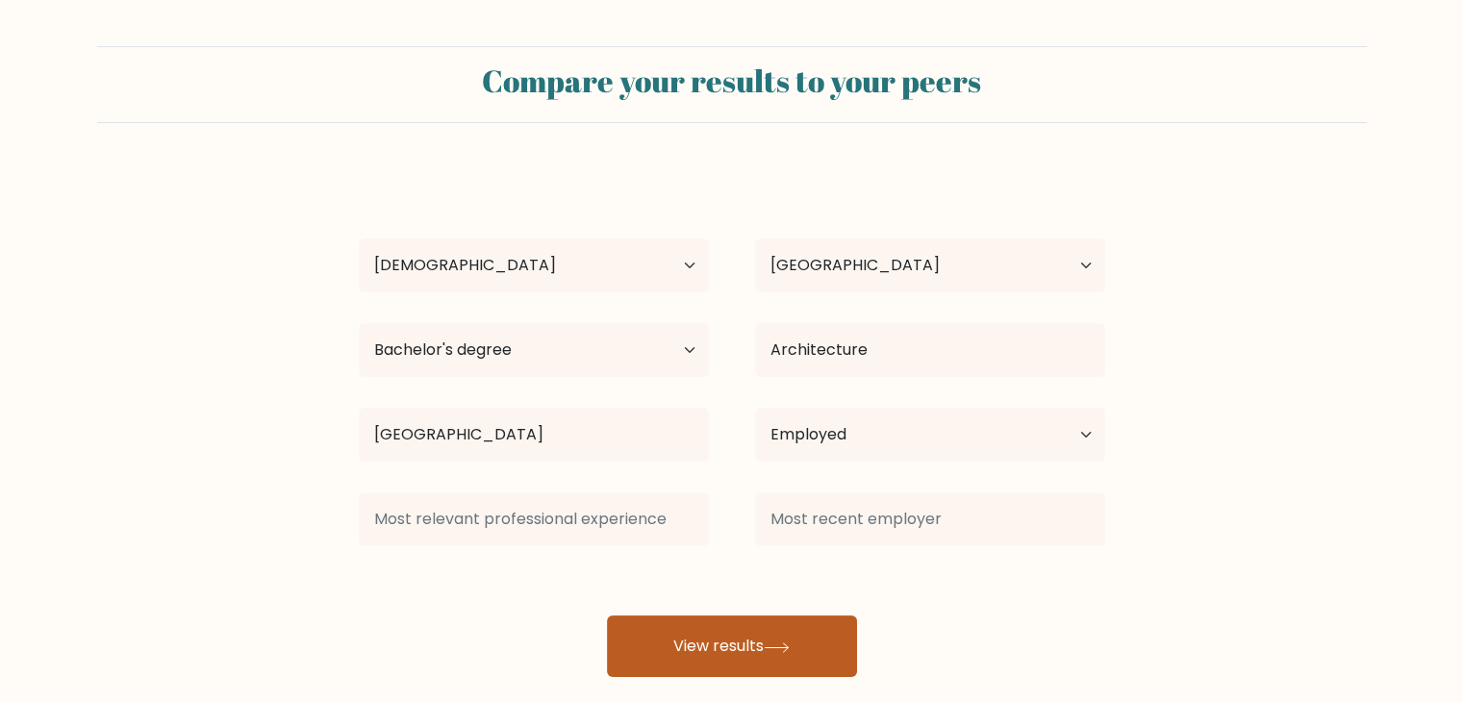
click at [777, 575] on div "Luiz Gabriel San Juan Age Under 18 years old 18-24 years old 25-34 years old 35…" at bounding box center [732, 423] width 770 height 508
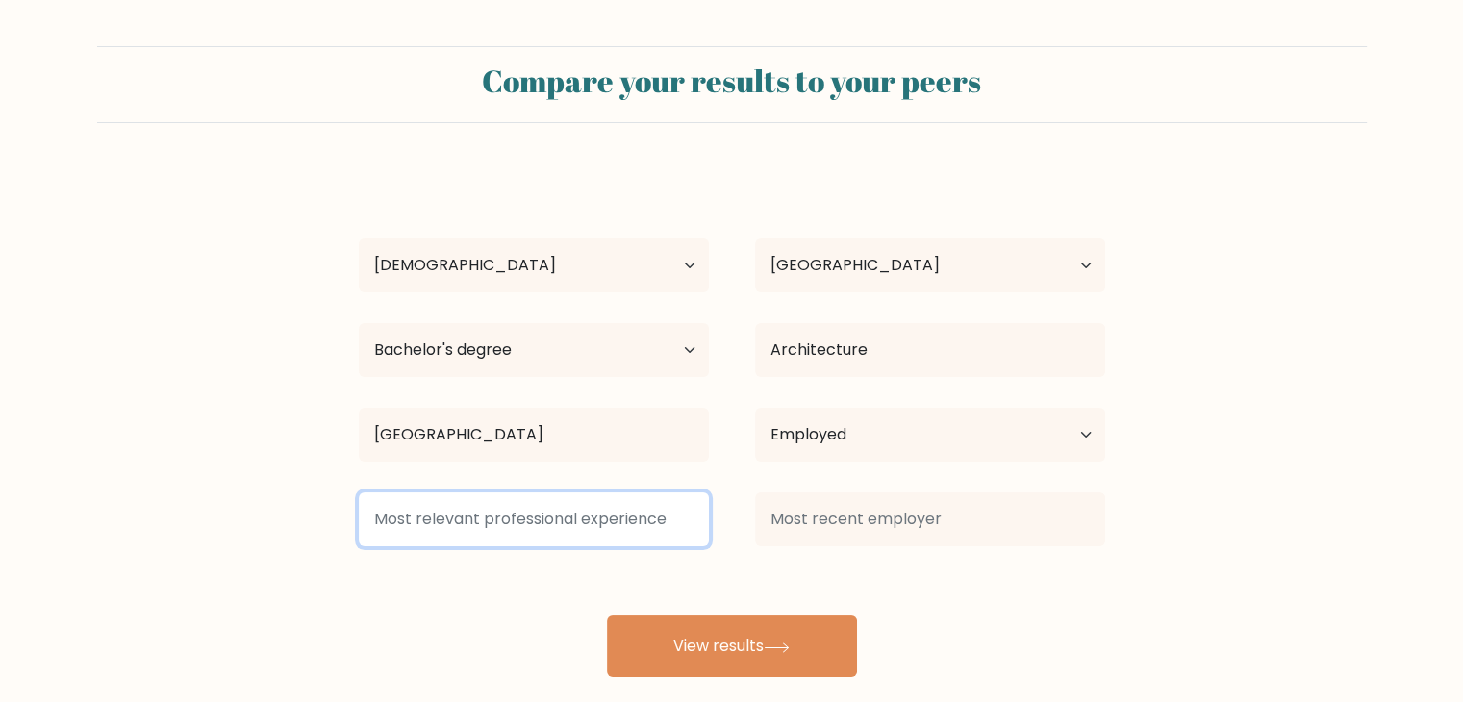
click at [552, 524] on input at bounding box center [534, 520] width 350 height 54
type input "p"
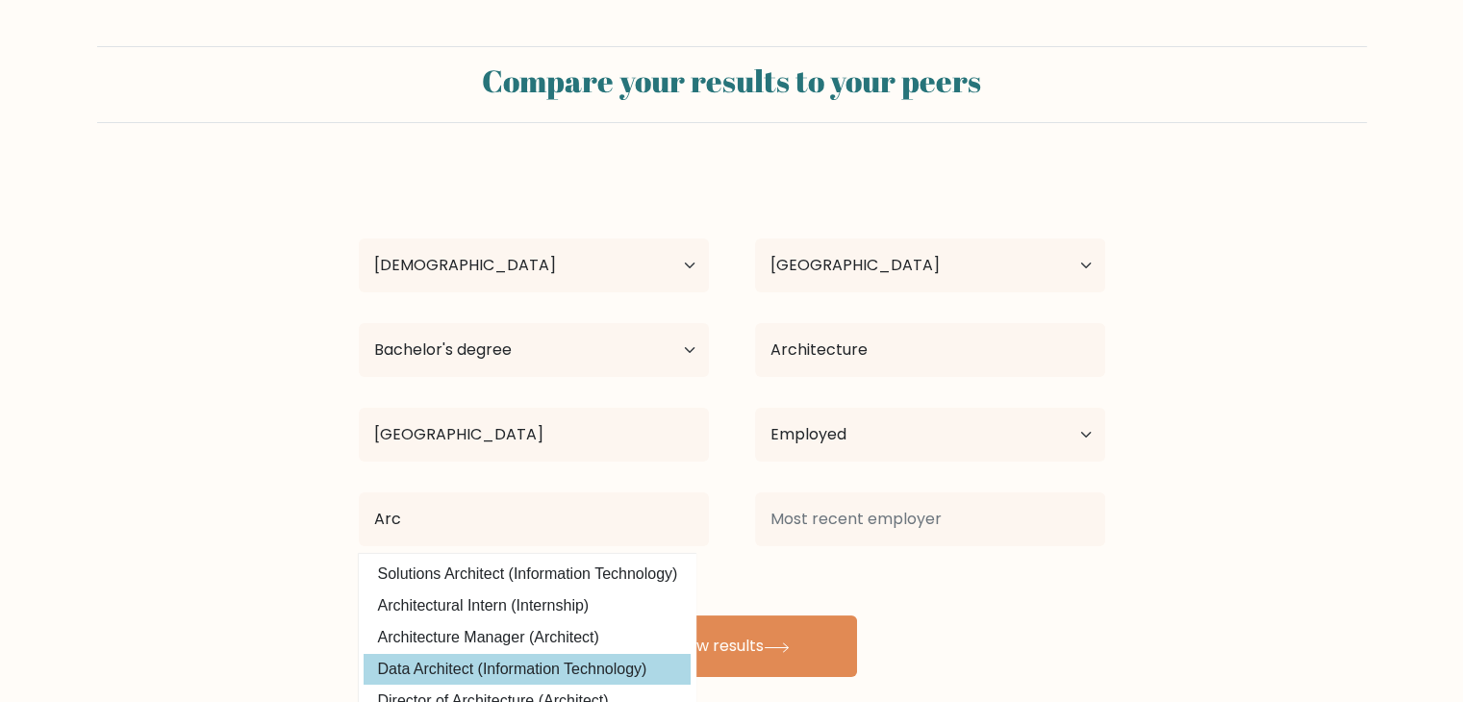
click at [571, 655] on option "Data Architect (Information Technology)" at bounding box center [527, 669] width 327 height 31
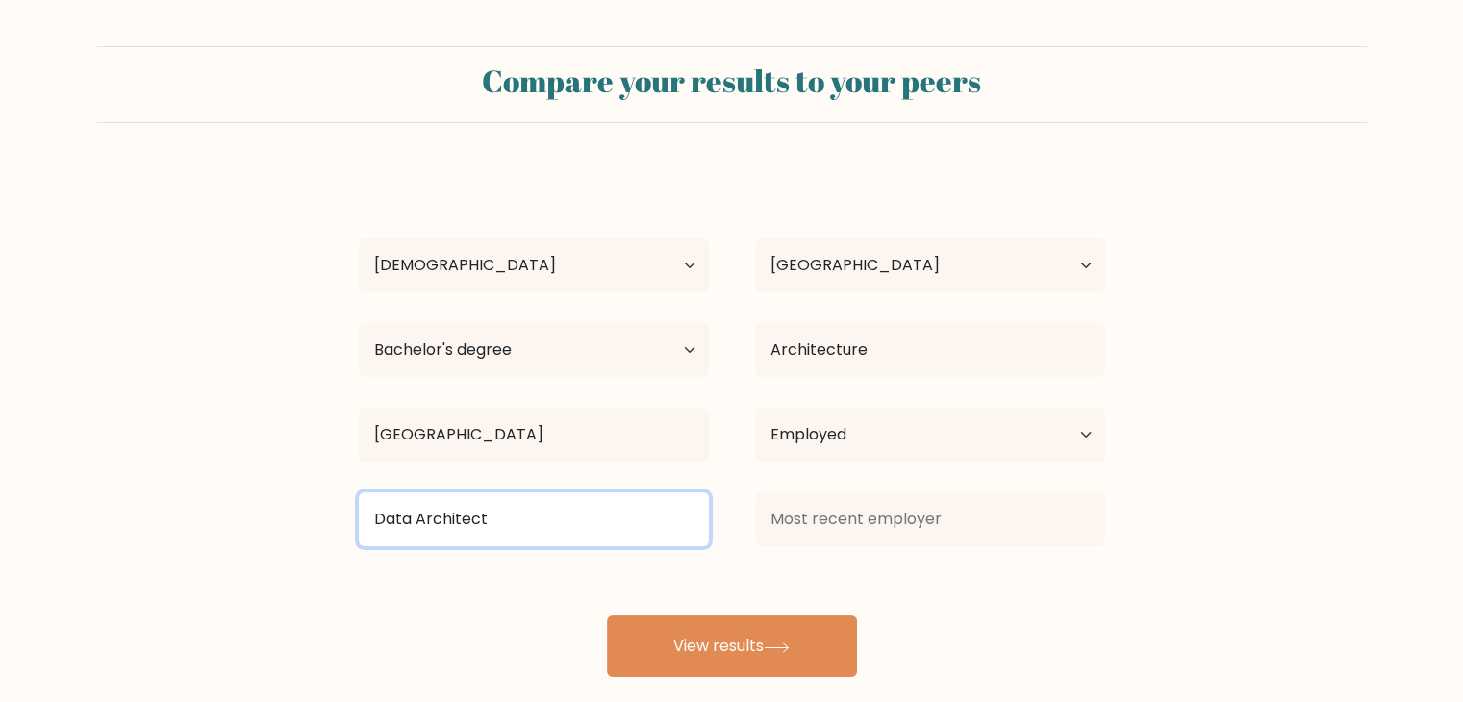
click at [519, 521] on input "Data Architect" at bounding box center [534, 520] width 350 height 54
drag, startPoint x: 519, startPoint y: 520, endPoint x: 191, endPoint y: 555, distance: 328.9
click at [191, 555] on form "Compare your results to your peers Luiz Gabriel San Juan Age Under 18 years old…" at bounding box center [731, 361] width 1463 height 631
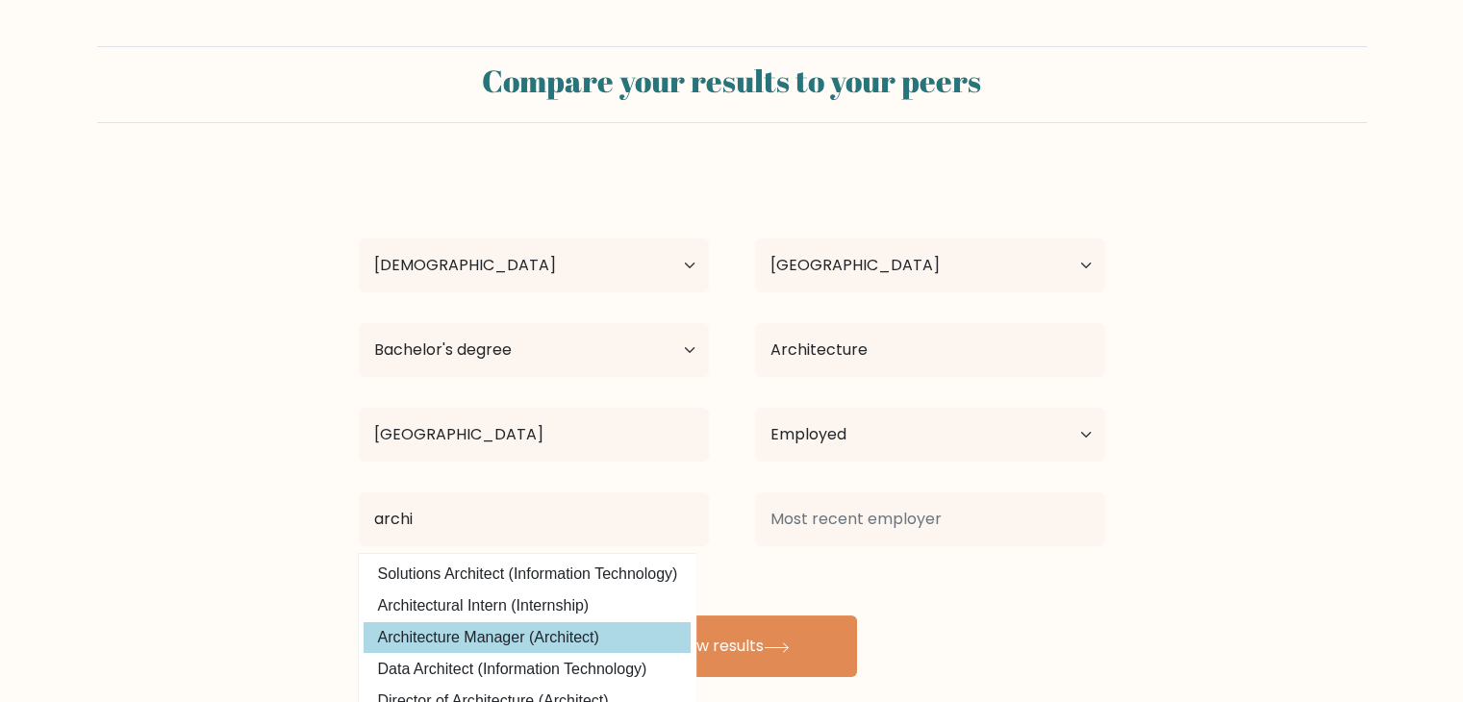
click at [478, 640] on option "Architecture Manager (Architect)" at bounding box center [527, 637] width 327 height 31
type input "Architecture Manager"
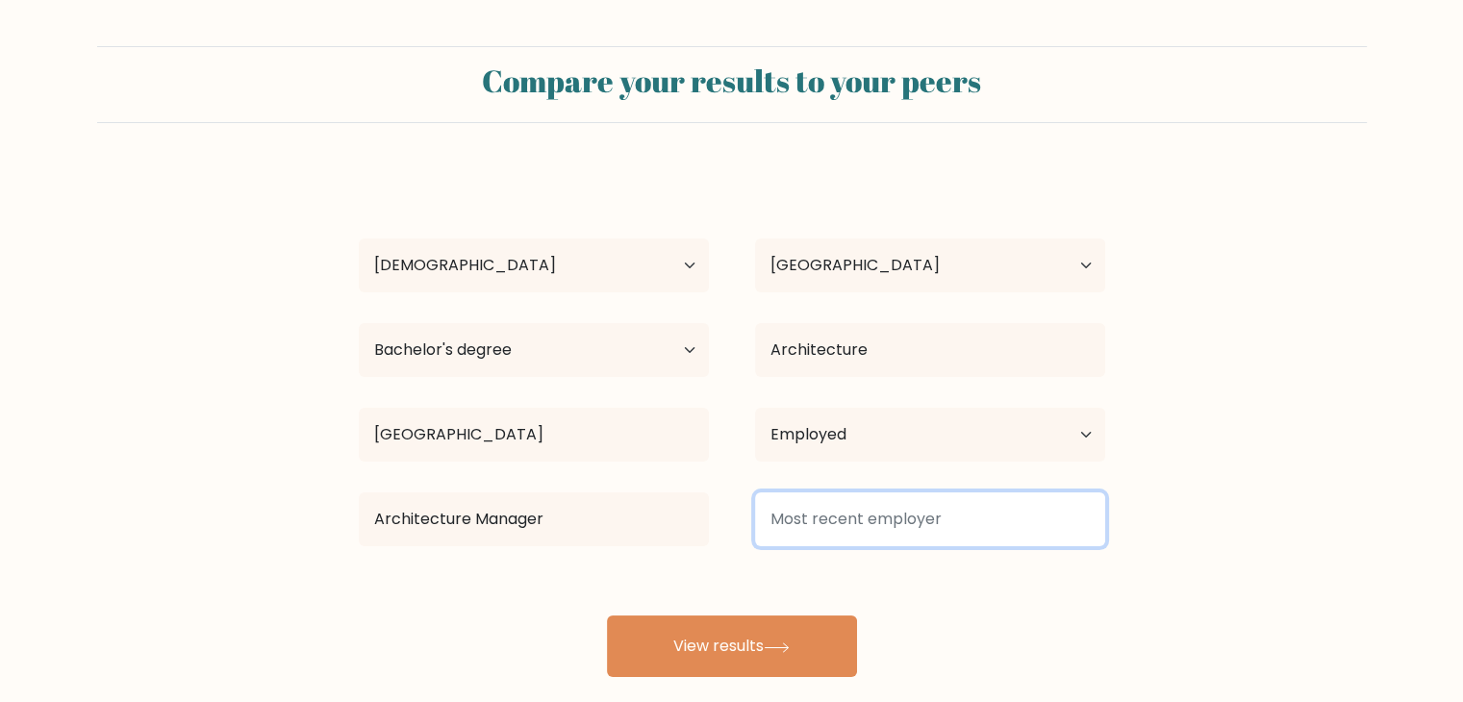
click at [993, 530] on input at bounding box center [930, 520] width 350 height 54
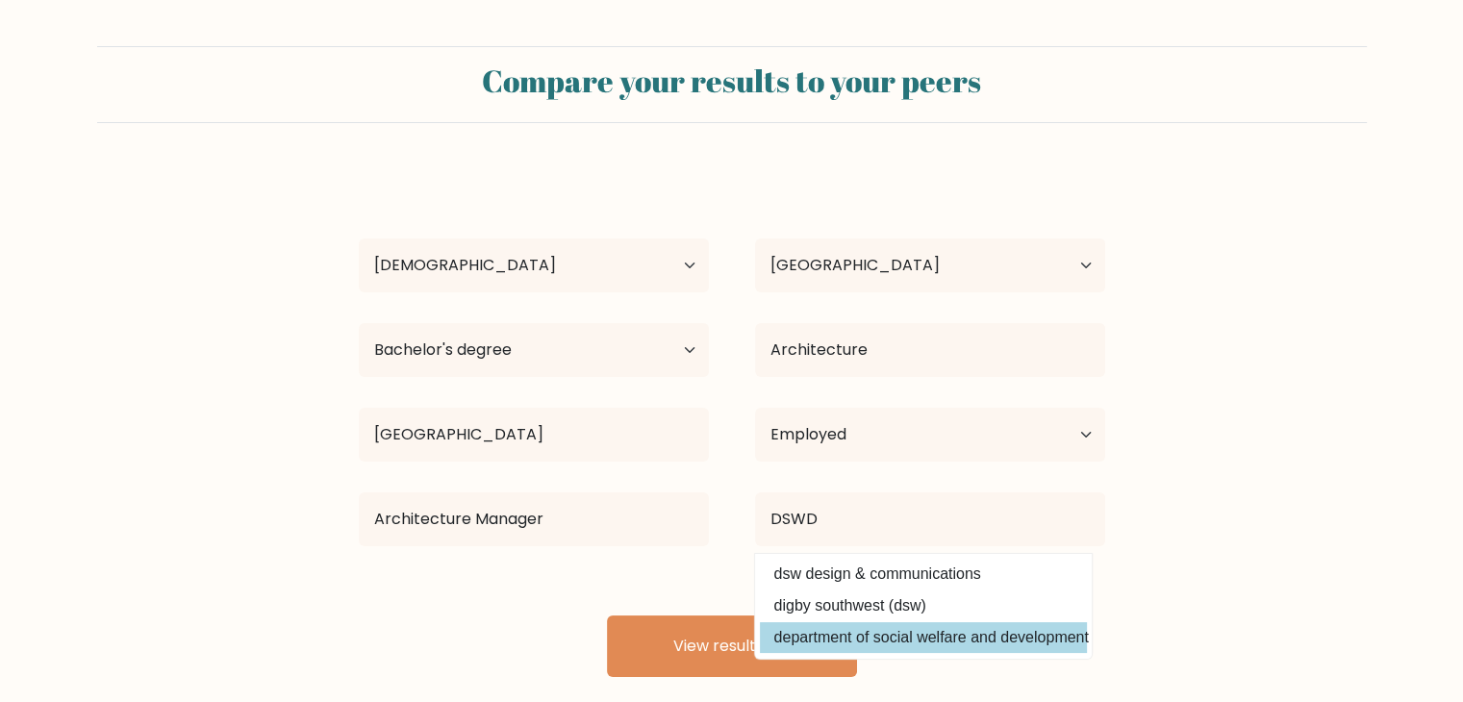
click at [941, 647] on option "department of social welfare and development" at bounding box center [923, 637] width 327 height 31
type input "department of social welfare and development"
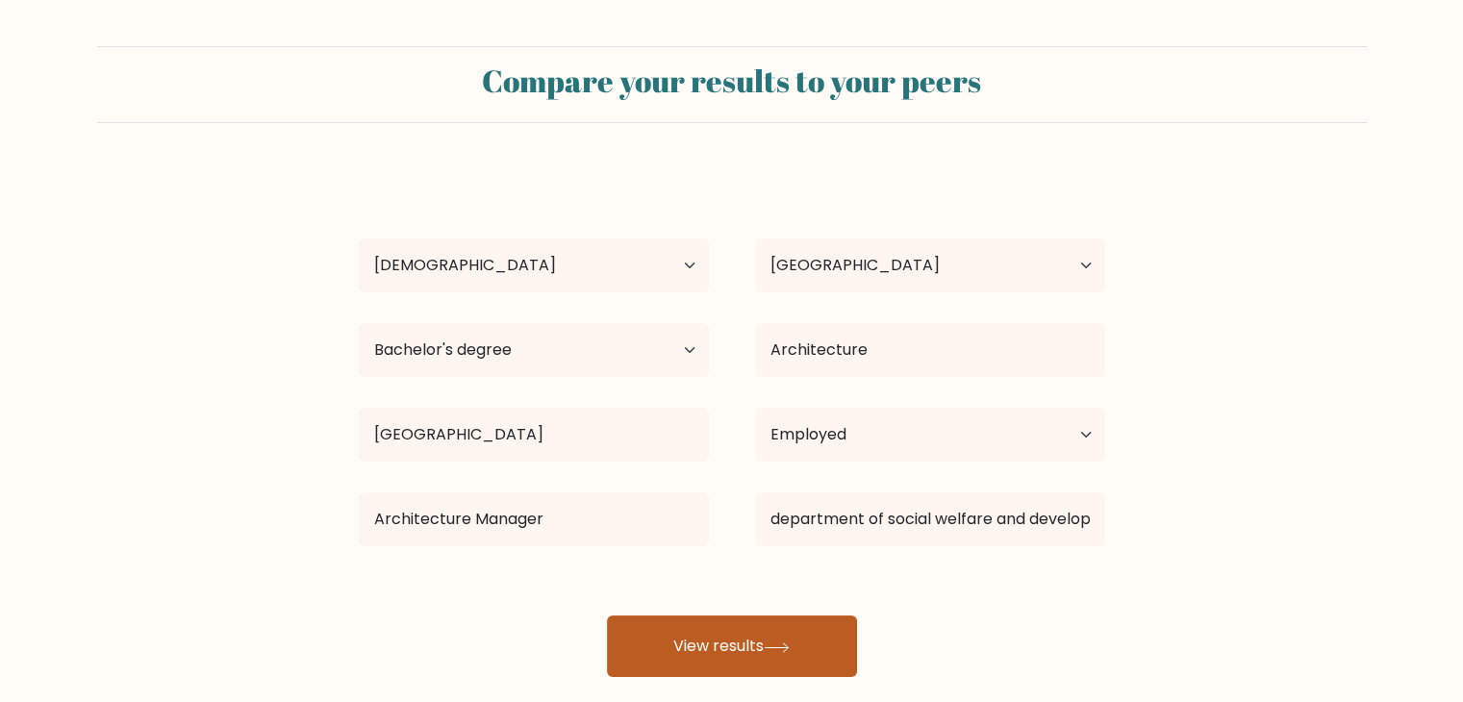
click at [784, 644] on icon at bounding box center [777, 648] width 26 height 11
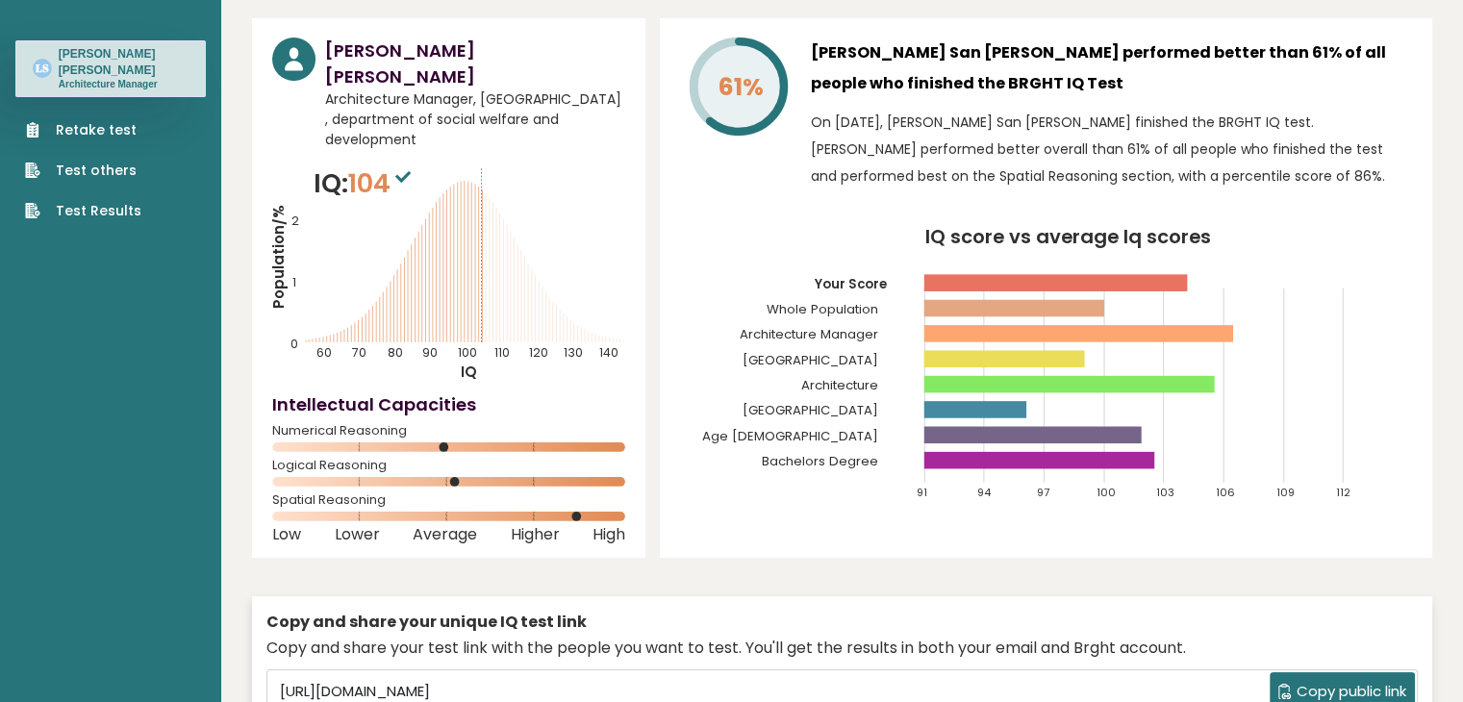
scroll to position [96, 0]
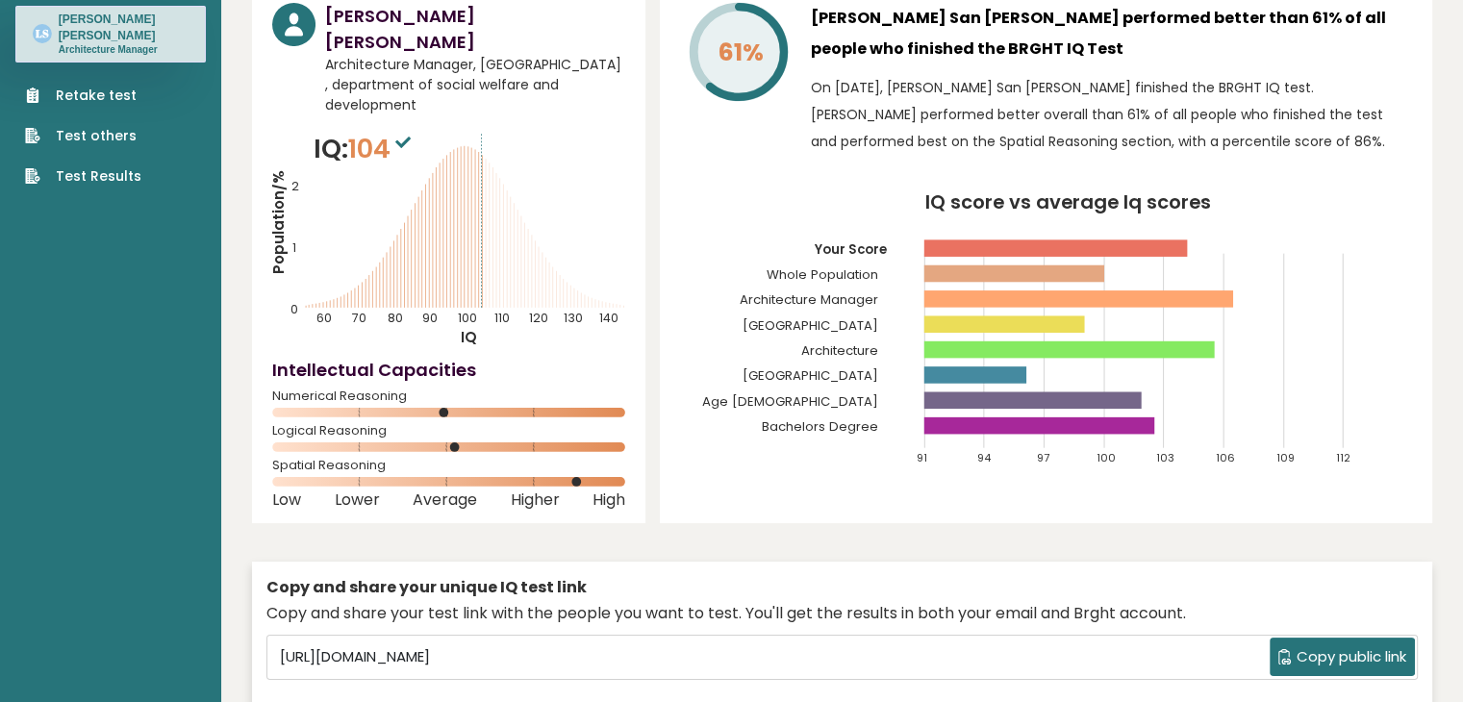
click at [1317, 638] on button "Copy public link" at bounding box center [1342, 657] width 145 height 38
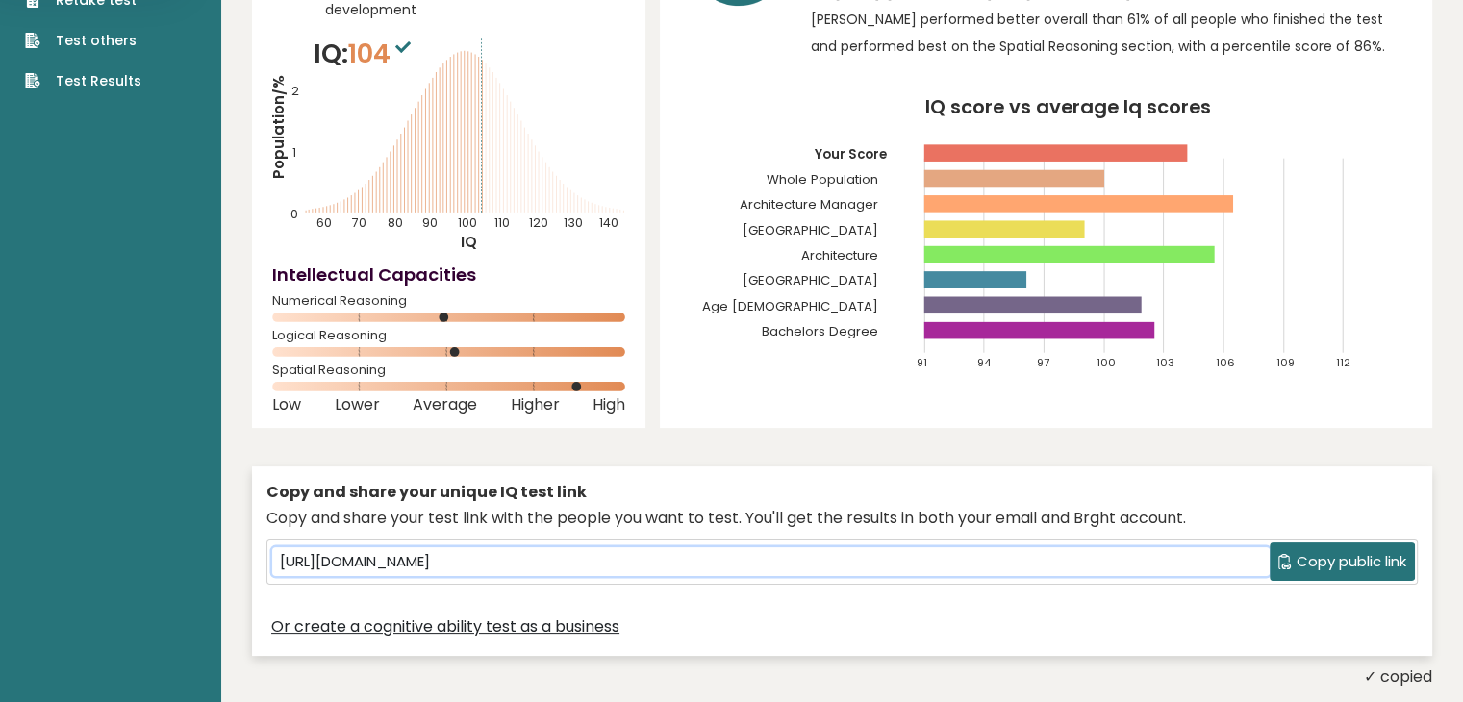
scroll to position [192, 0]
click at [1381, 550] on span "Copy public link" at bounding box center [1352, 561] width 110 height 22
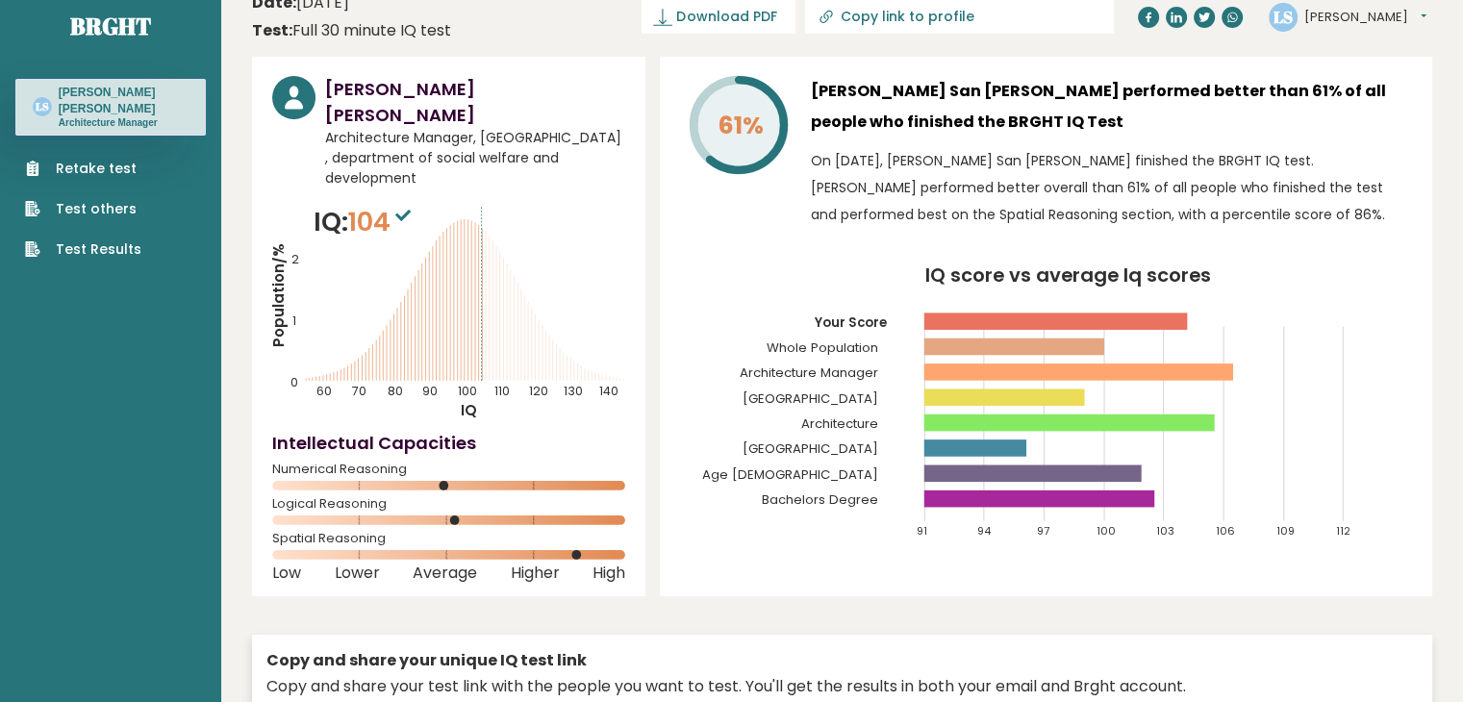
scroll to position [0, 0]
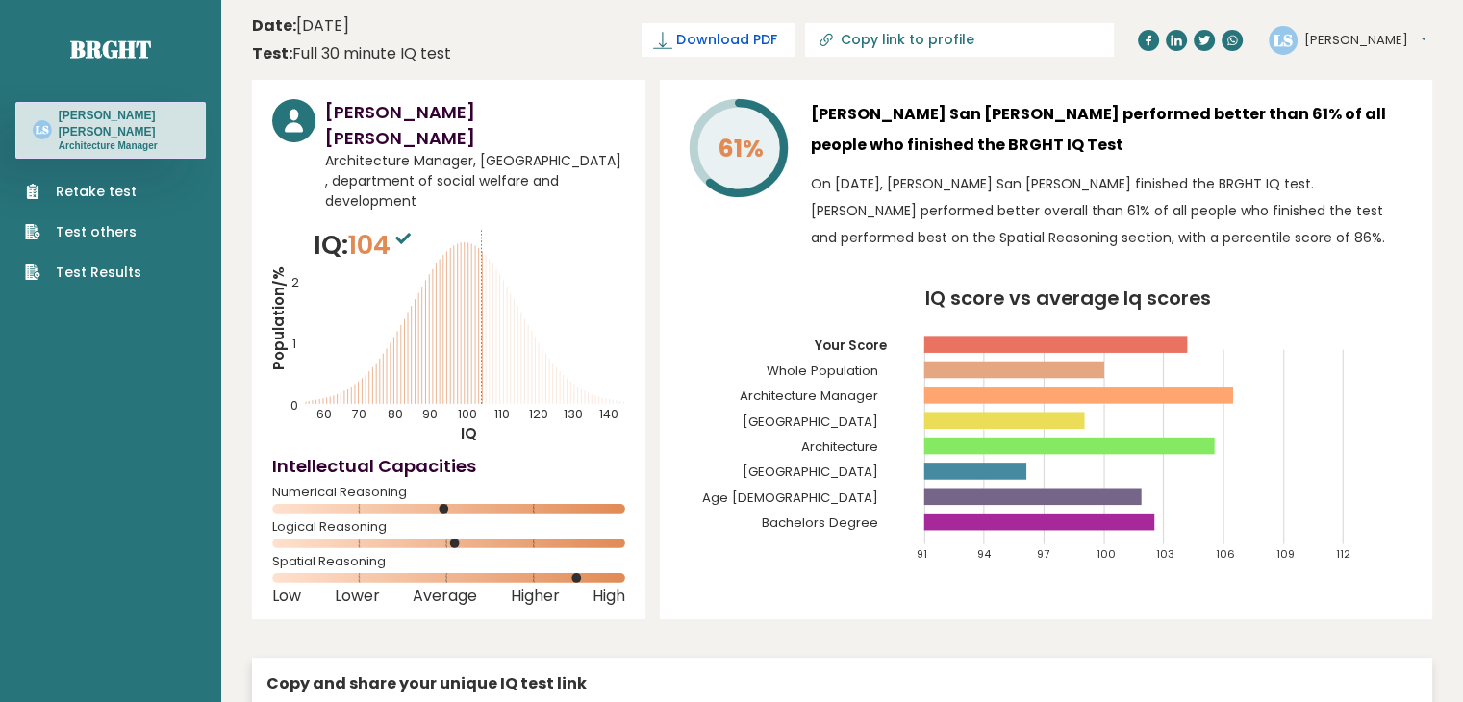
click at [776, 33] on span "Download PDF" at bounding box center [726, 40] width 100 height 20
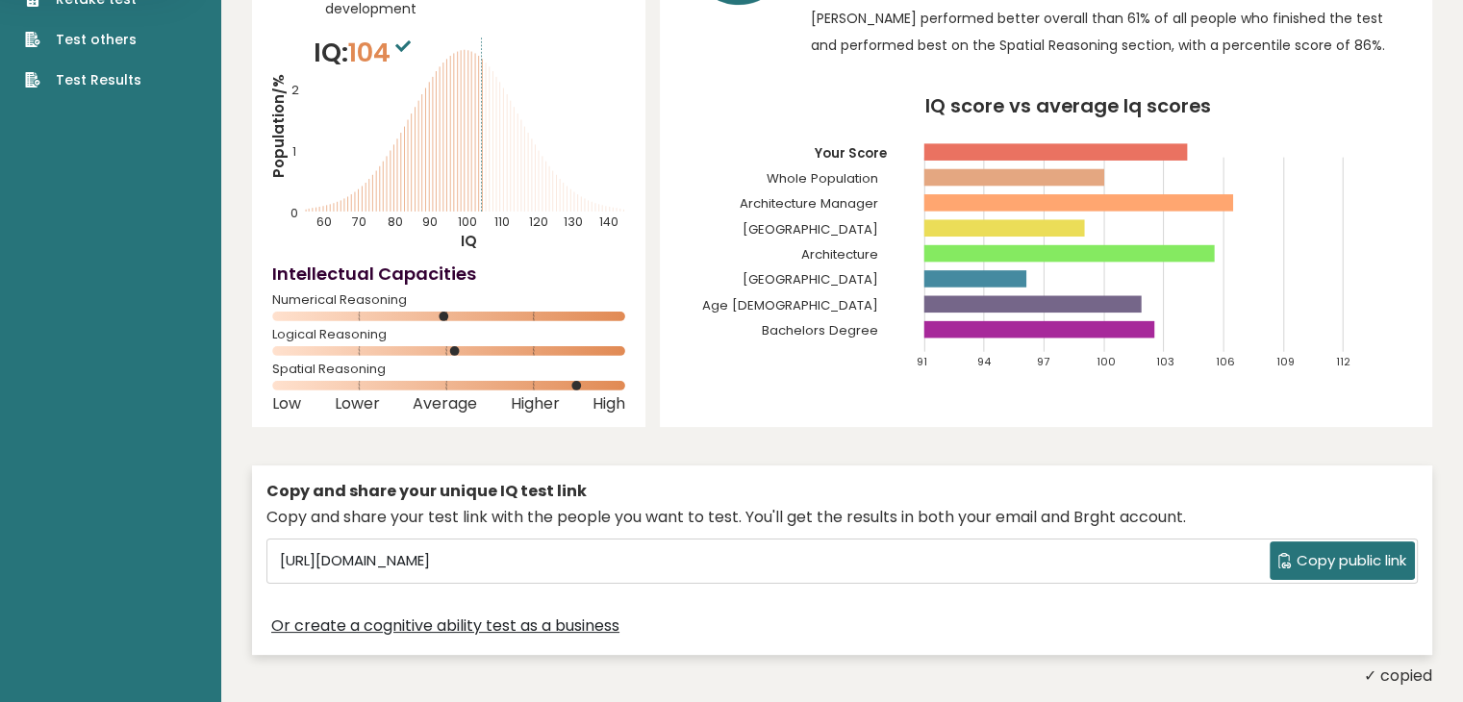
click at [1033, 665] on div "✓ copied" at bounding box center [842, 676] width 1180 height 23
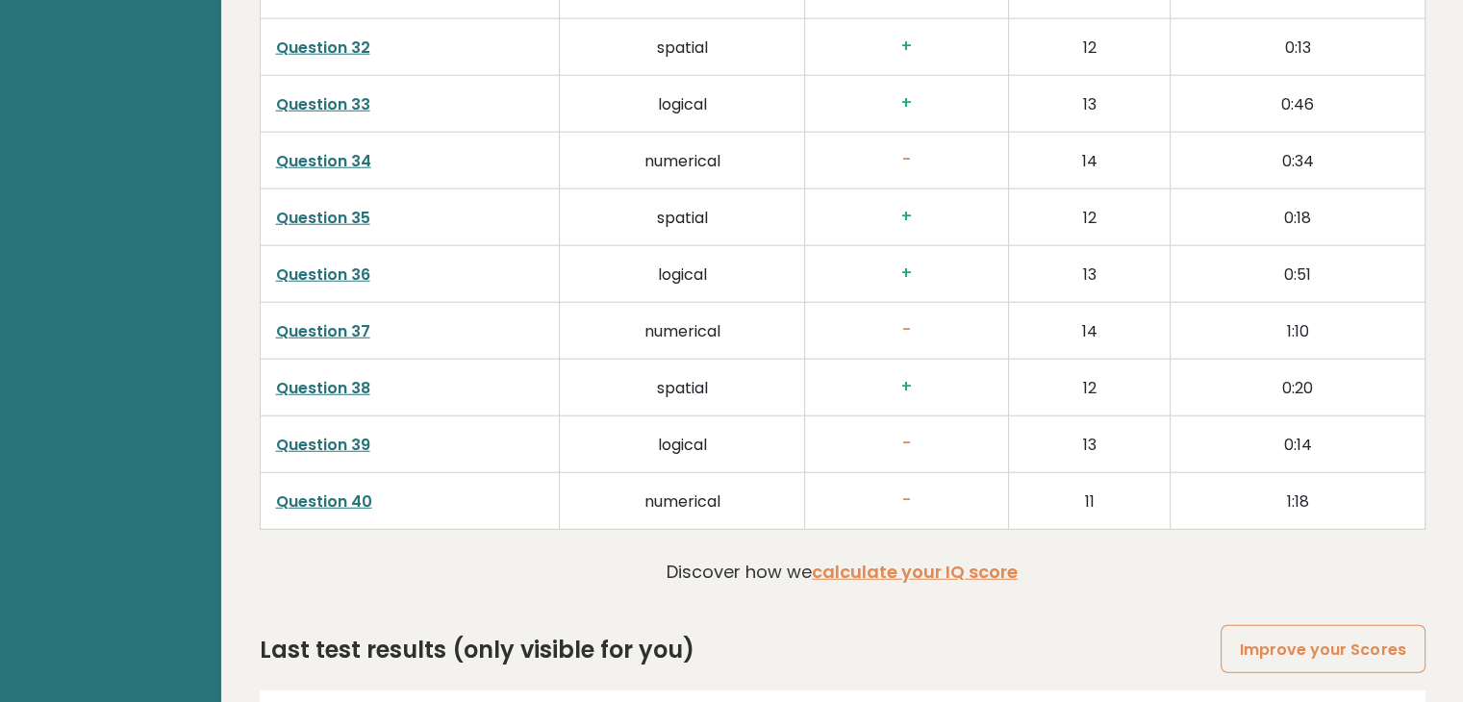
scroll to position [5085, 0]
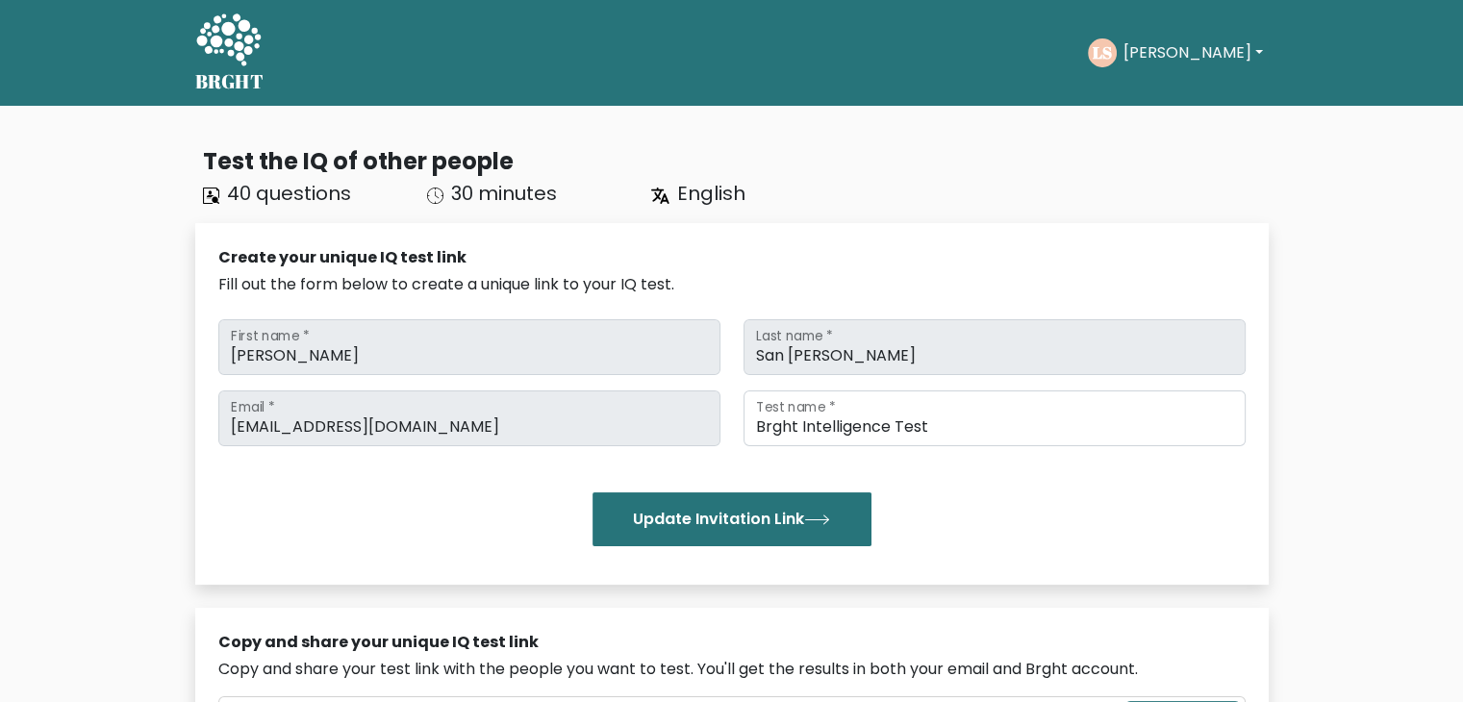
scroll to position [481, 0]
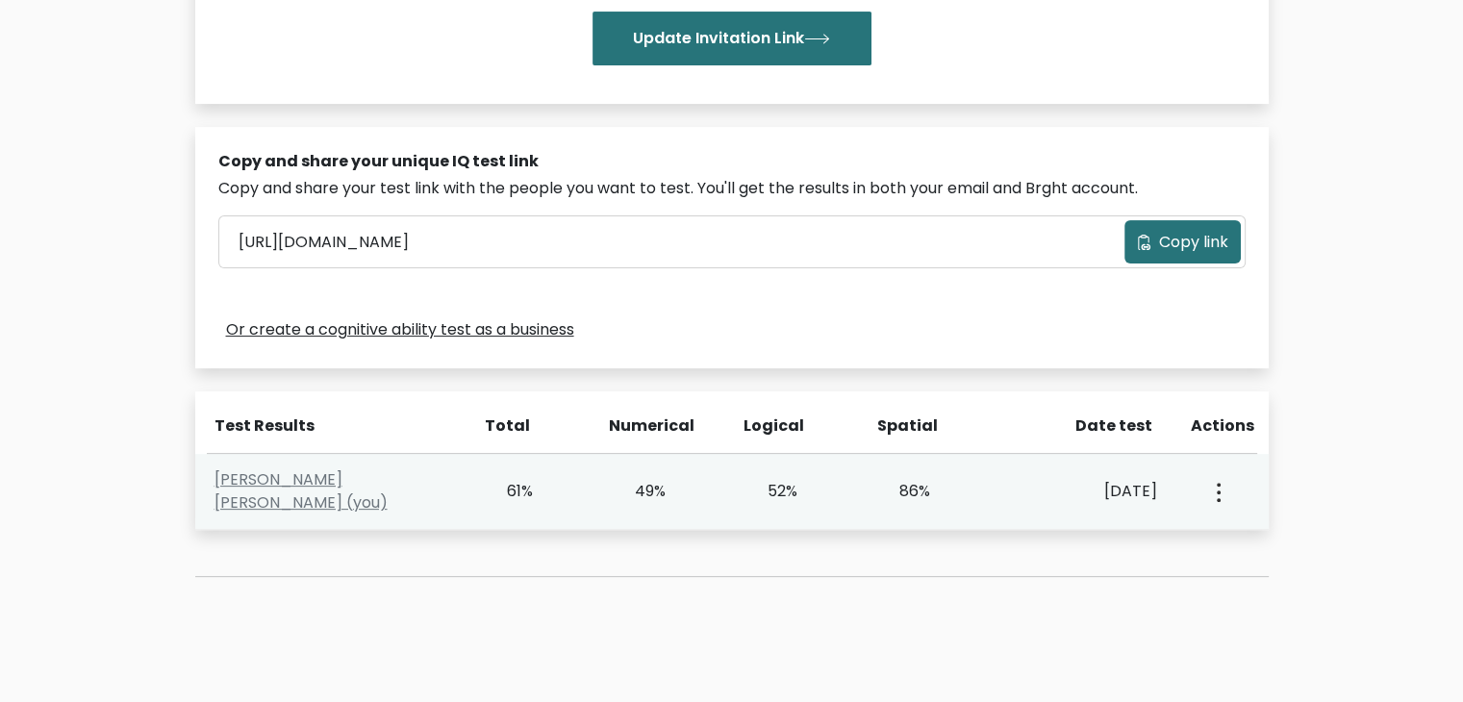
click at [1116, 482] on div "Oct. 8, 2025" at bounding box center [1082, 491] width 149 height 23
click at [1219, 490] on icon "button" at bounding box center [1219, 492] width 4 height 19
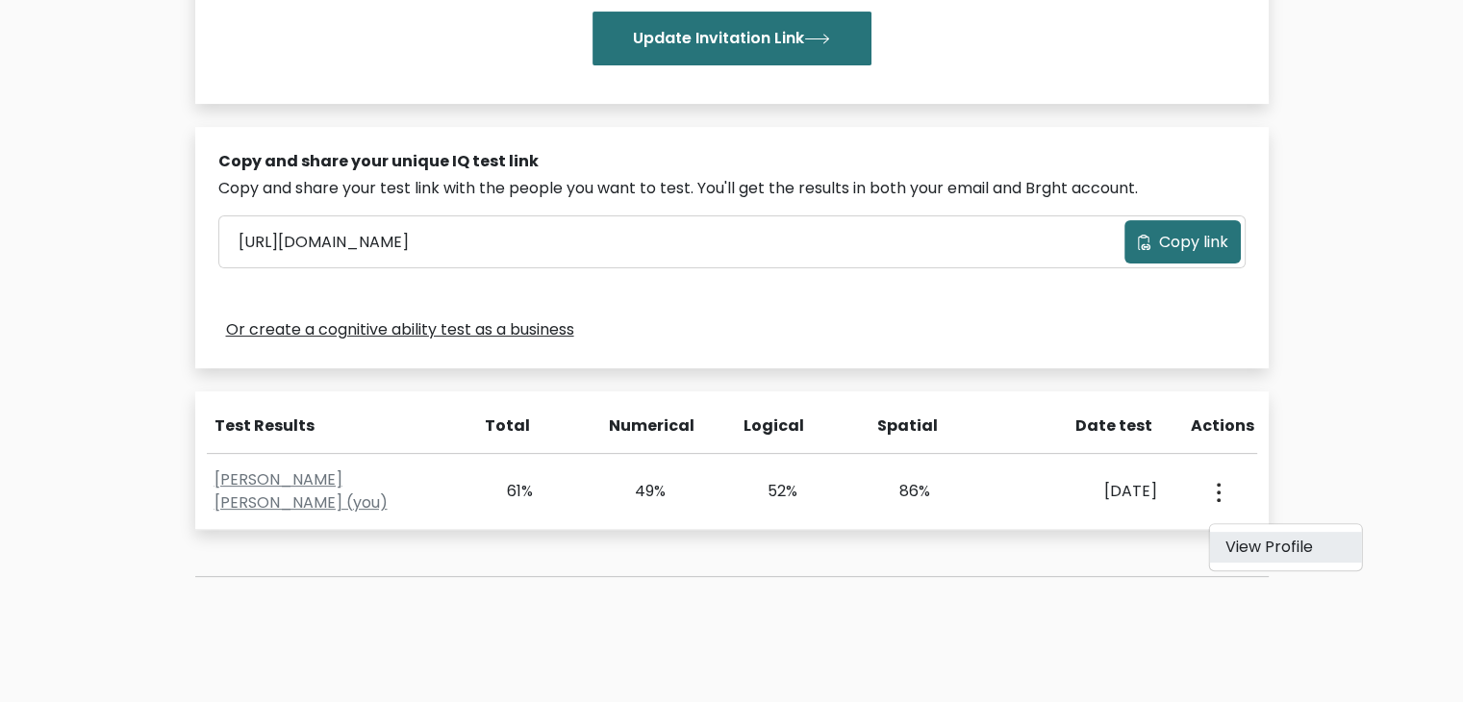
click at [1232, 541] on link "View Profile" at bounding box center [1285, 547] width 152 height 31
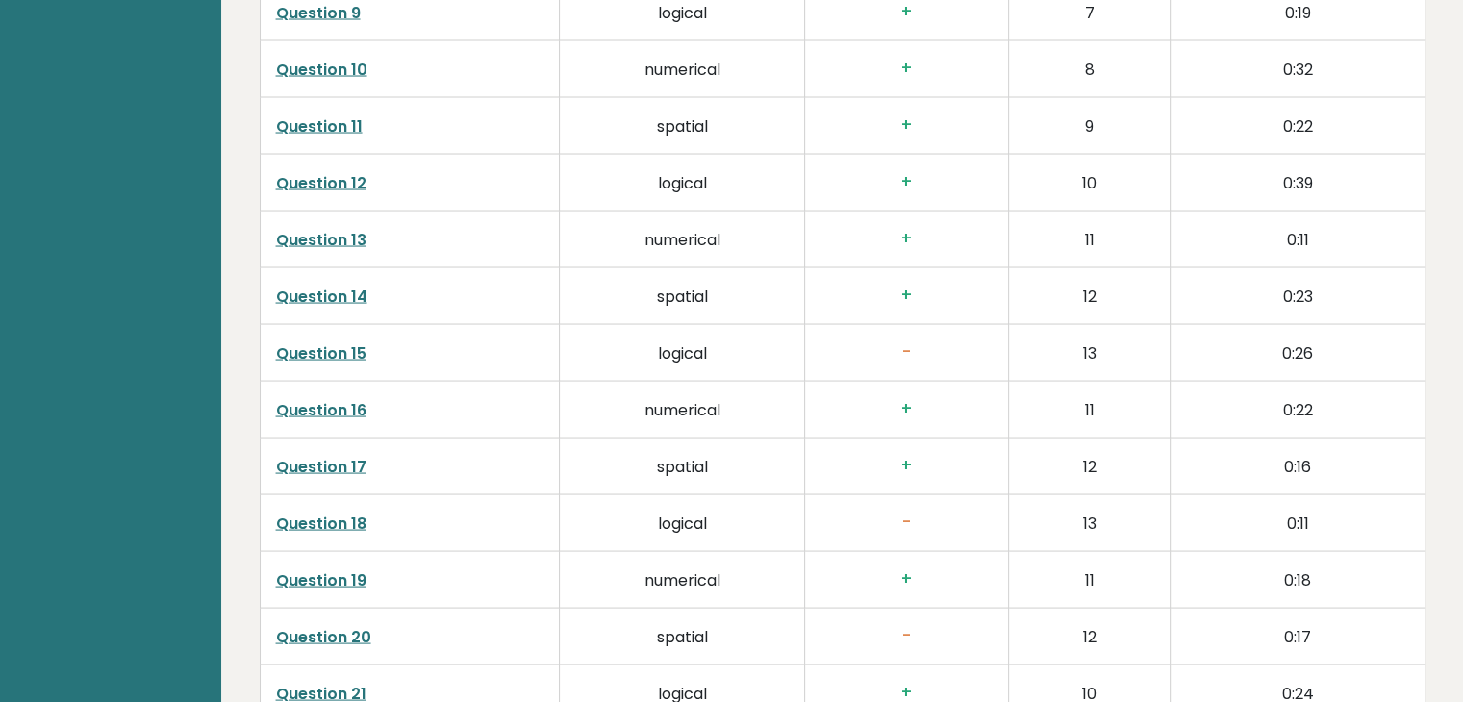
scroll to position [3848, 0]
